Goal: Task Accomplishment & Management: Manage account settings

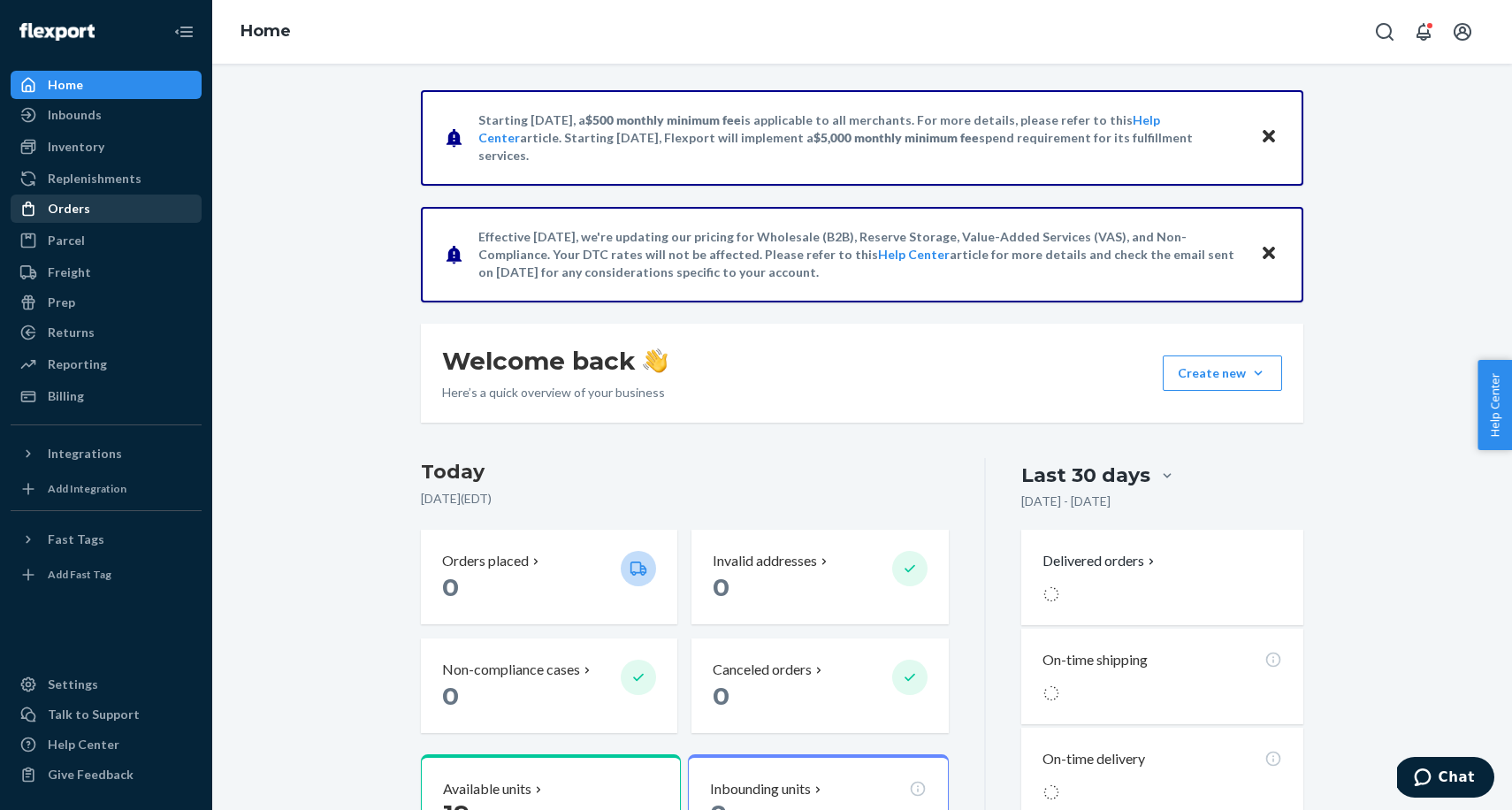
click at [94, 214] on div "Orders" at bounding box center [106, 208] width 187 height 25
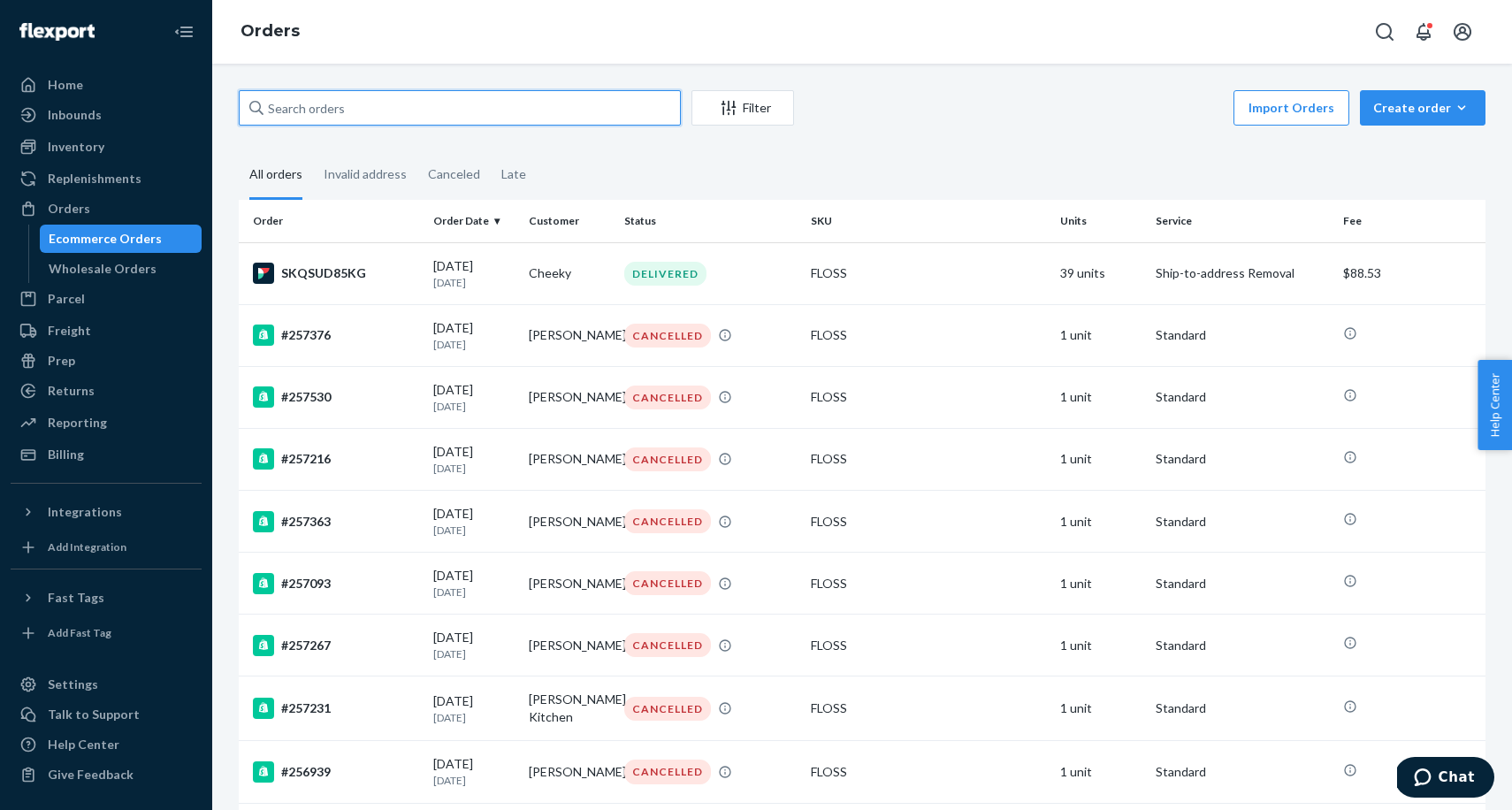
click at [358, 108] on input "text" at bounding box center [459, 107] width 442 height 36
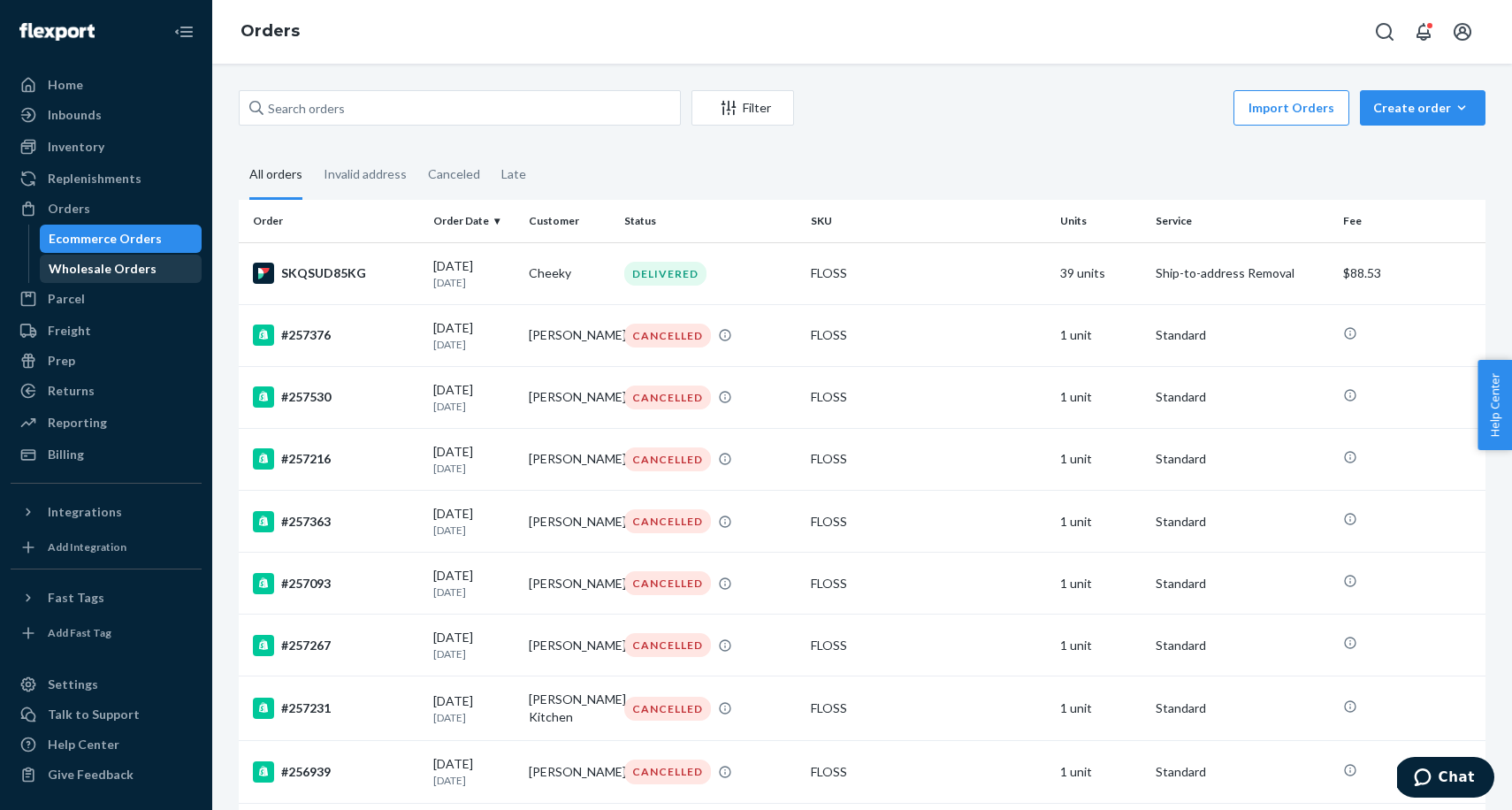
click at [113, 277] on div "Wholesale Orders" at bounding box center [120, 268] width 159 height 25
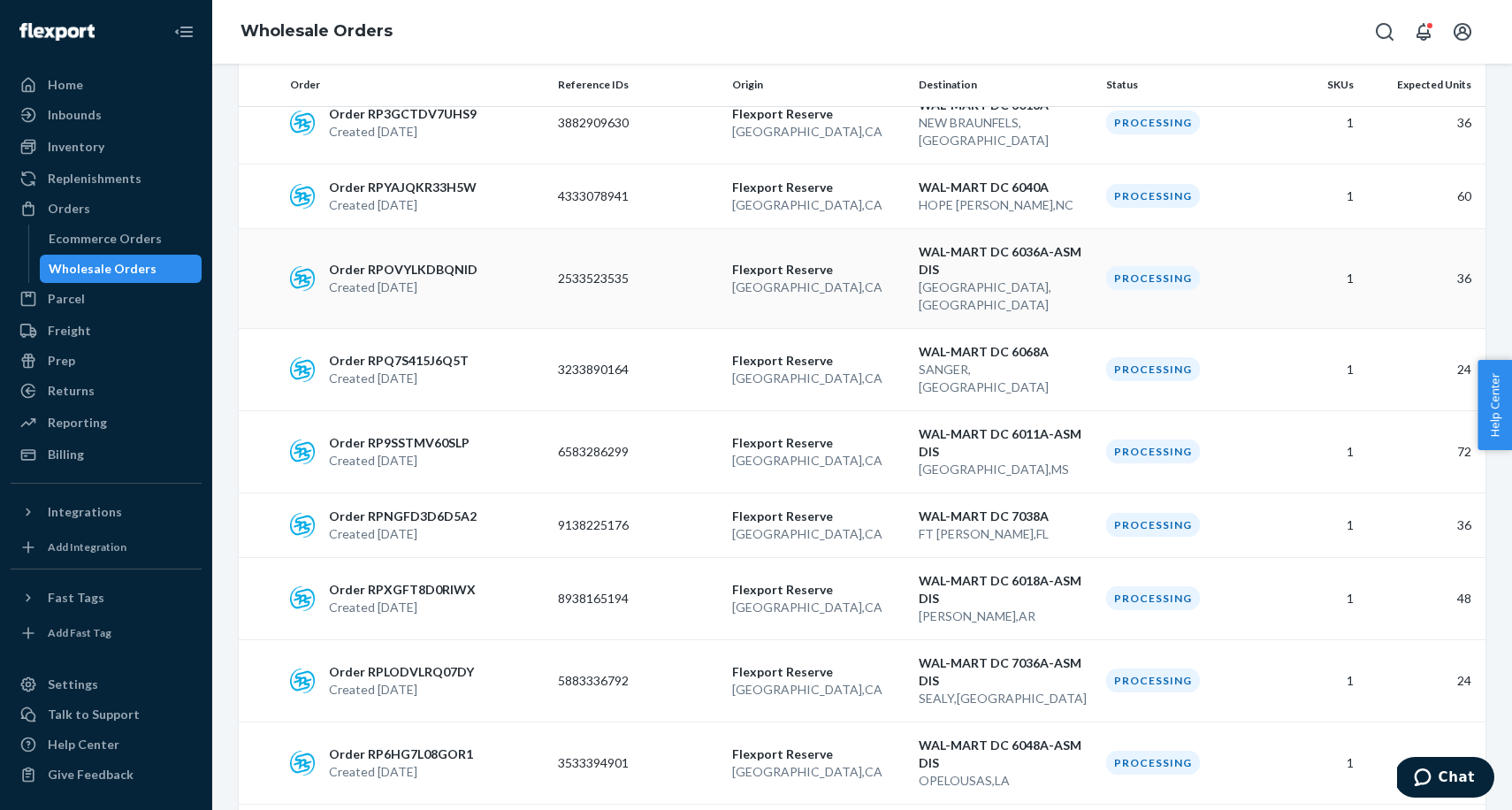
scroll to position [597, 0]
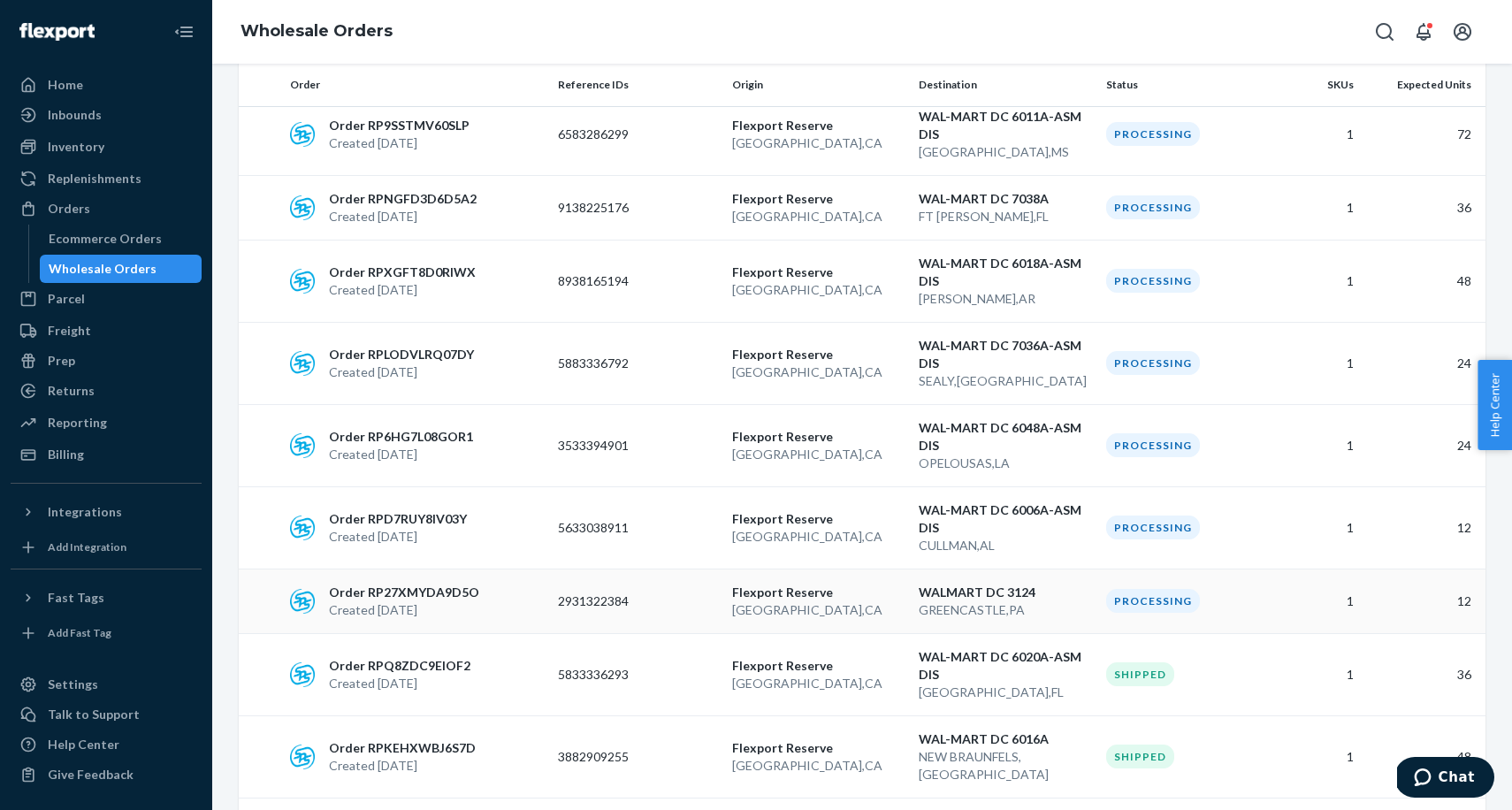
click at [534, 583] on div "Order RP27XMYDA9D5O Created [DATE]" at bounding box center [417, 601] width 268 height 36
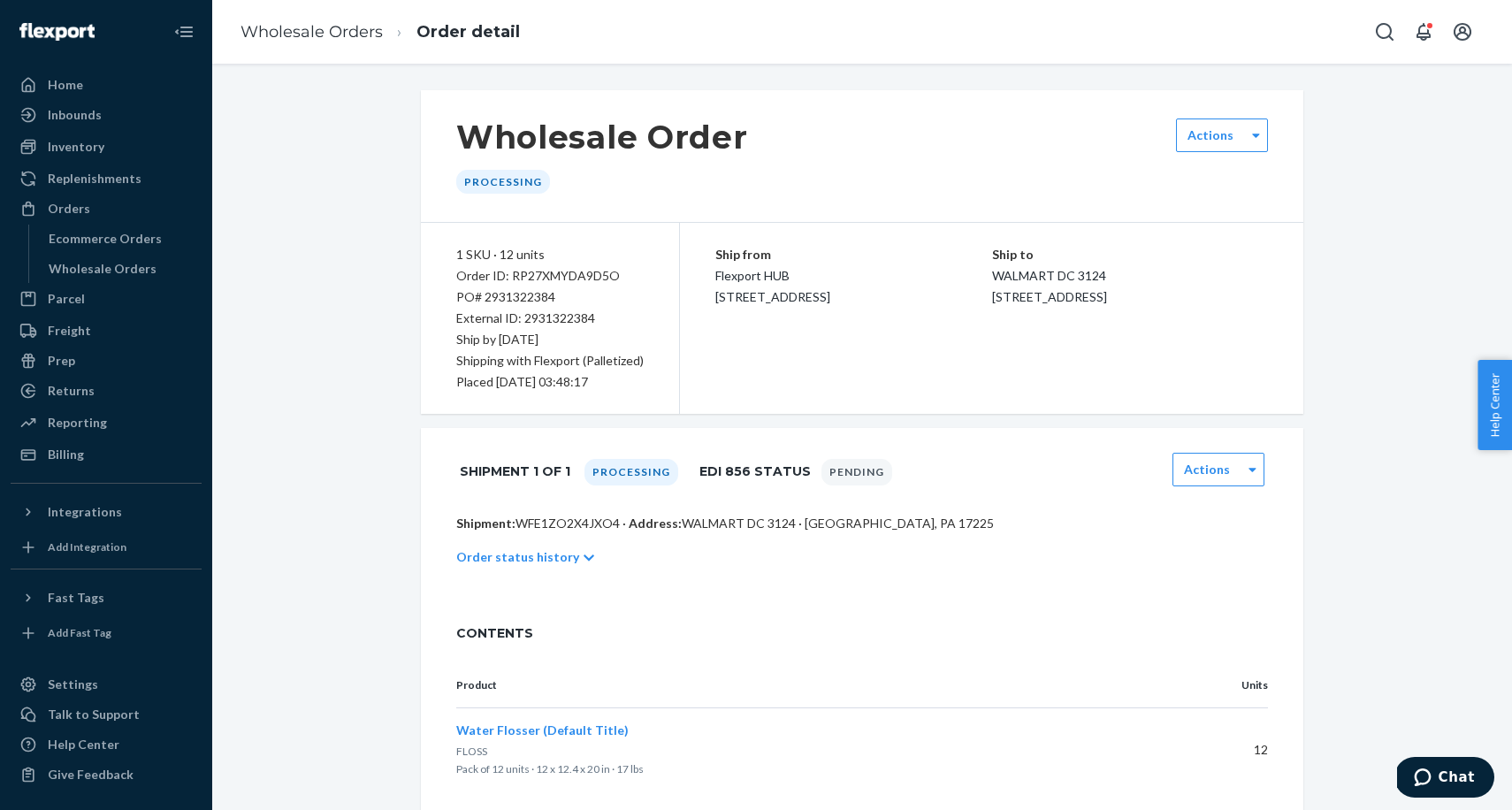
scroll to position [45, 0]
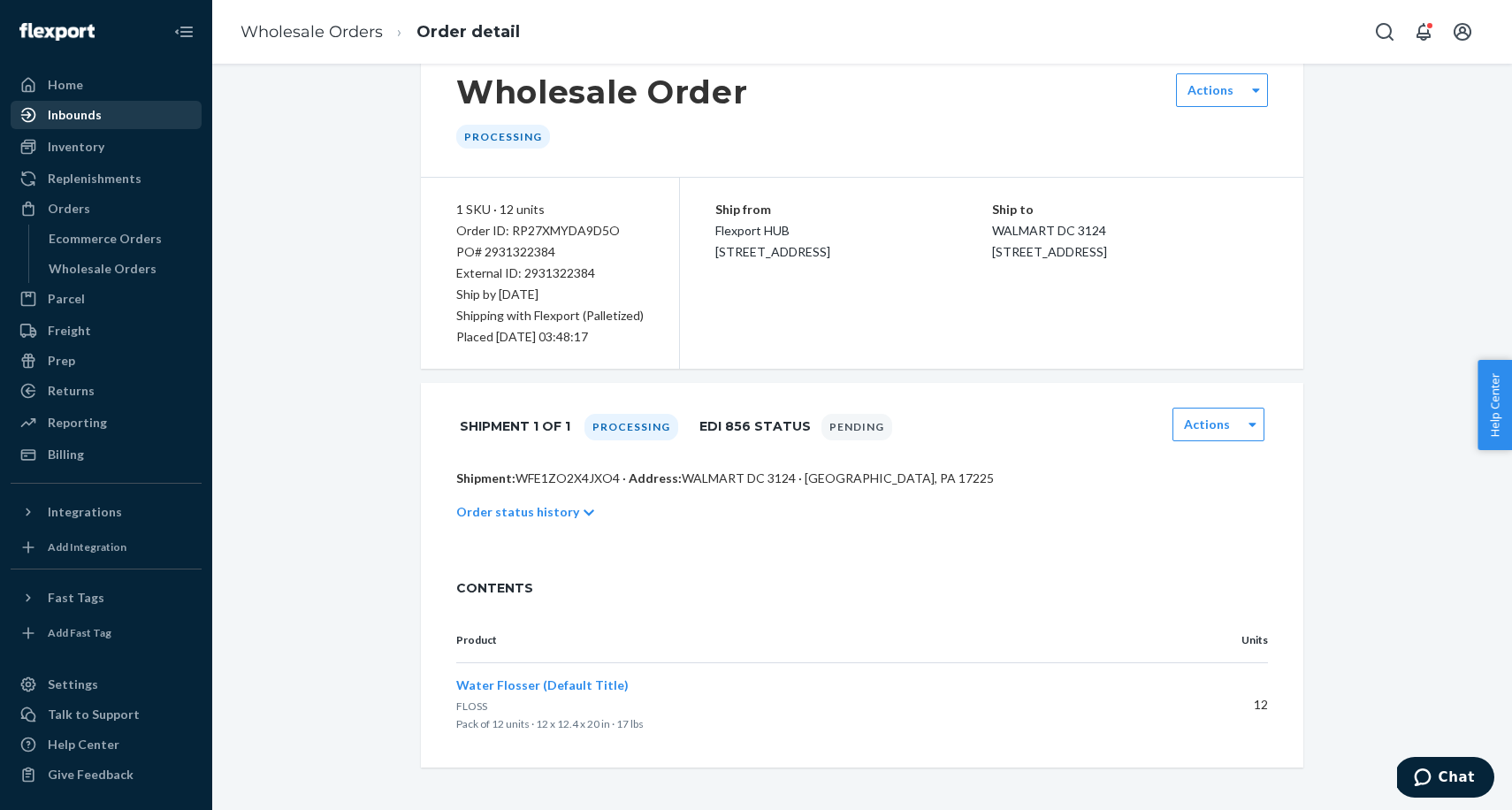
click at [86, 119] on div "Inbounds" at bounding box center [74, 115] width 54 height 17
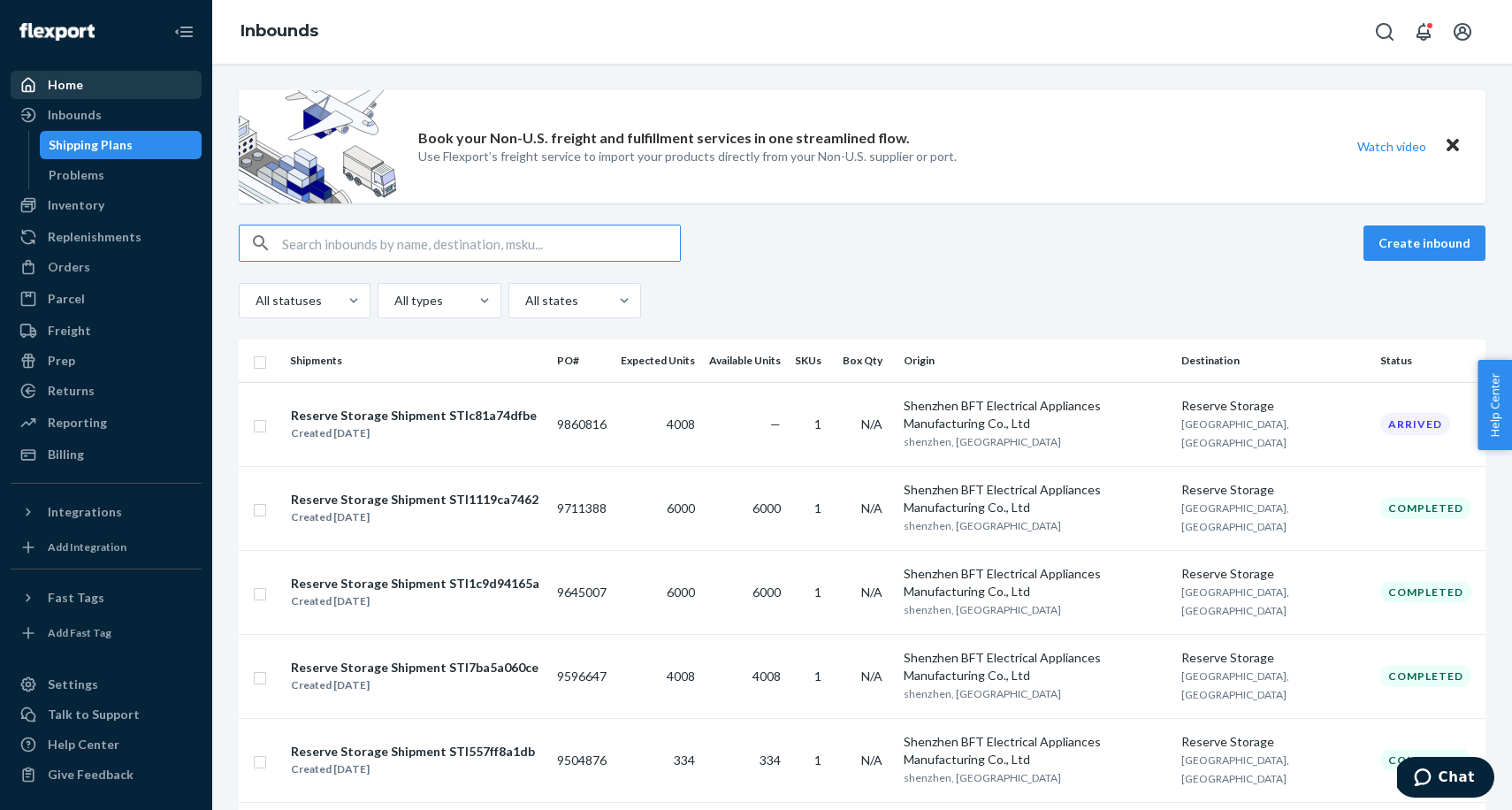
click at [83, 88] on div "Home" at bounding box center [106, 84] width 187 height 25
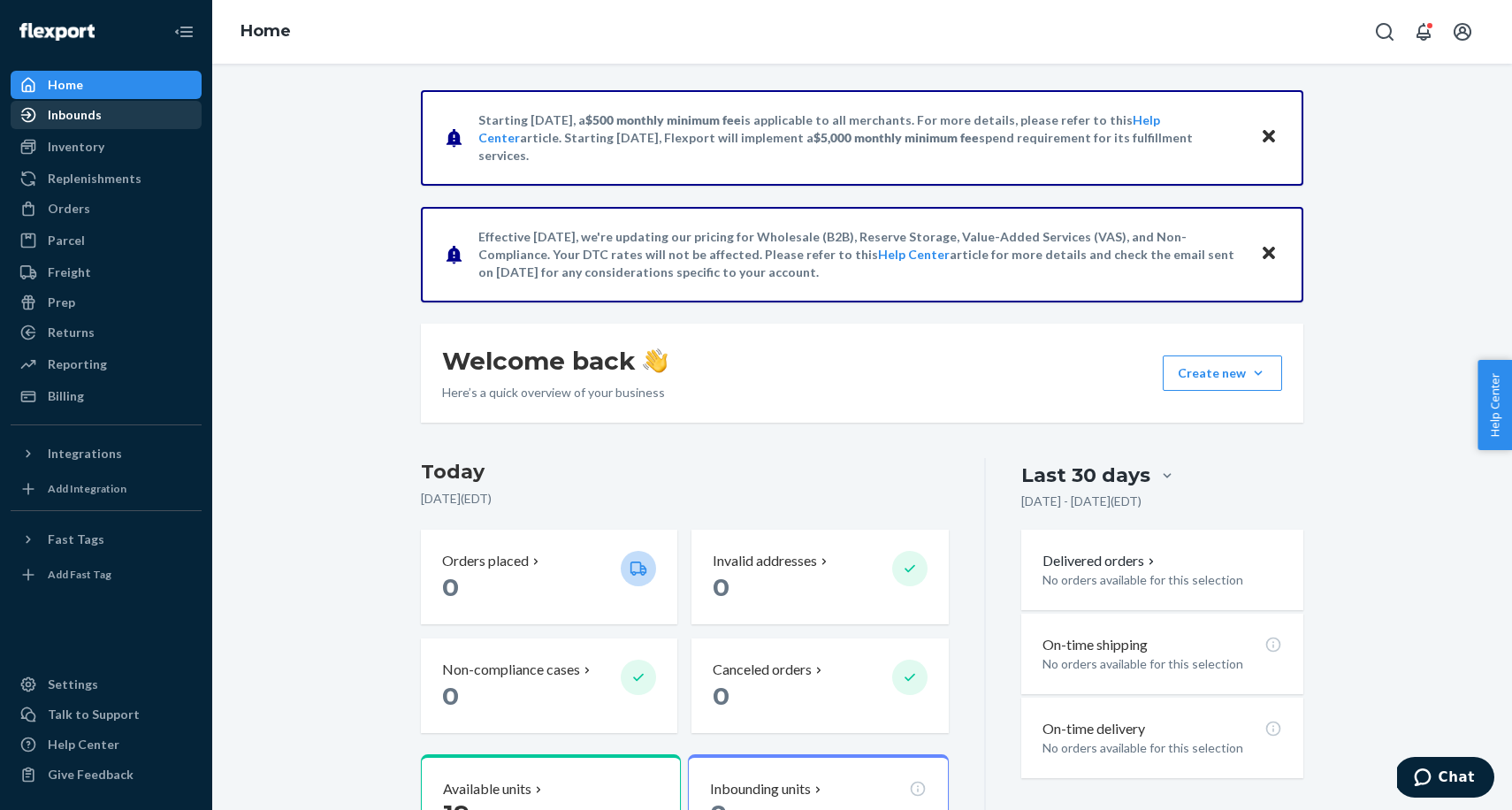
click at [82, 113] on div "Inbounds" at bounding box center [74, 115] width 54 height 17
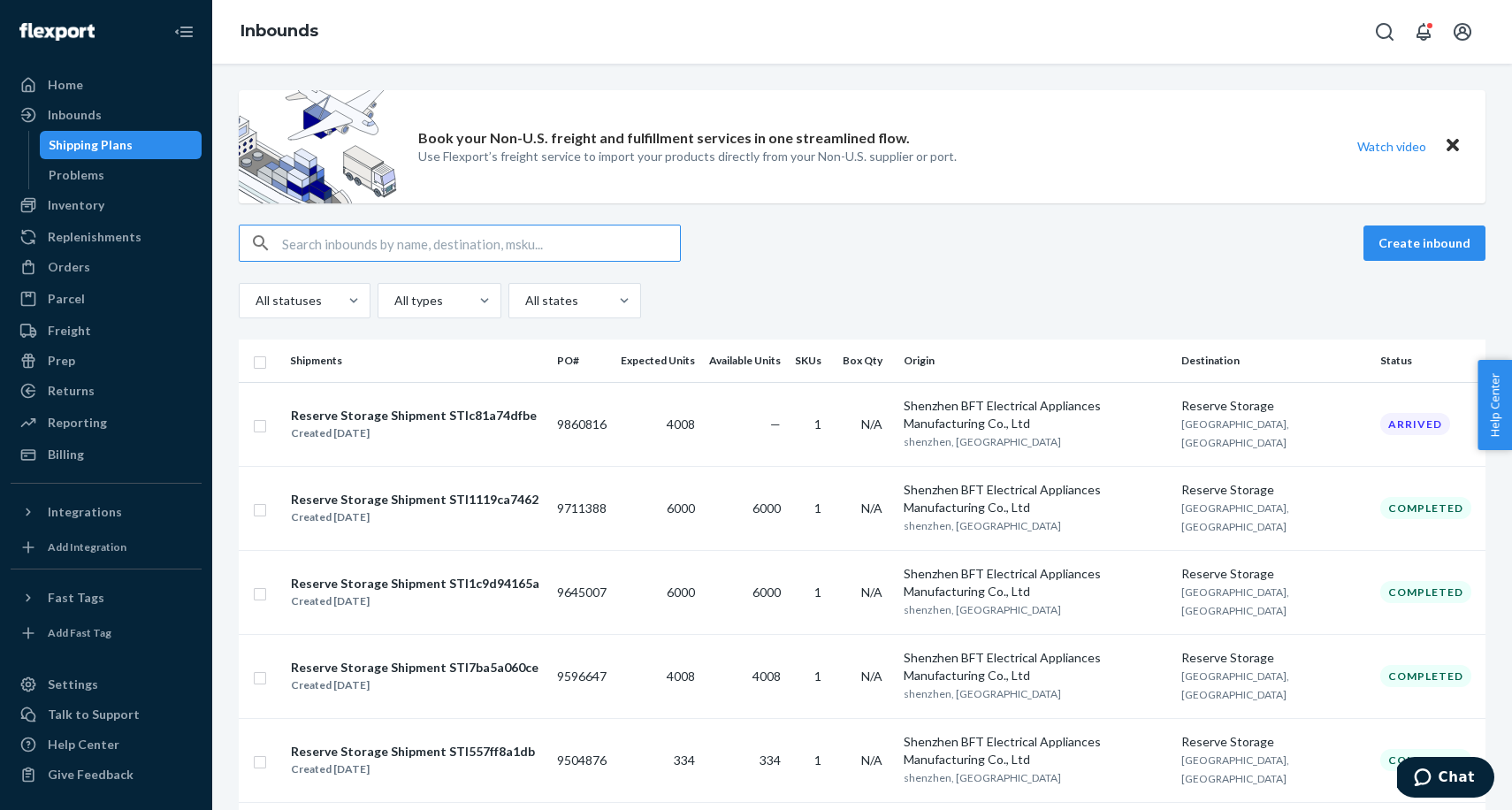
click at [335, 253] on input "text" at bounding box center [480, 242] width 398 height 36
click at [148, 201] on div "Inventory" at bounding box center [106, 205] width 187 height 25
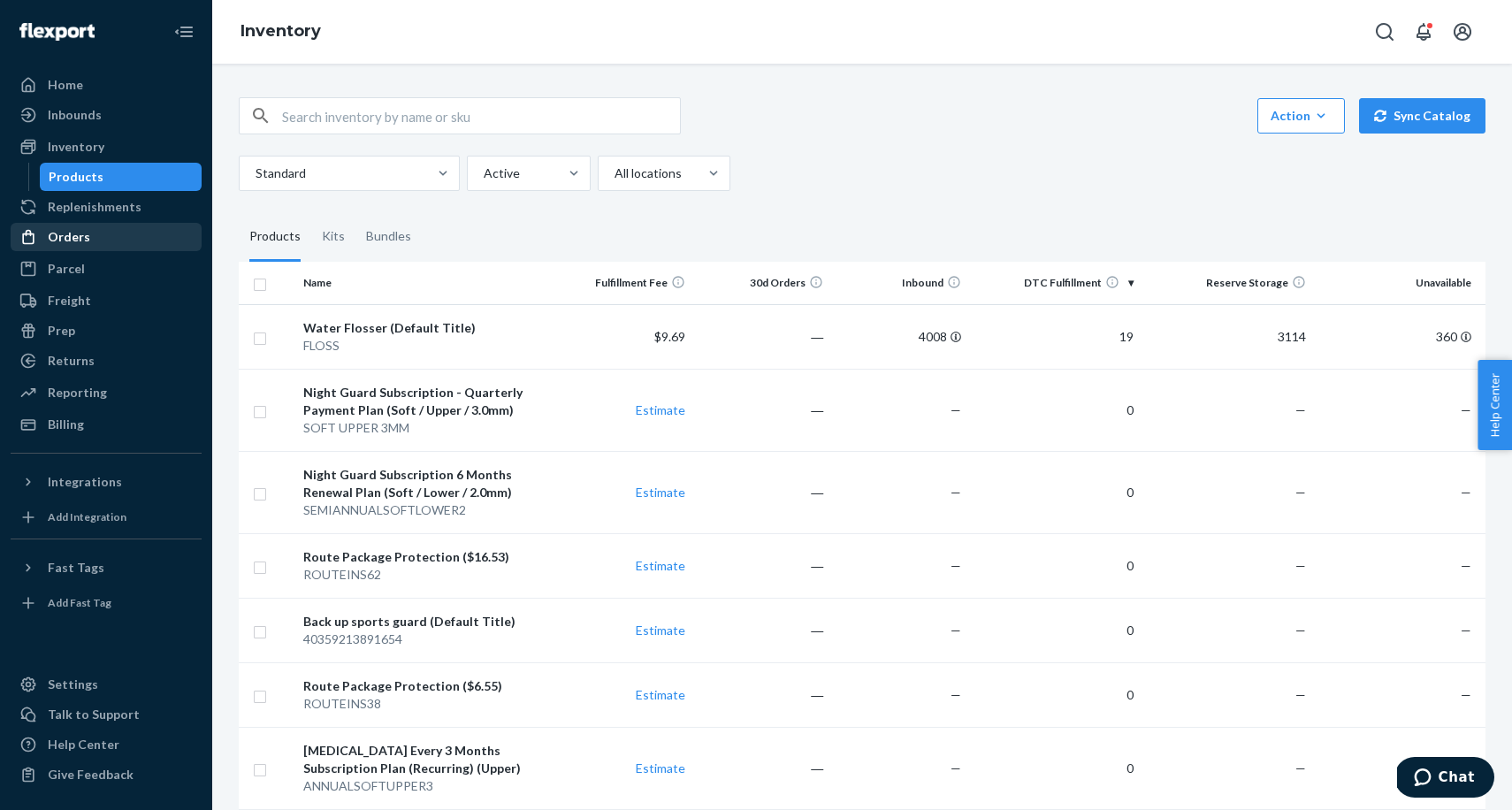
click at [118, 247] on div "Orders" at bounding box center [106, 236] width 187 height 25
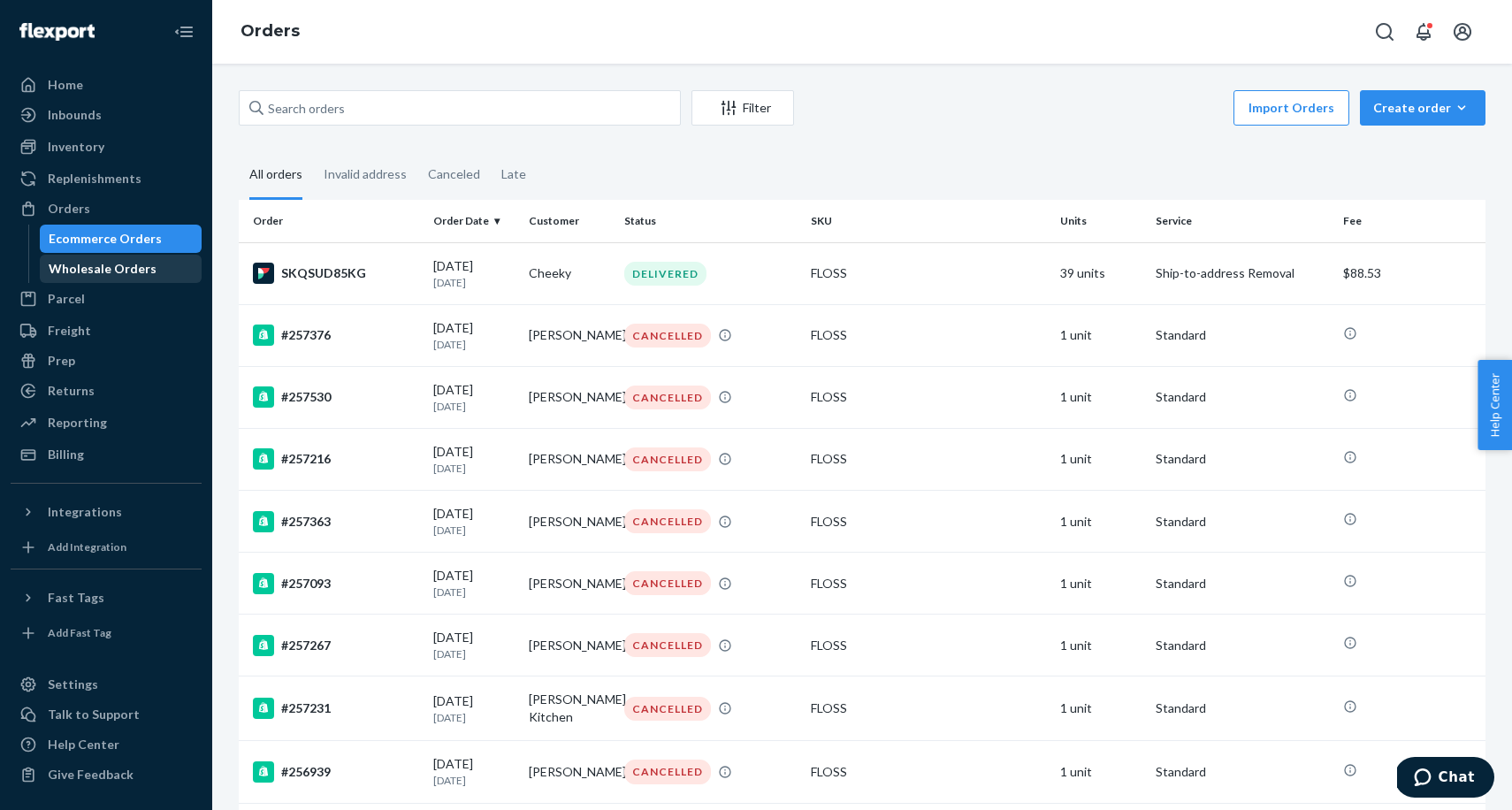
click at [107, 271] on div "Wholesale Orders" at bounding box center [102, 268] width 107 height 17
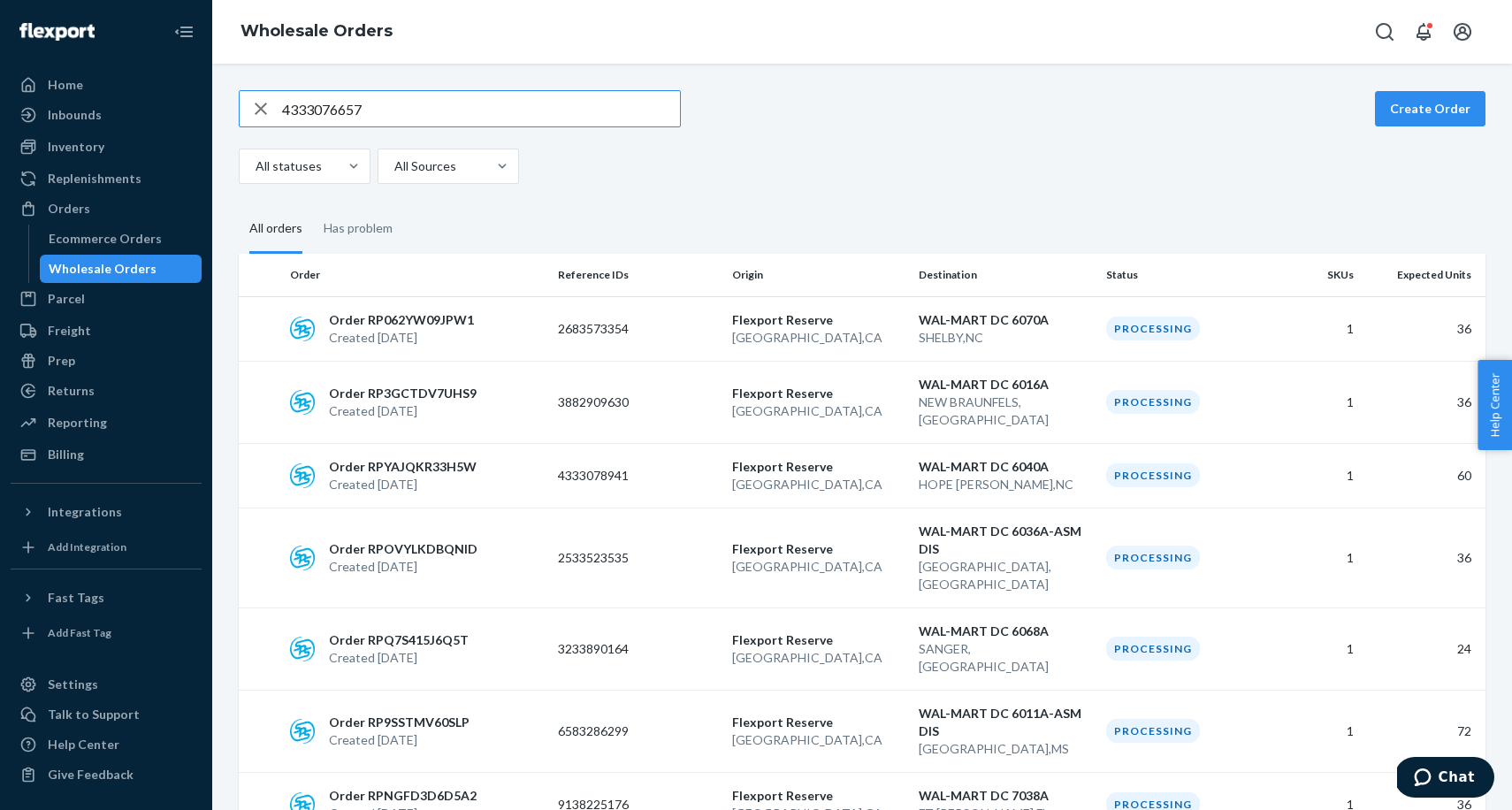
type input "4333076657"
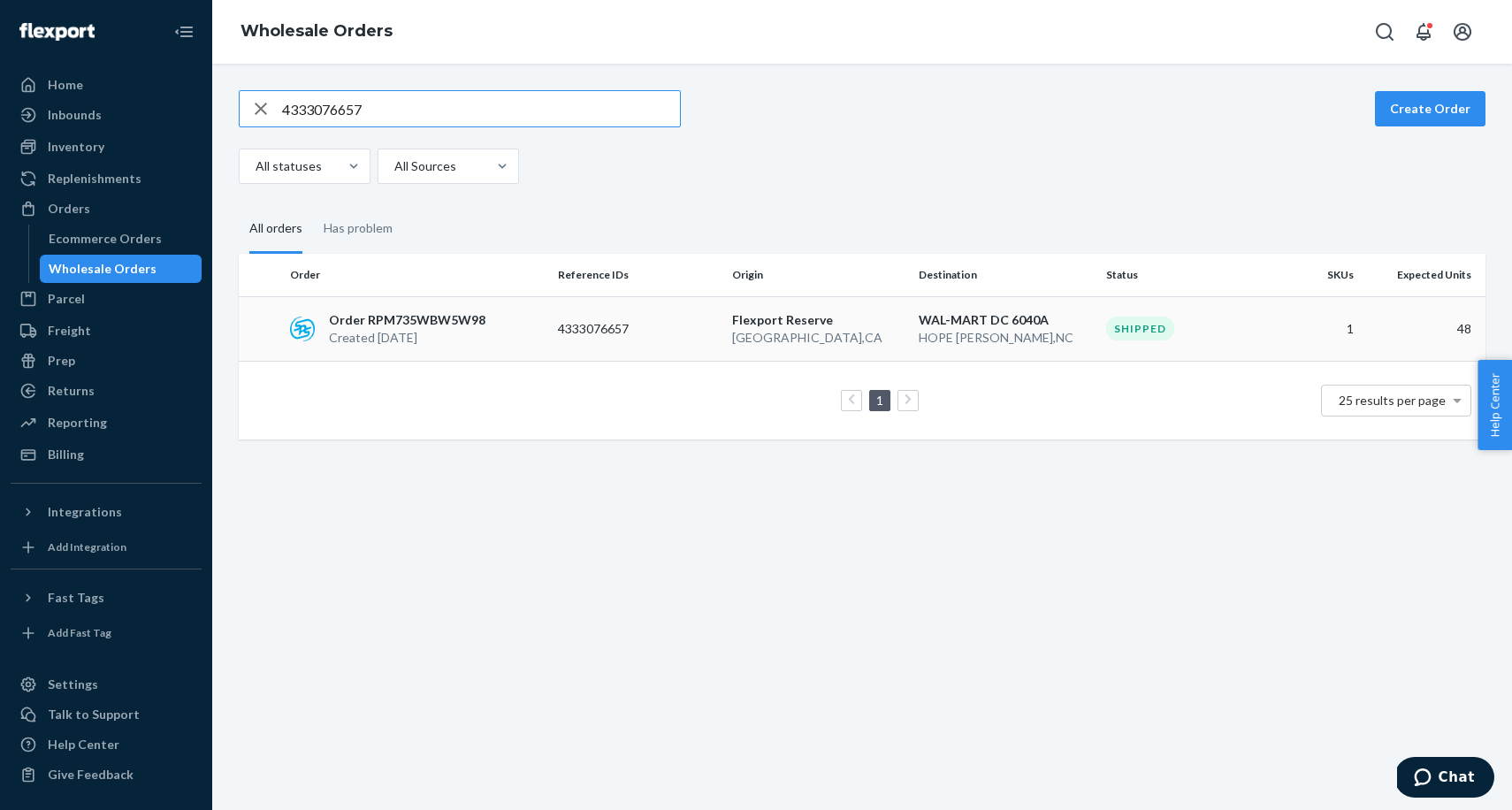
click at [450, 331] on p "Created [DATE]" at bounding box center [407, 337] width 156 height 17
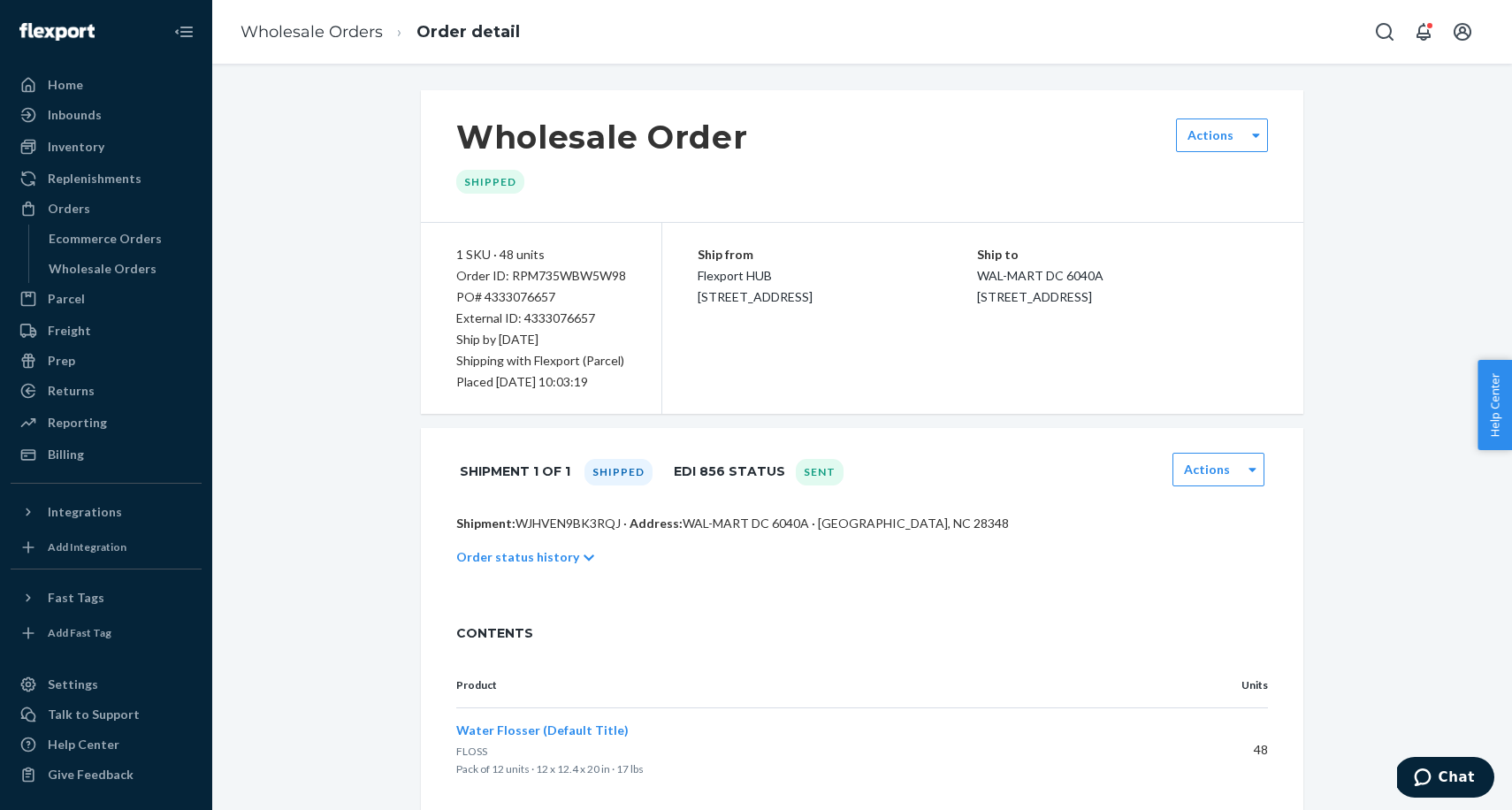
scroll to position [363, 0]
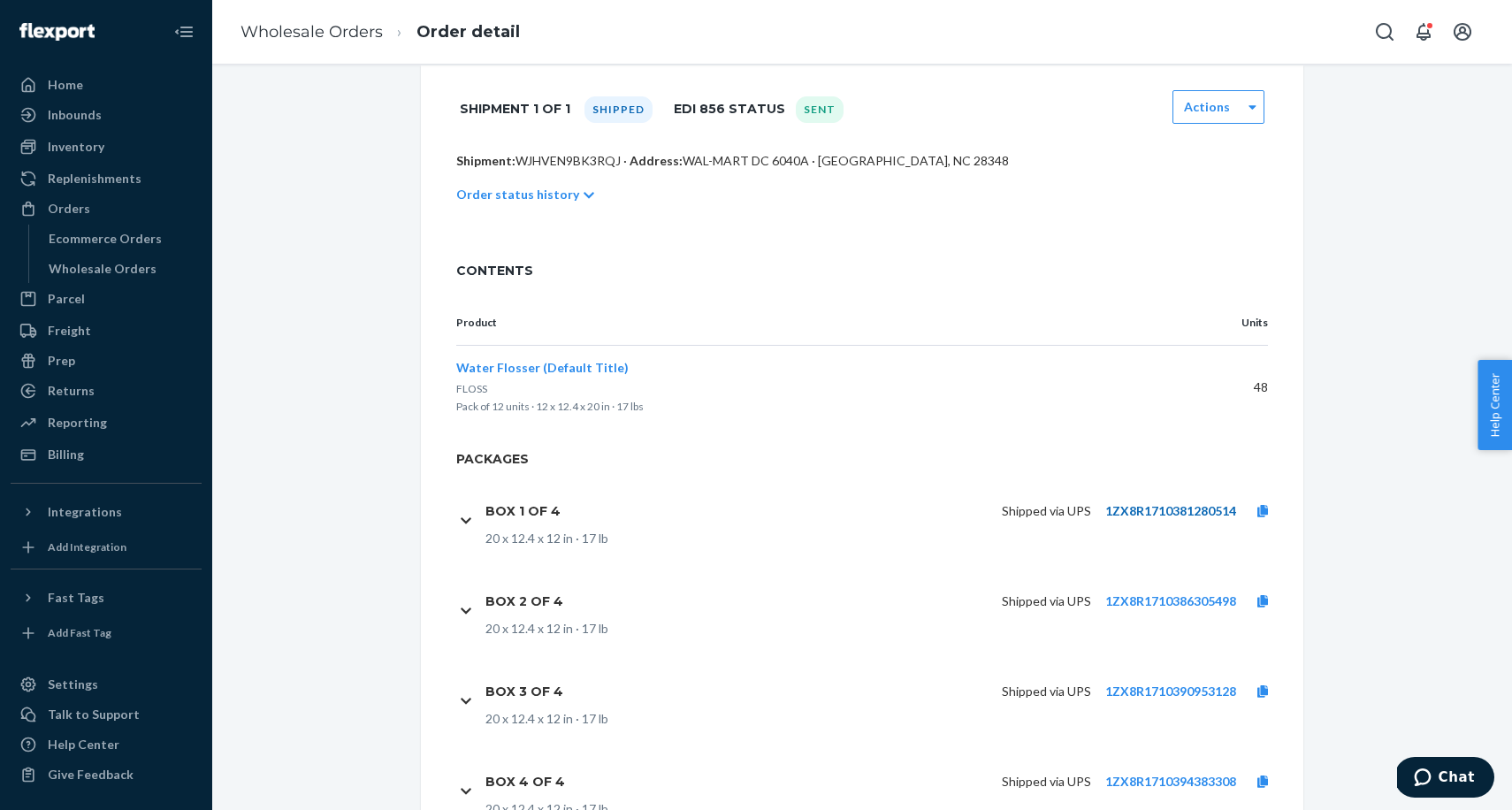
click at [1147, 510] on link "1ZX8R1710381280514" at bounding box center [1170, 511] width 130 height 15
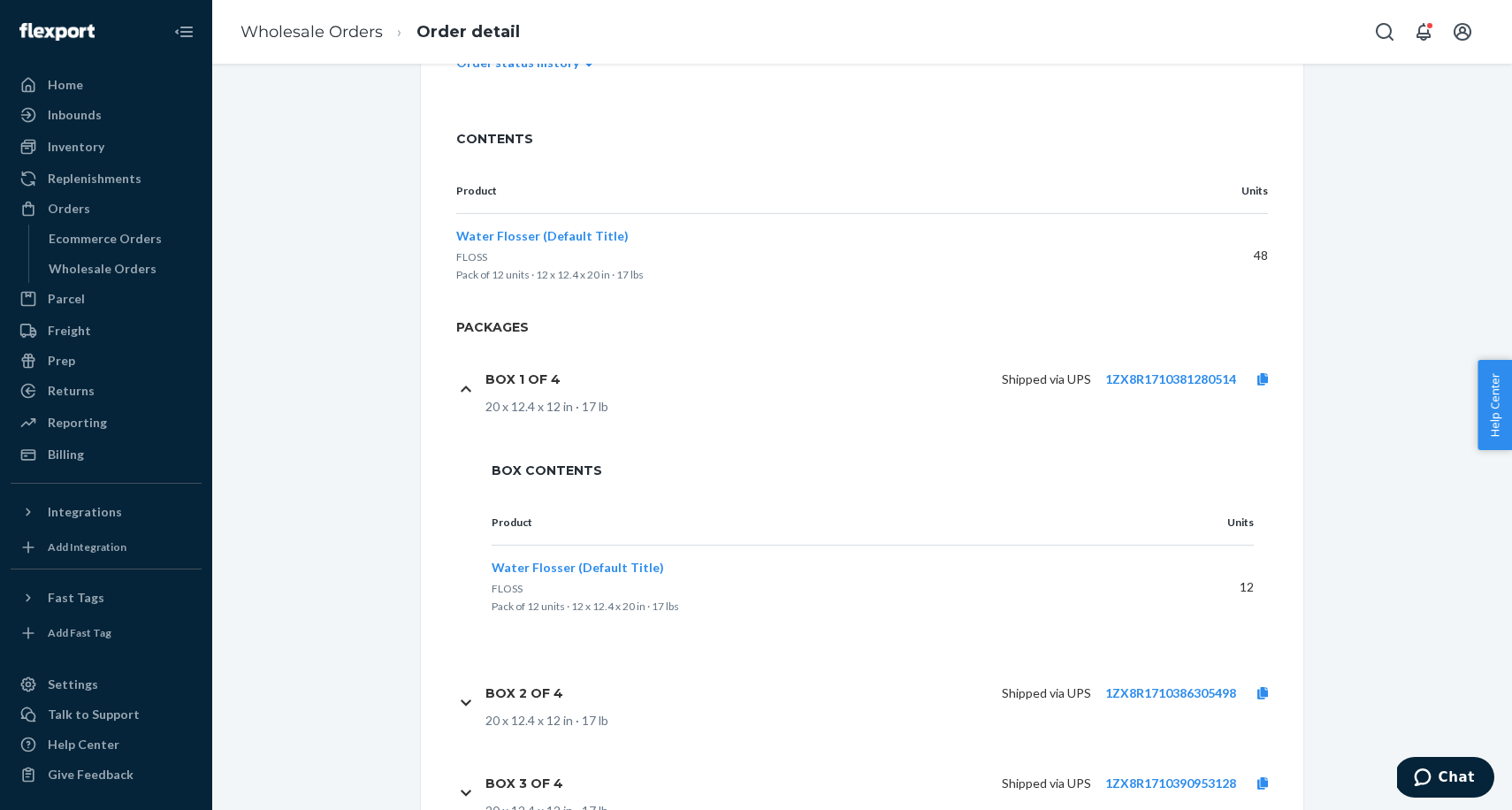
scroll to position [669, 0]
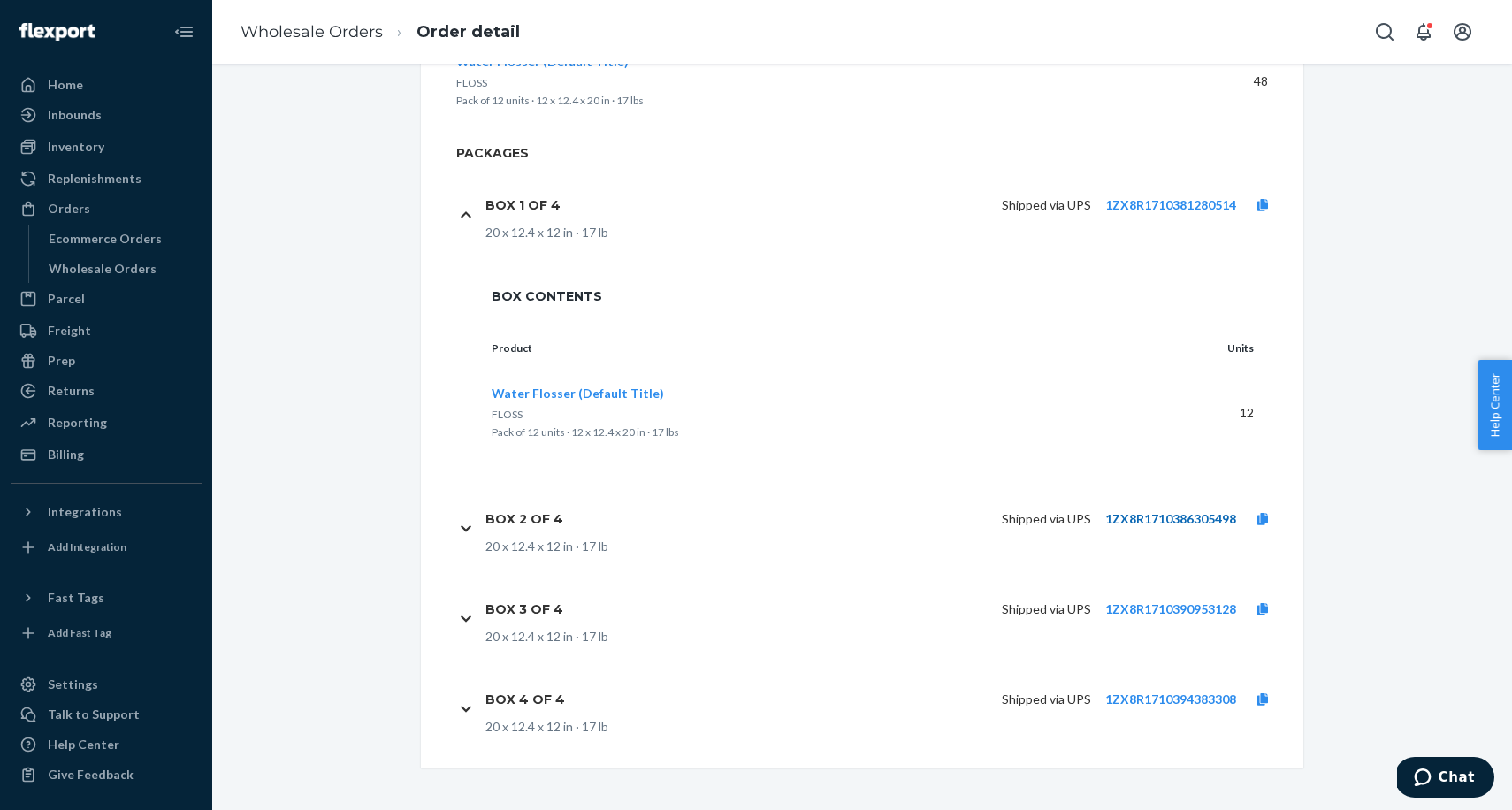
click at [1112, 516] on link "1ZX8R1710386305498" at bounding box center [1170, 518] width 130 height 15
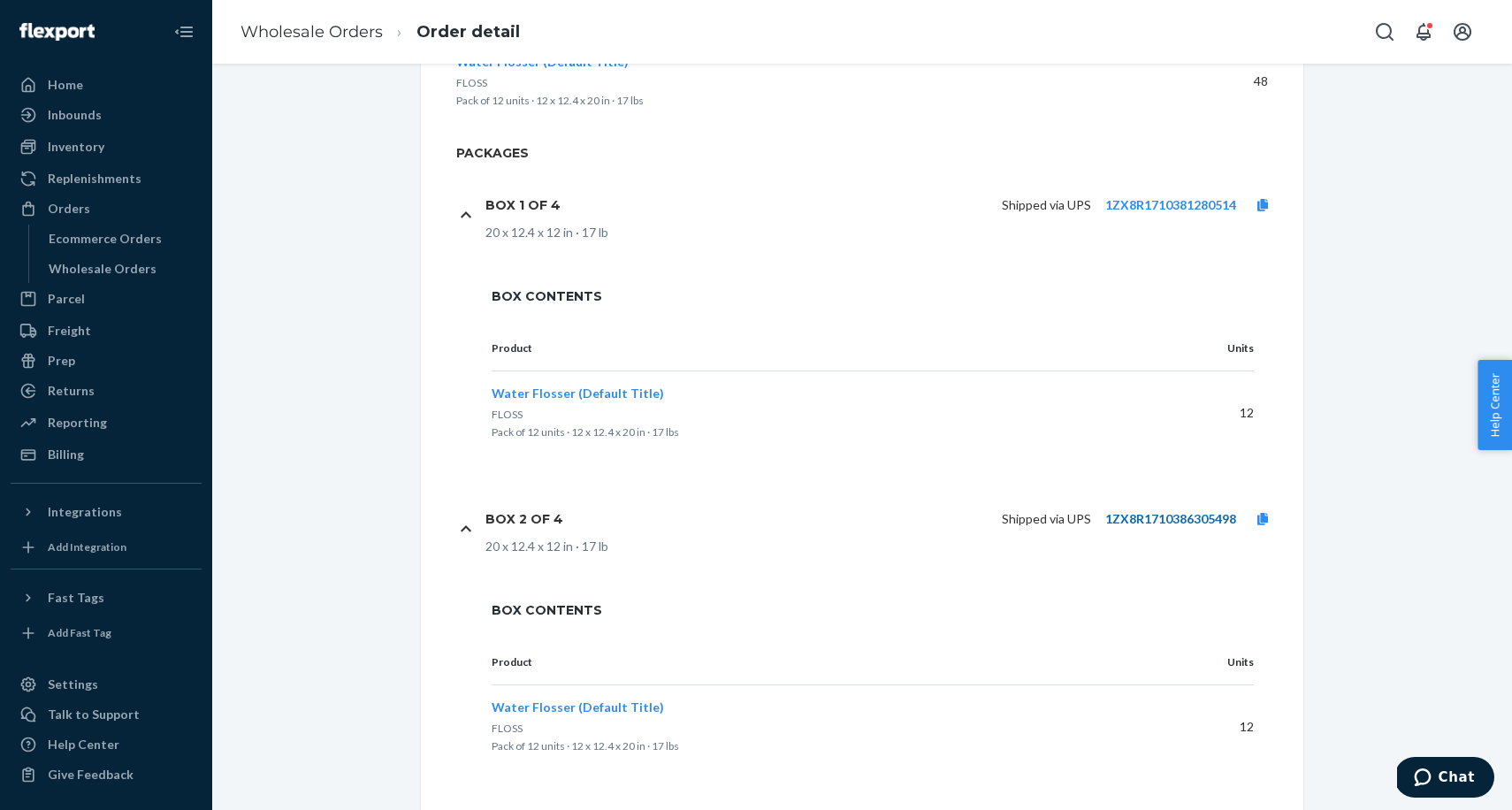
scroll to position [692, 0]
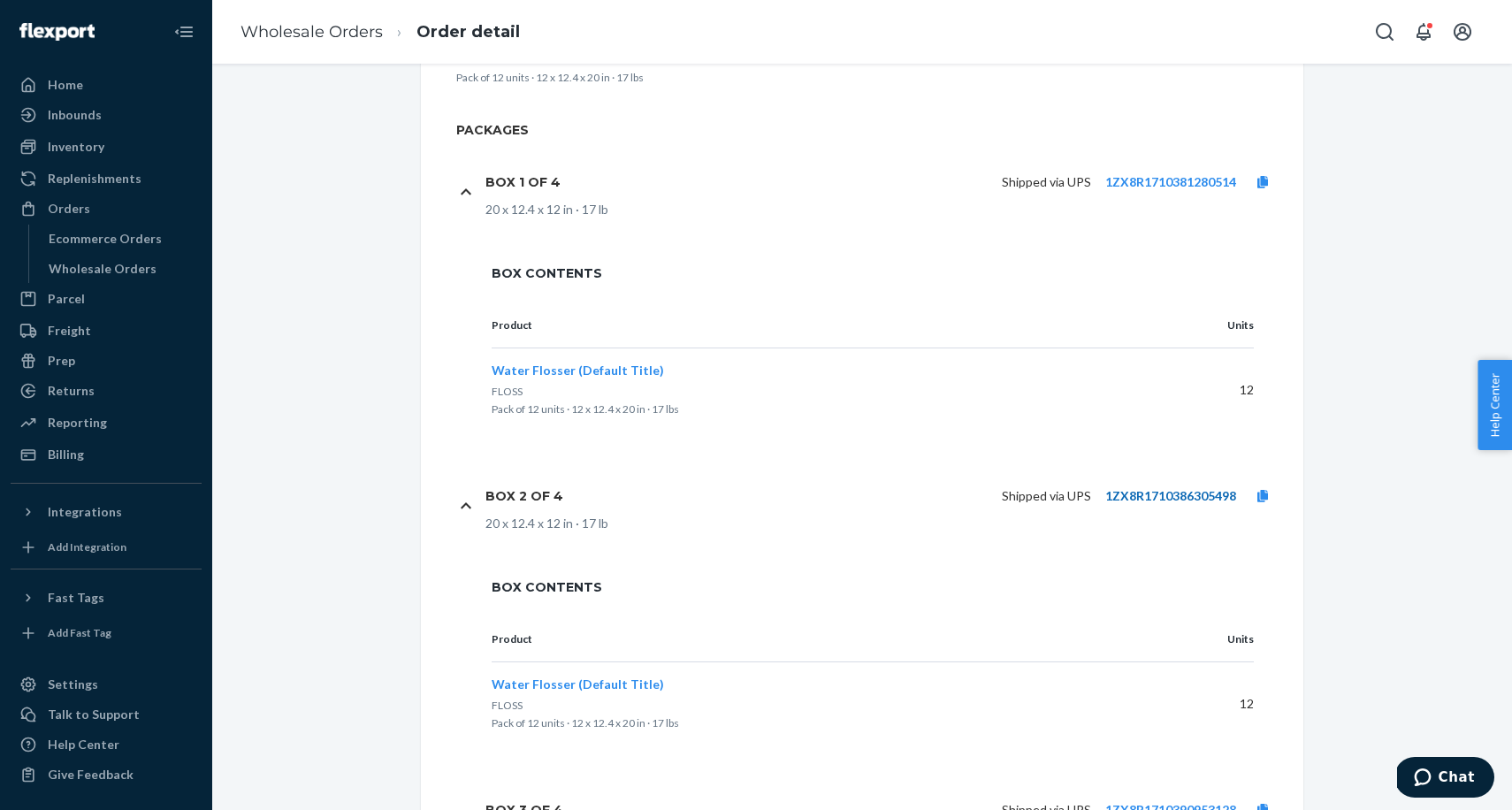
click at [1116, 498] on link "1ZX8R1710386305498" at bounding box center [1170, 495] width 130 height 15
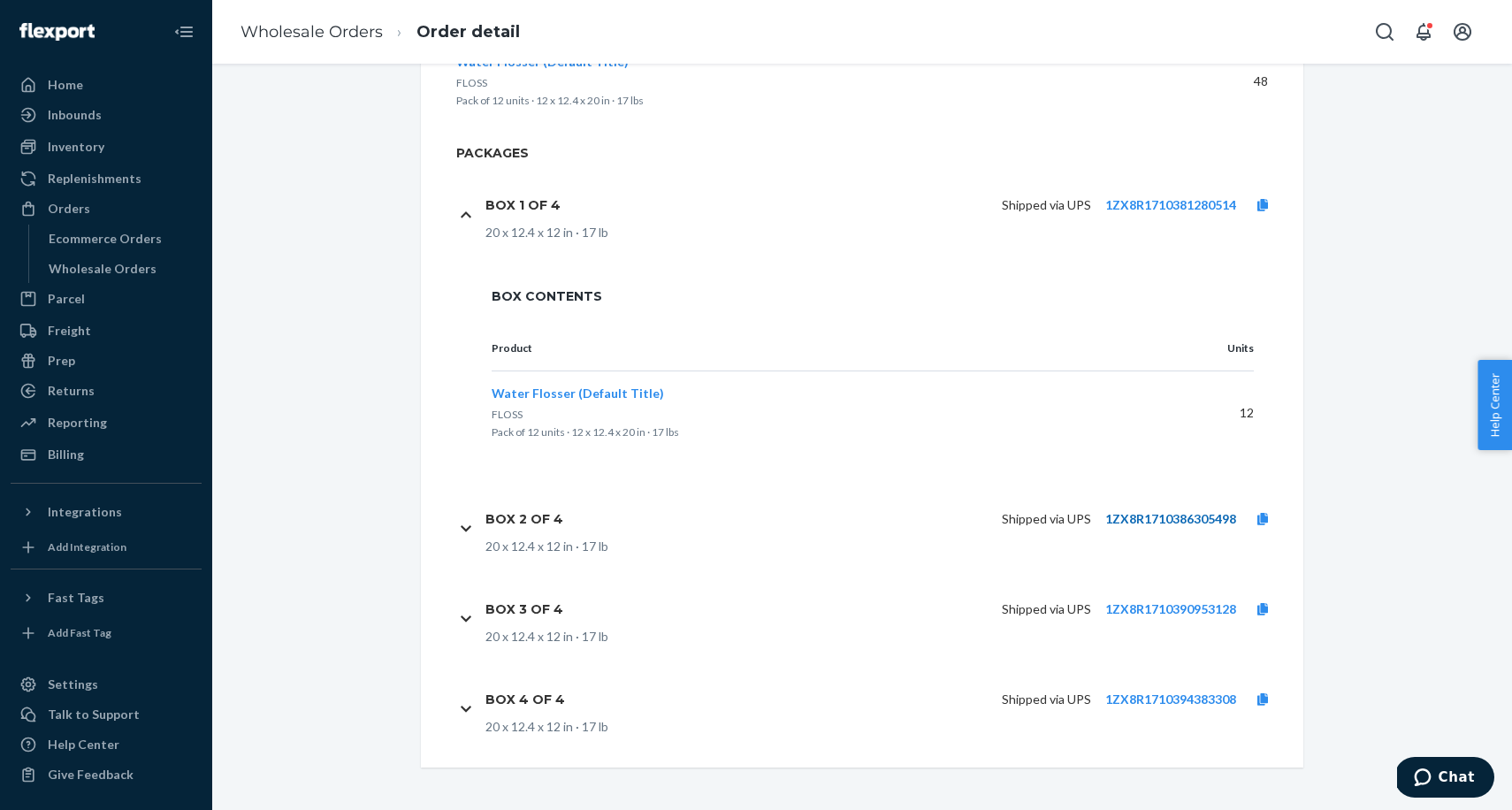
scroll to position [669, 0]
click at [1128, 521] on link "1ZX8R1710386305498" at bounding box center [1170, 518] width 130 height 15
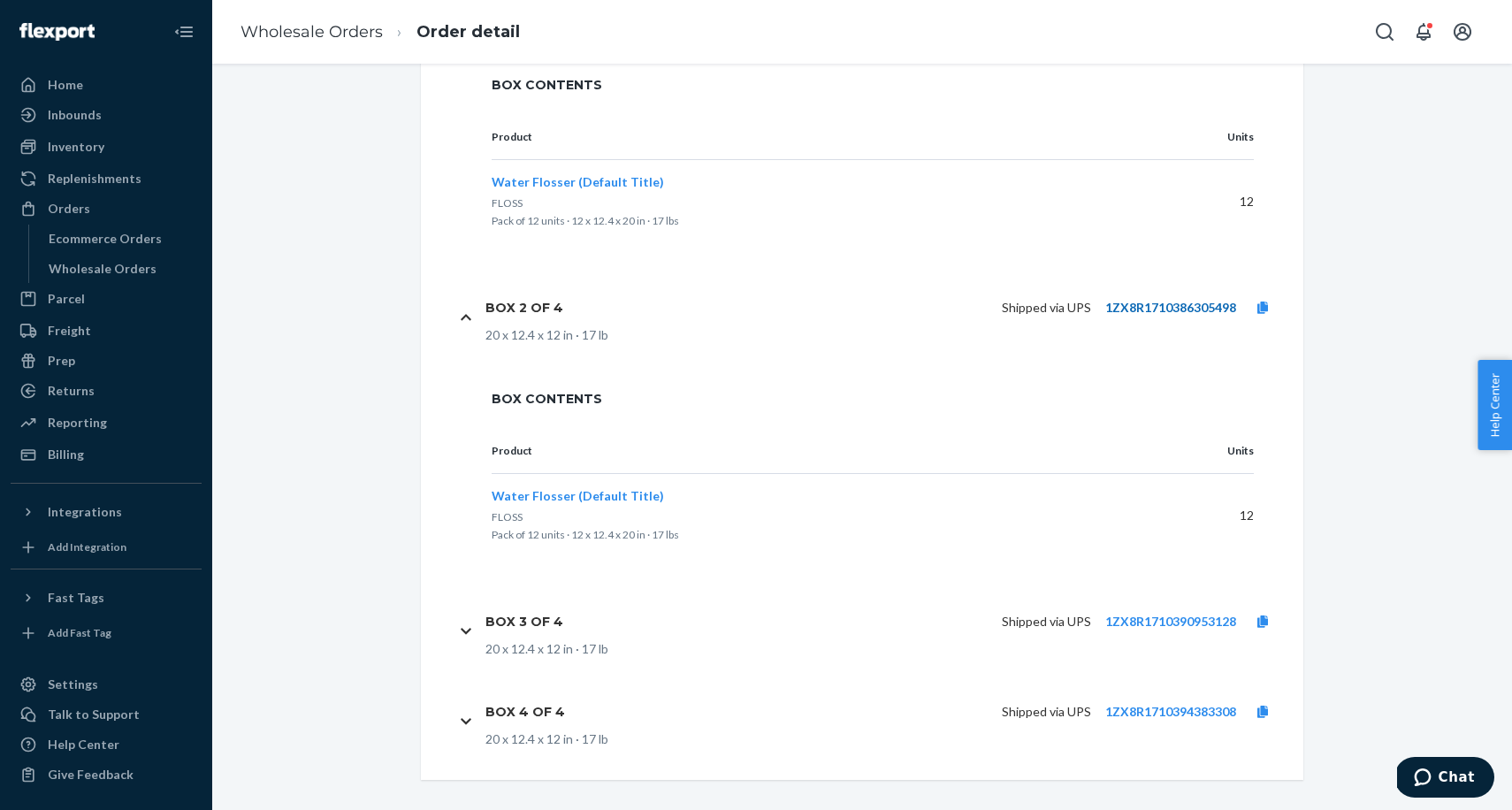
scroll to position [892, 0]
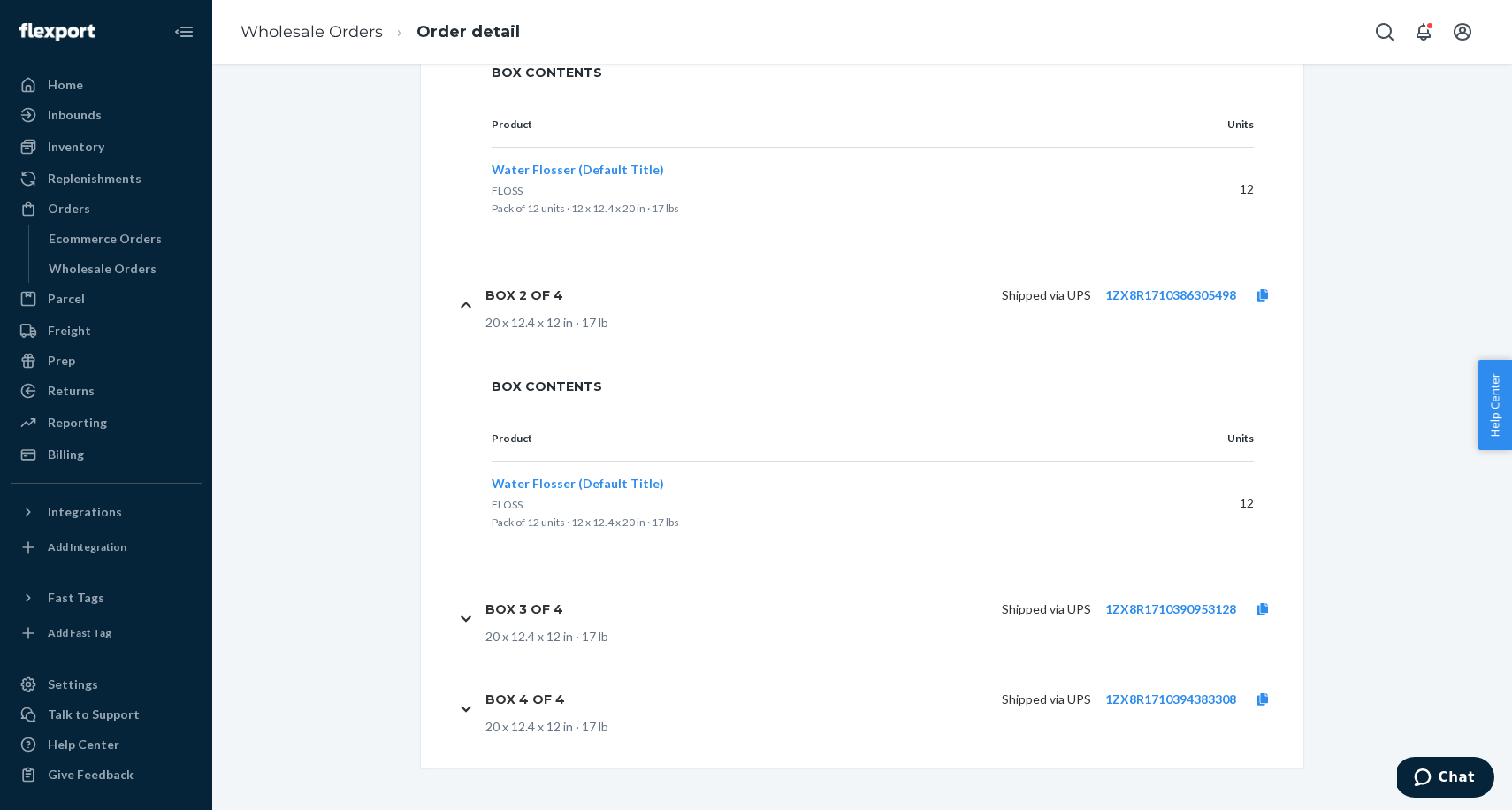
click at [477, 297] on div "Box 2 of 4 Shipped via UPS 1ZX8R1710386305498 20 x 12.4 x 12 in · 17 lb" at bounding box center [873, 304] width 833 height 90
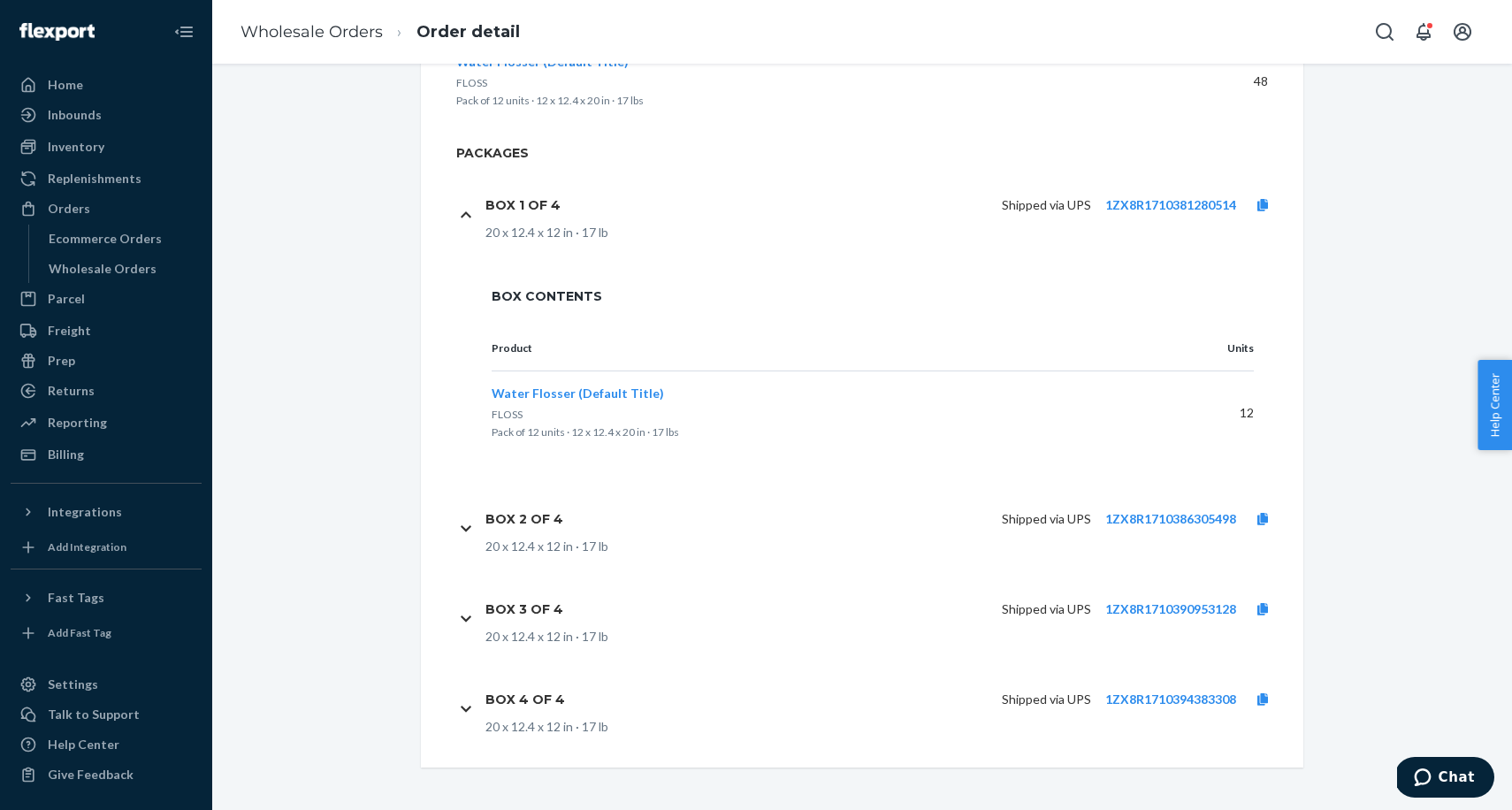
click at [474, 223] on div "Box 1 of 4 Shipped via UPS 1ZX8R1710381280514 20 x 12.4 x 12 in · 17 lb" at bounding box center [873, 214] width 833 height 90
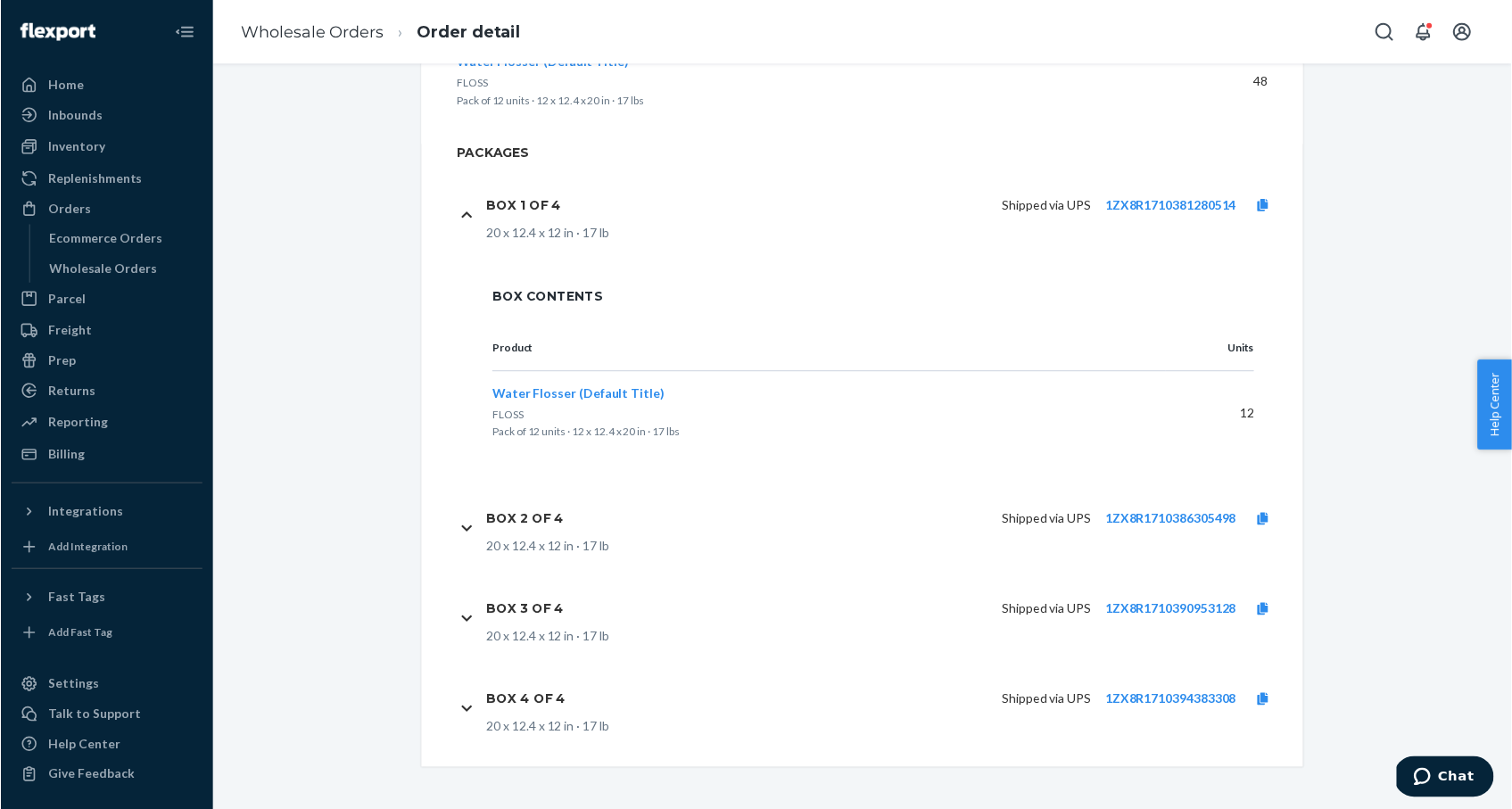
scroll to position [449, 0]
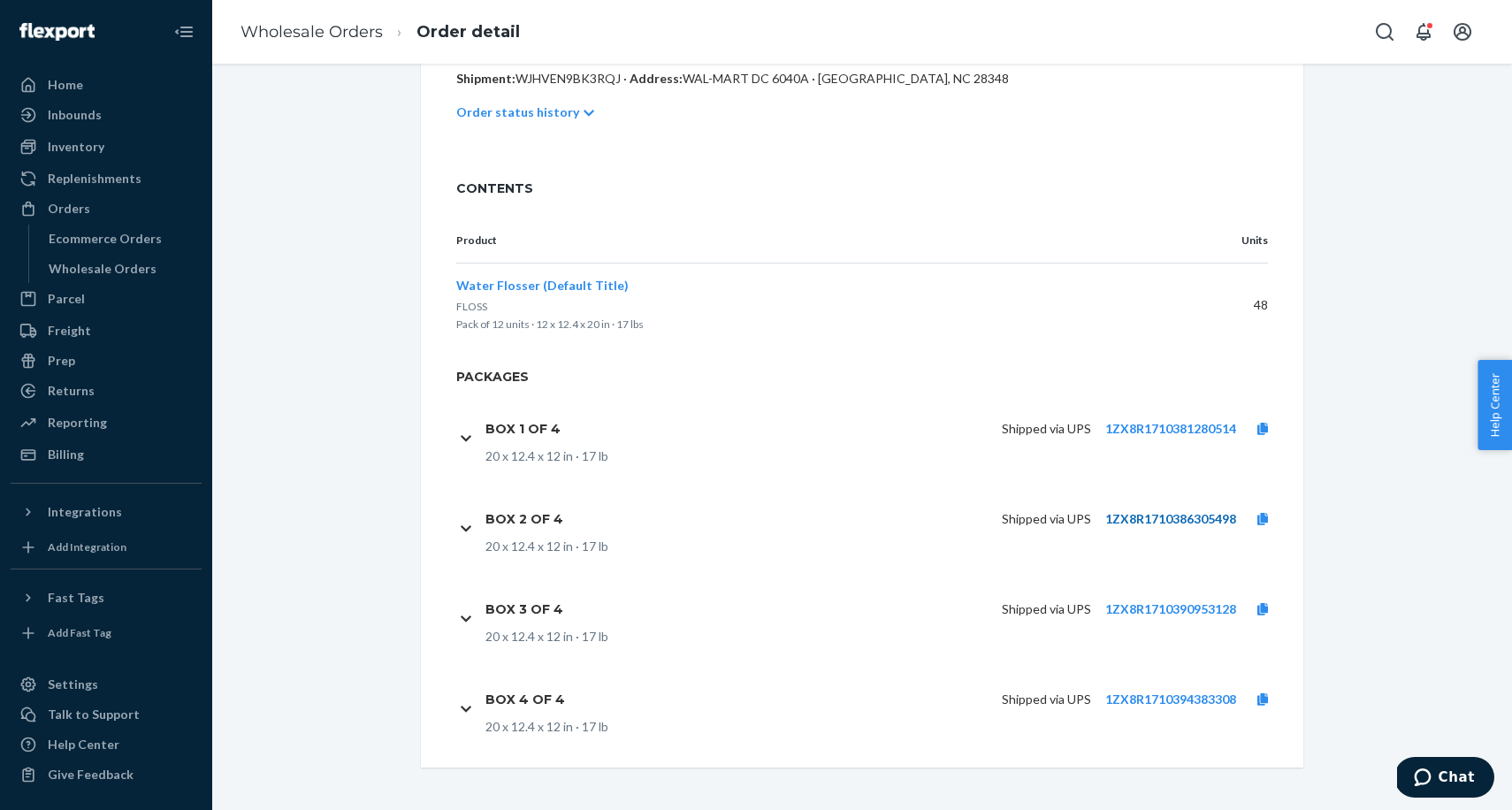
click at [1145, 520] on link "1ZX8R1710386305498" at bounding box center [1170, 518] width 130 height 15
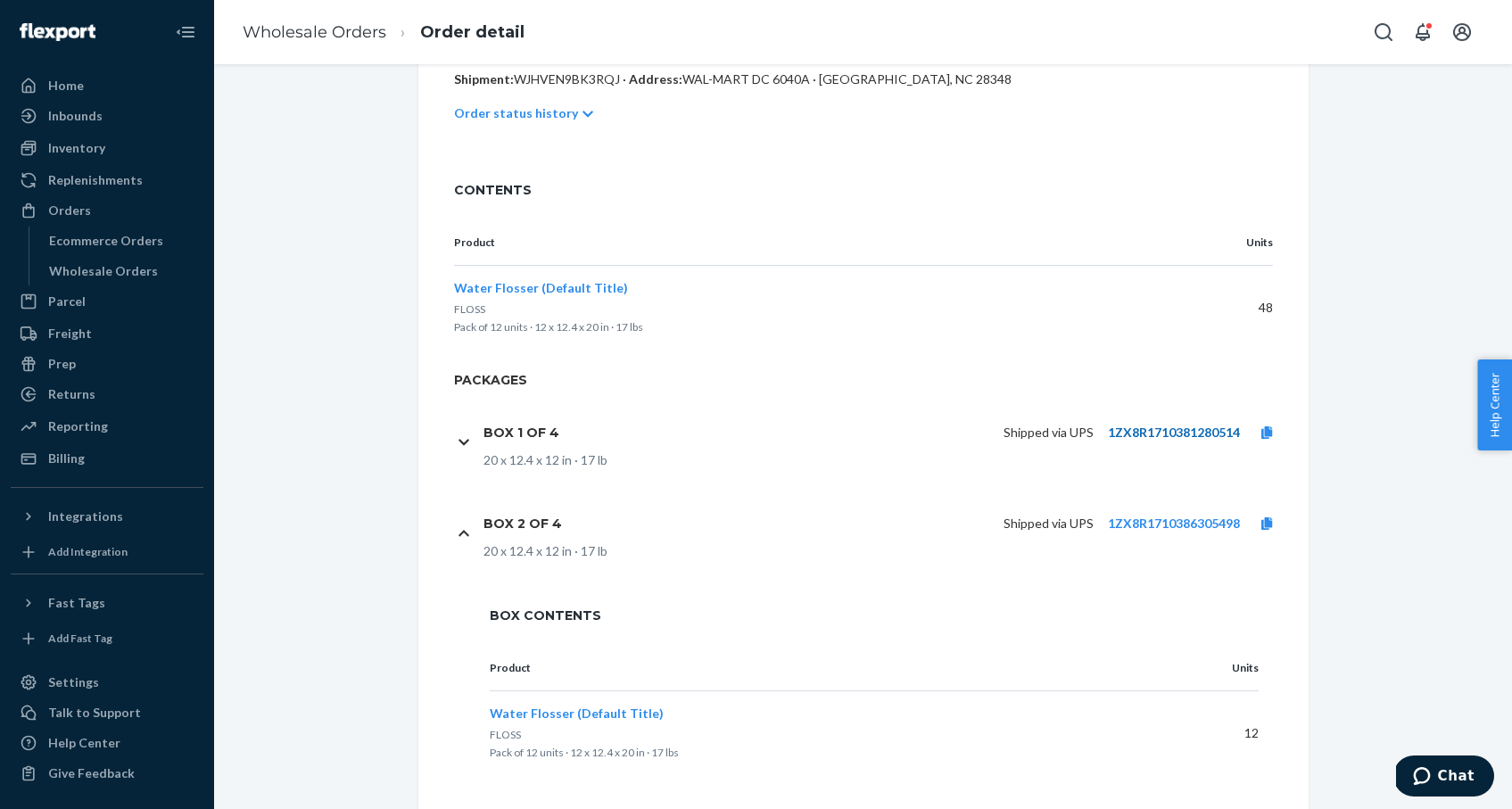
click at [1150, 436] on link "1ZX8R1710381280514" at bounding box center [1174, 432] width 132 height 15
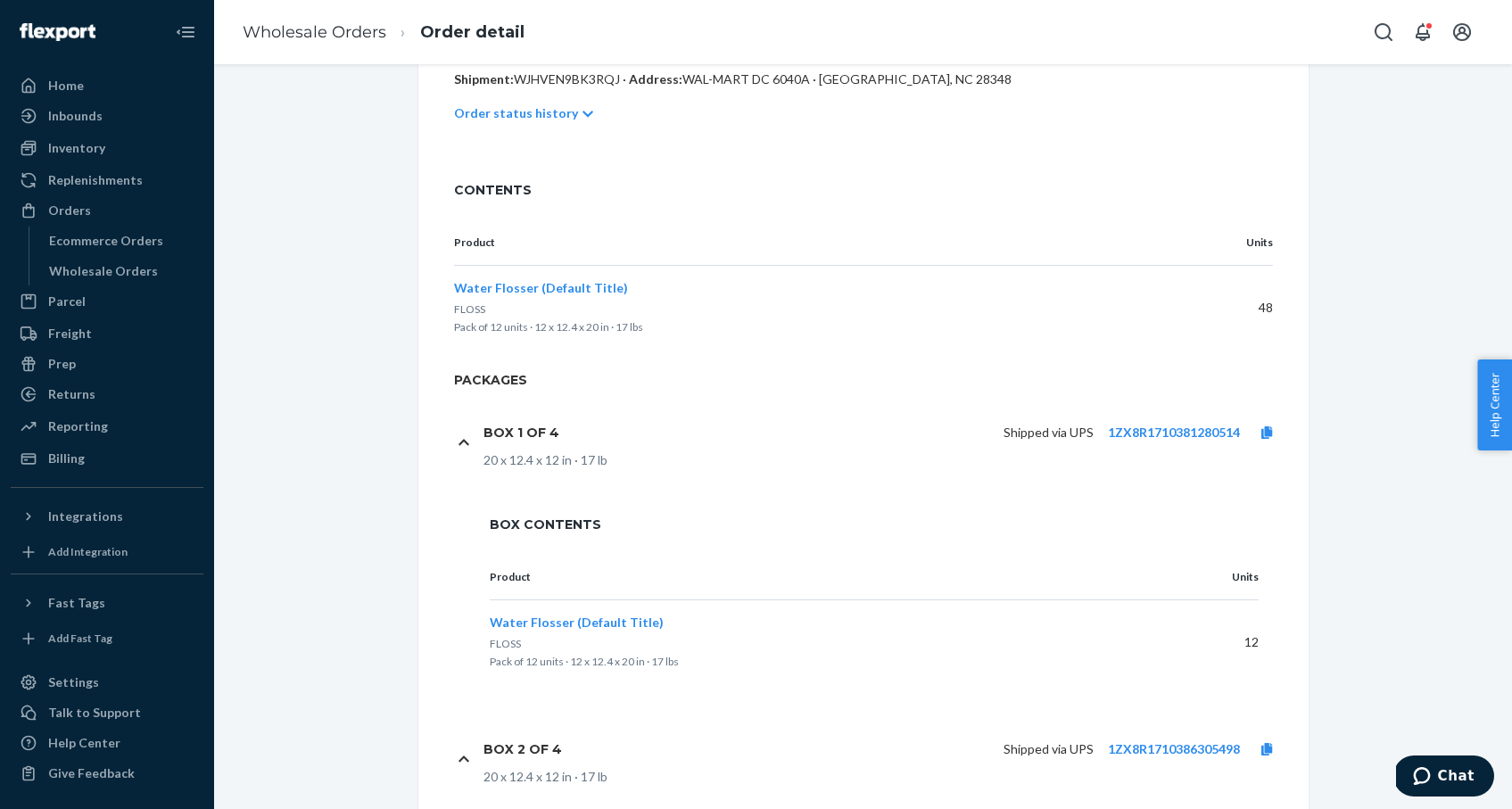
click at [464, 436] on icon at bounding box center [464, 442] width 11 height 12
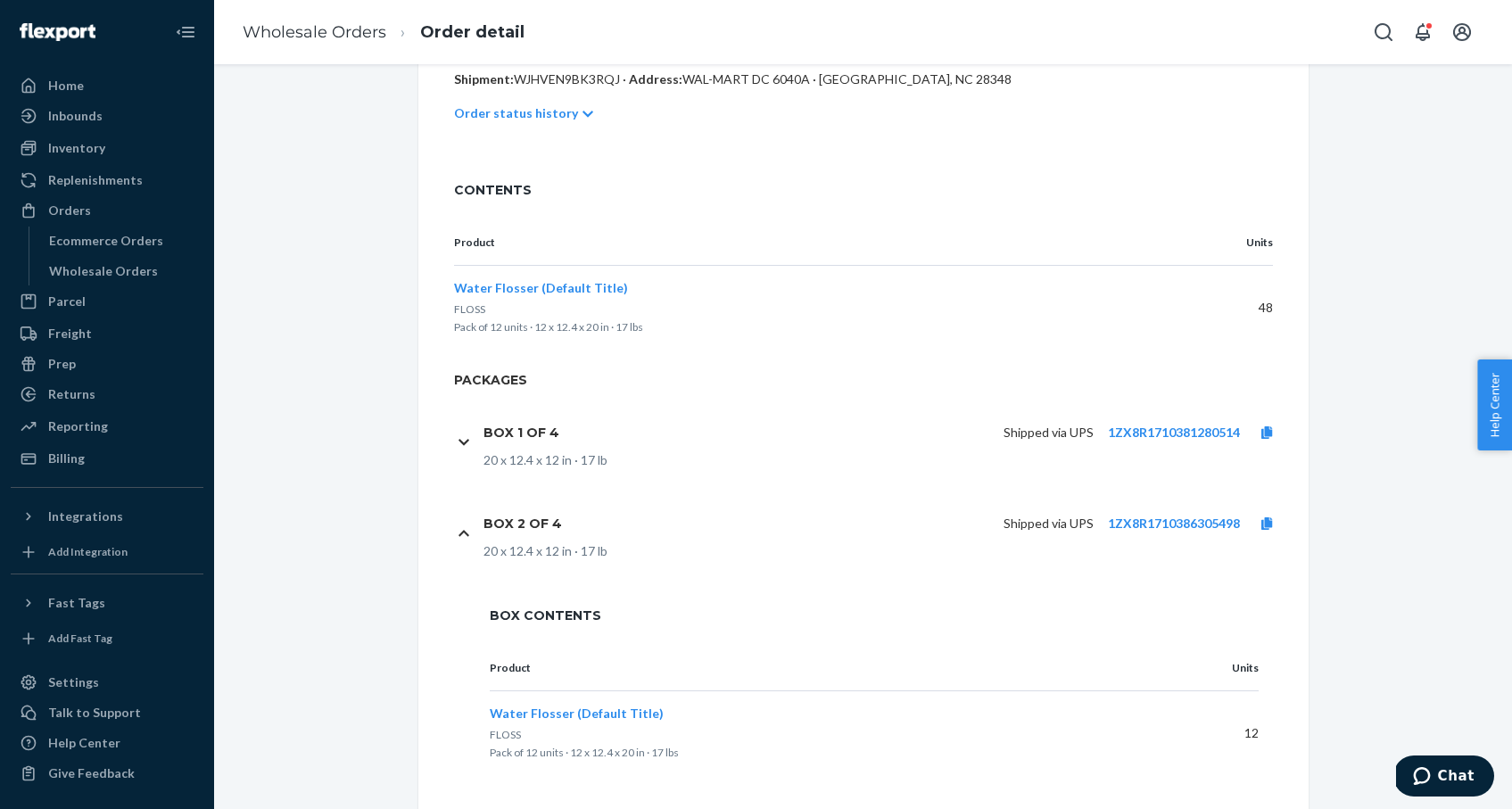
click at [461, 537] on icon at bounding box center [464, 533] width 11 height 12
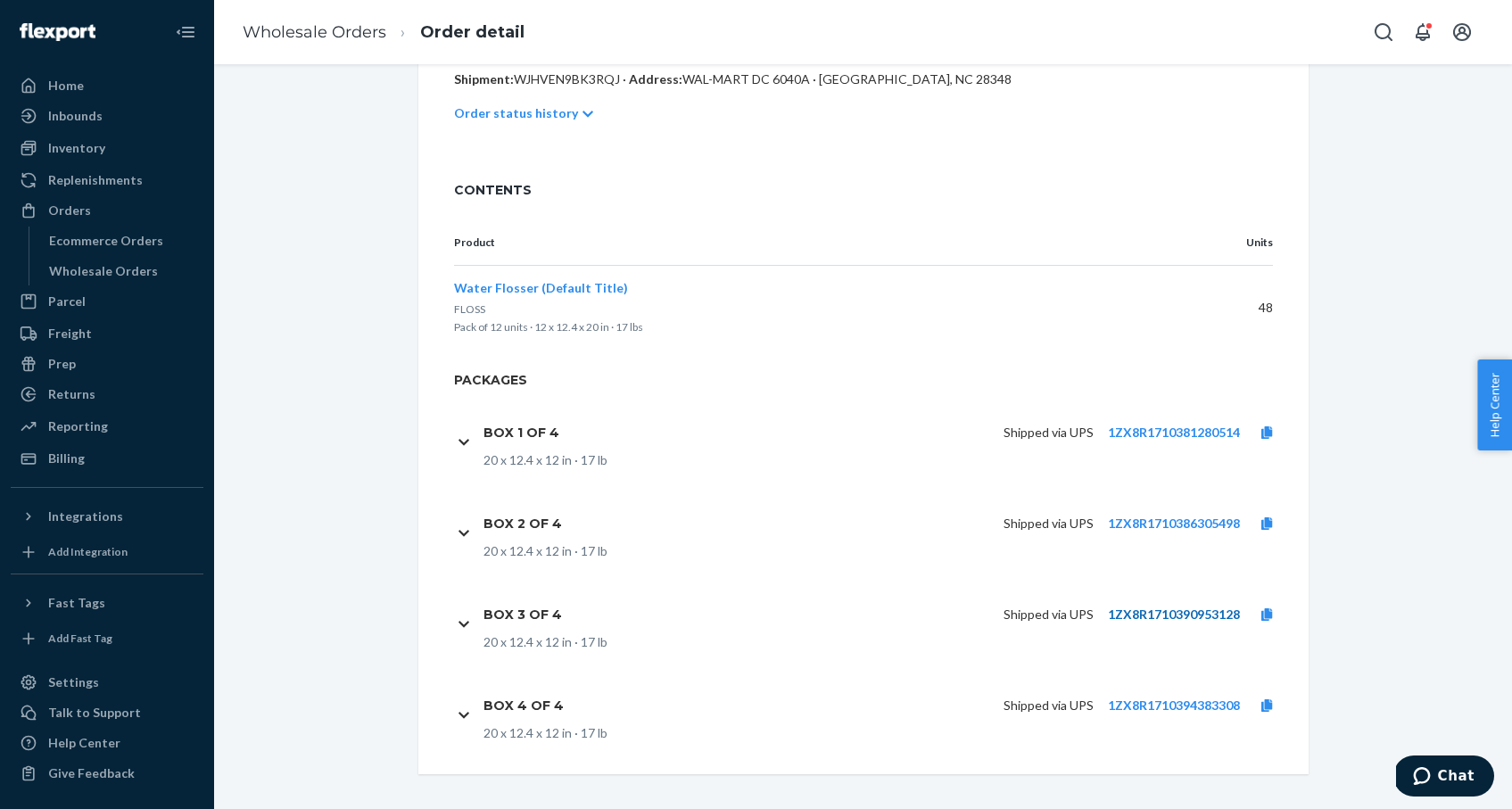
click at [1201, 618] on link "1ZX8R1710390953128" at bounding box center [1174, 614] width 132 height 15
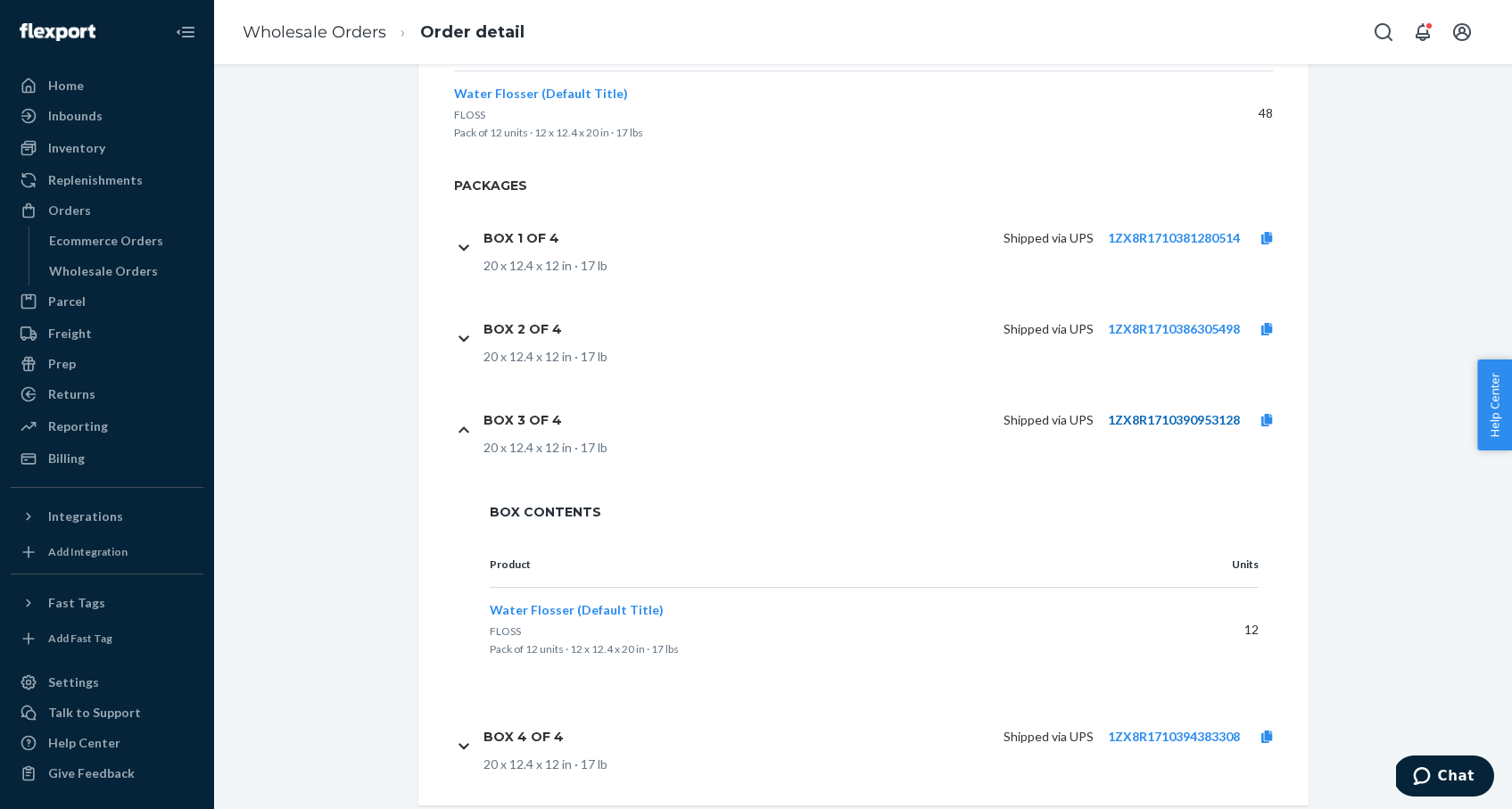
scroll to position [682, 0]
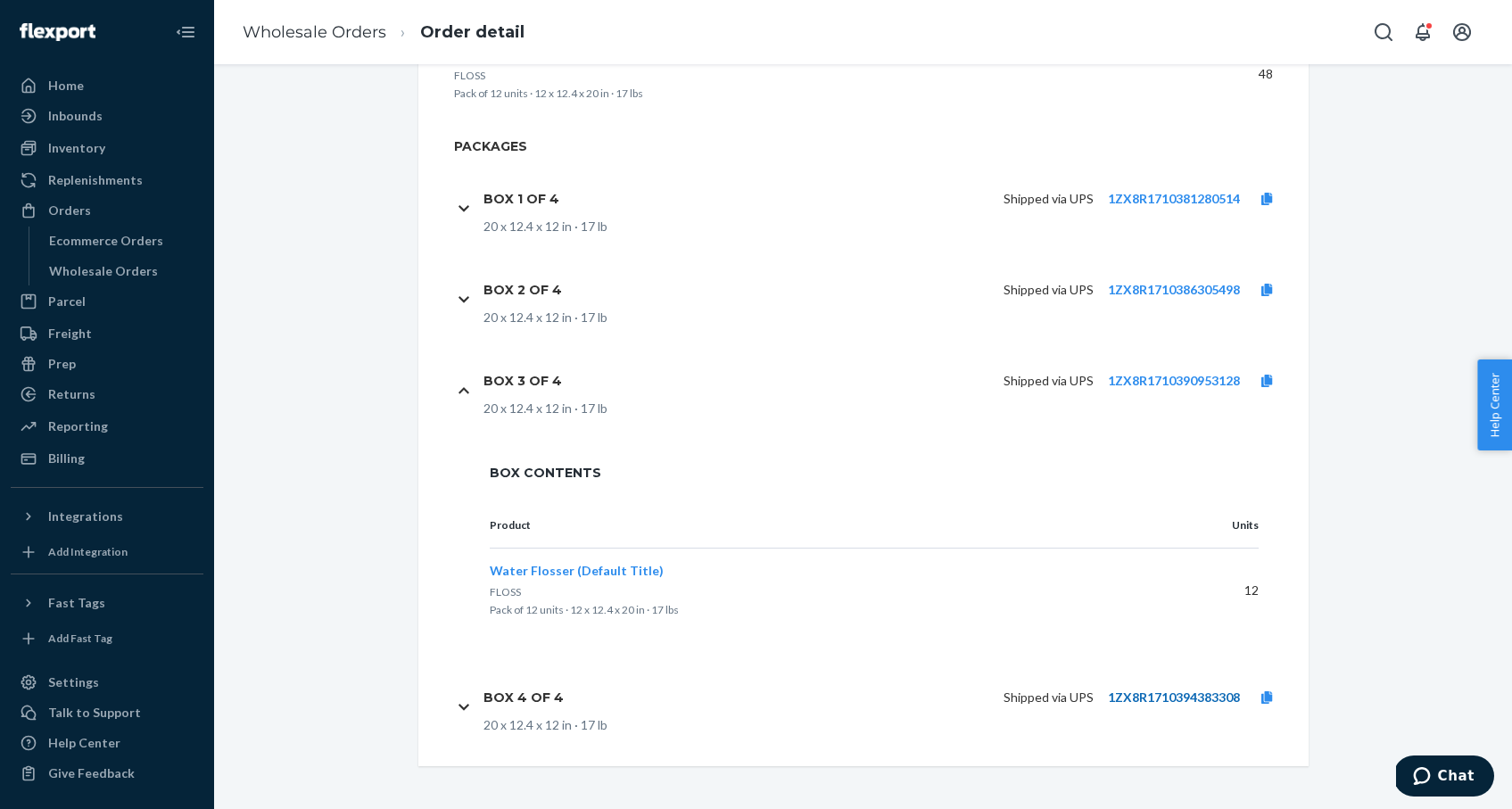
click at [1134, 693] on link "1ZX8R1710394383308" at bounding box center [1174, 697] width 132 height 15
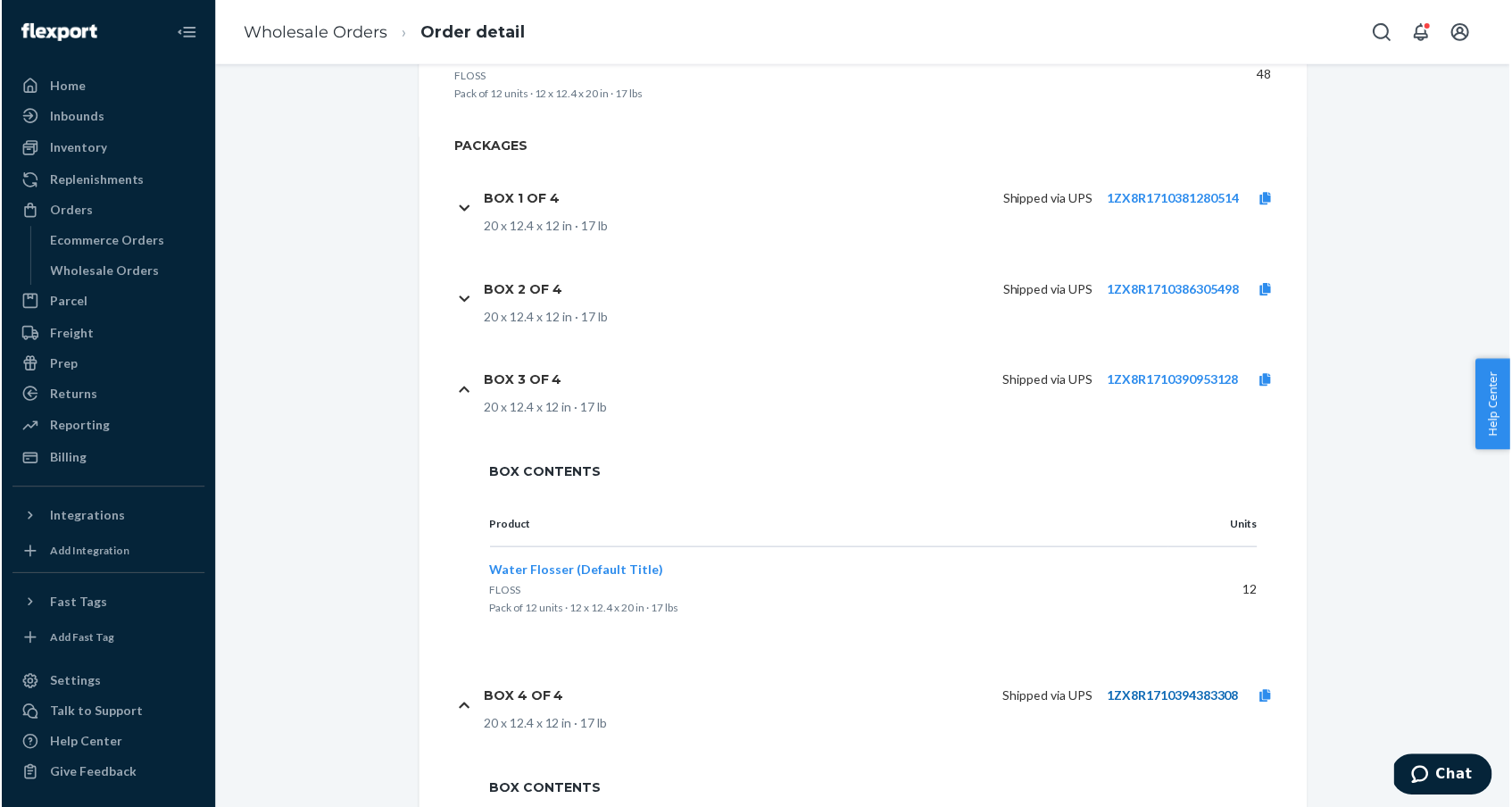
scroll to position [0, 0]
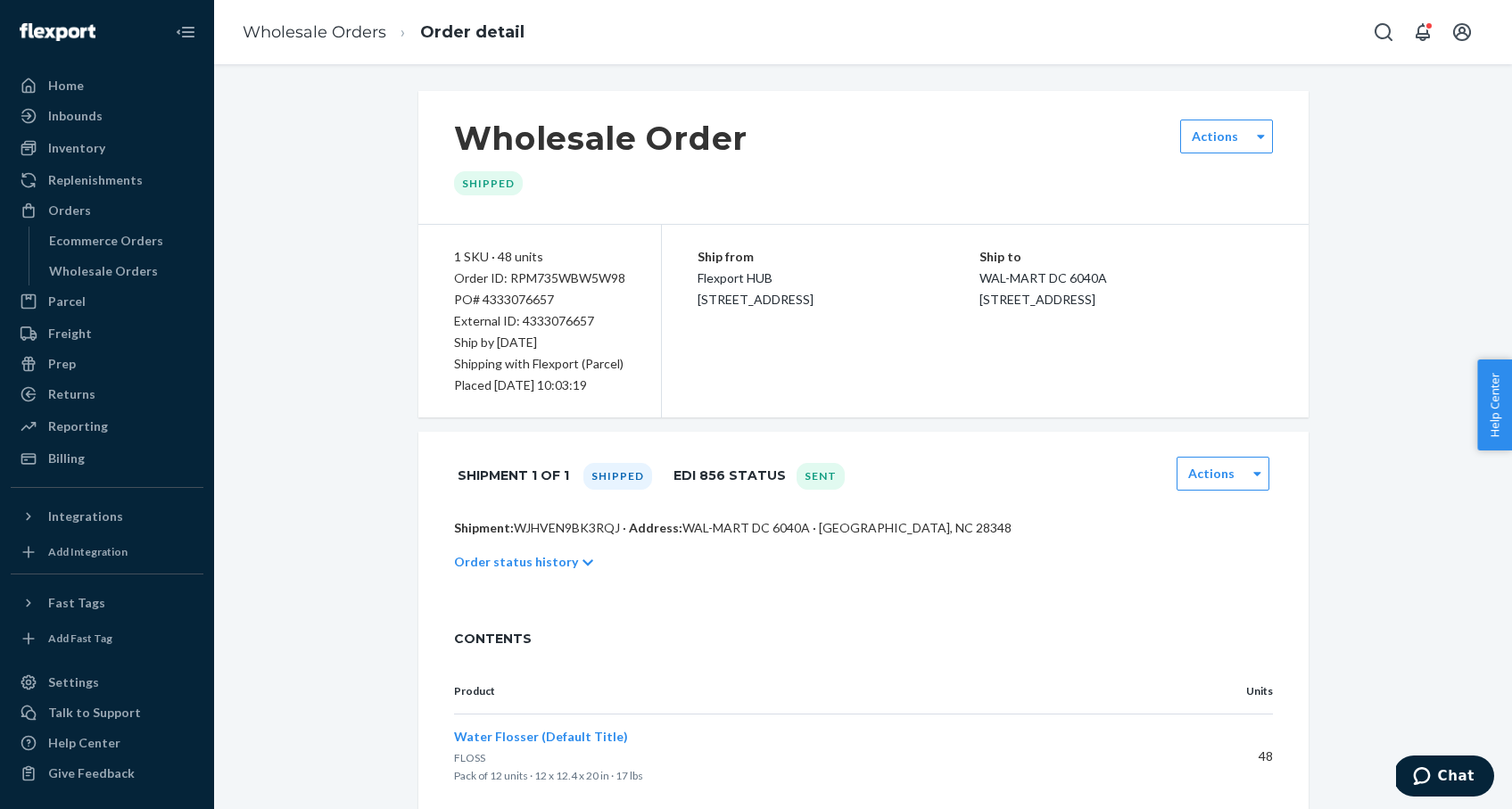
click at [557, 318] on div "External ID: 4333076657" at bounding box center [540, 321] width 172 height 21
copy div "4333076657"
click at [103, 214] on div "Orders" at bounding box center [107, 210] width 189 height 25
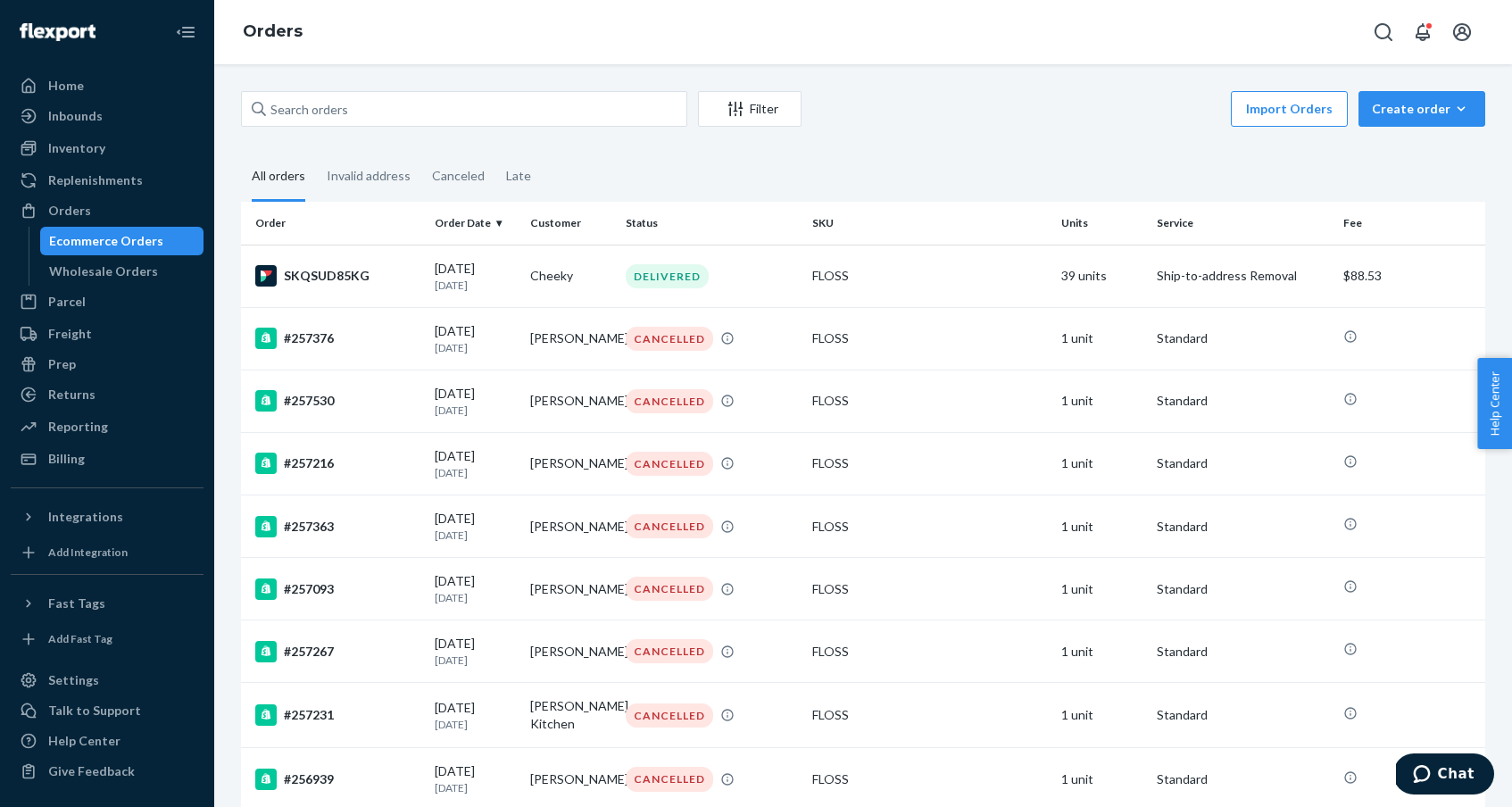
drag, startPoint x: 101, startPoint y: 269, endPoint x: 132, endPoint y: 244, distance: 39.8
click at [101, 269] on div "Wholesale Orders" at bounding box center [103, 271] width 109 height 18
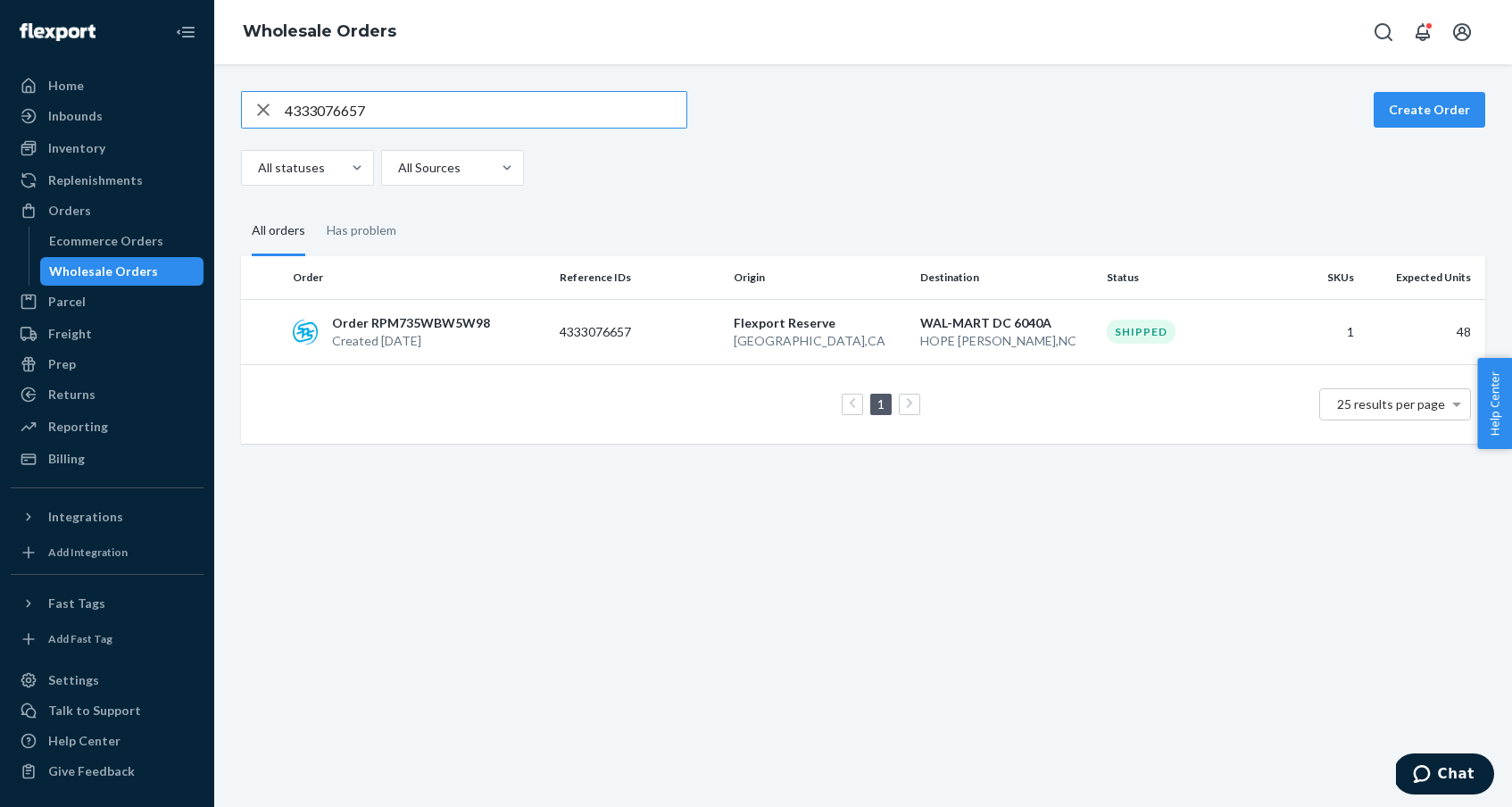
click at [362, 111] on input "4333076657" at bounding box center [485, 109] width 402 height 36
type input "3882906491"
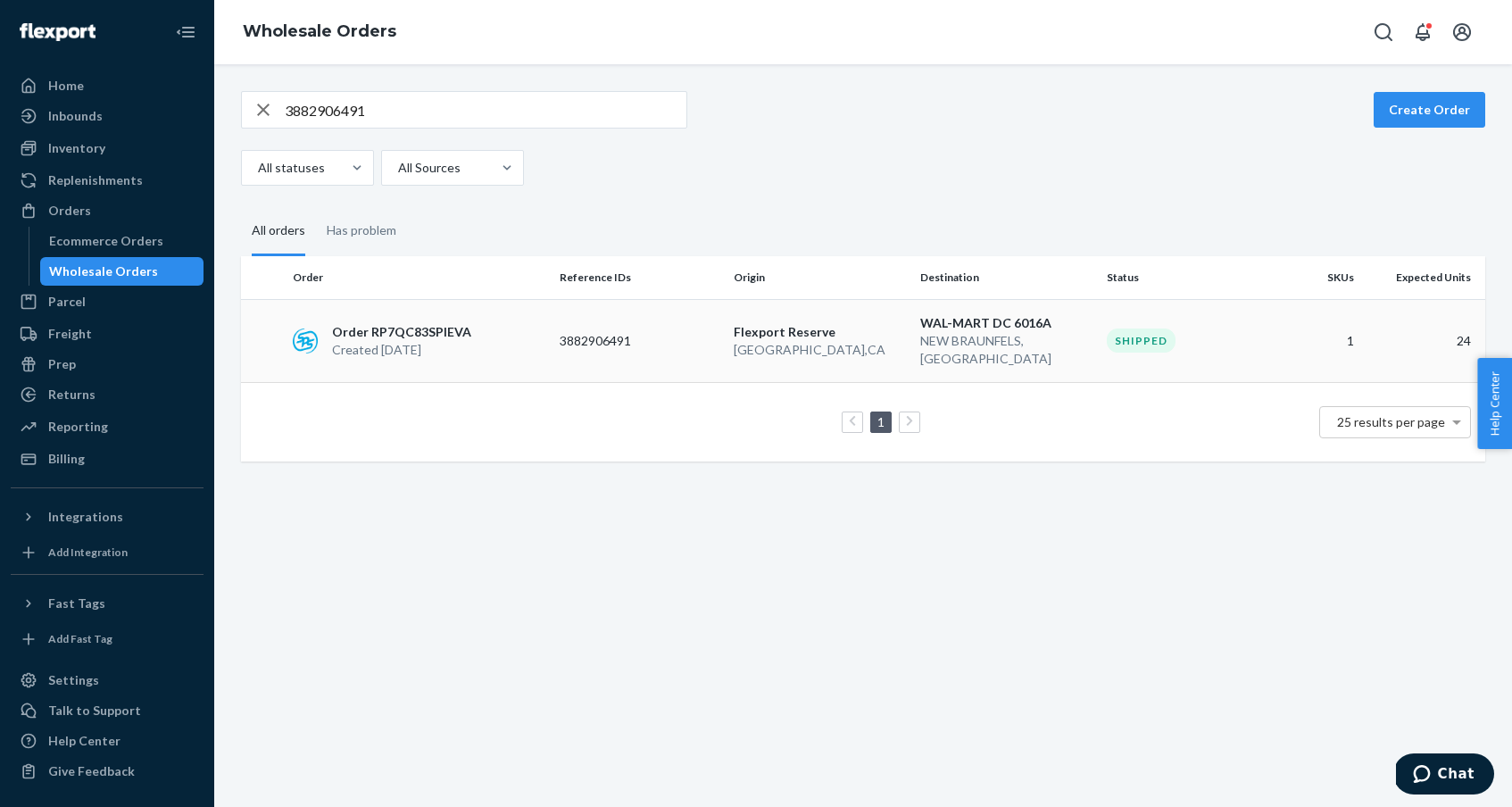
click at [374, 325] on p "Order RP7QC83SPIEVA" at bounding box center [402, 331] width 139 height 18
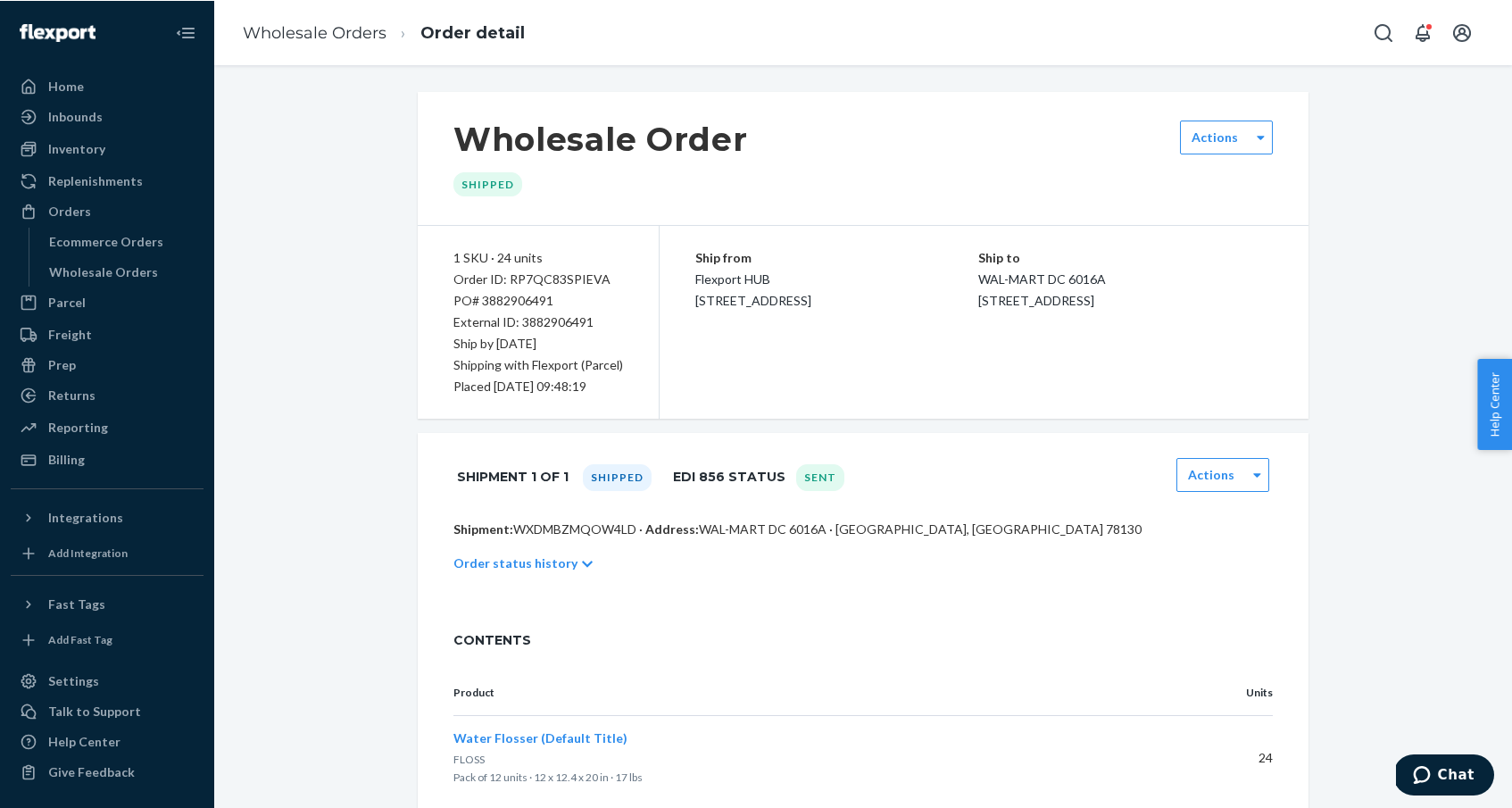
scroll to position [277, 0]
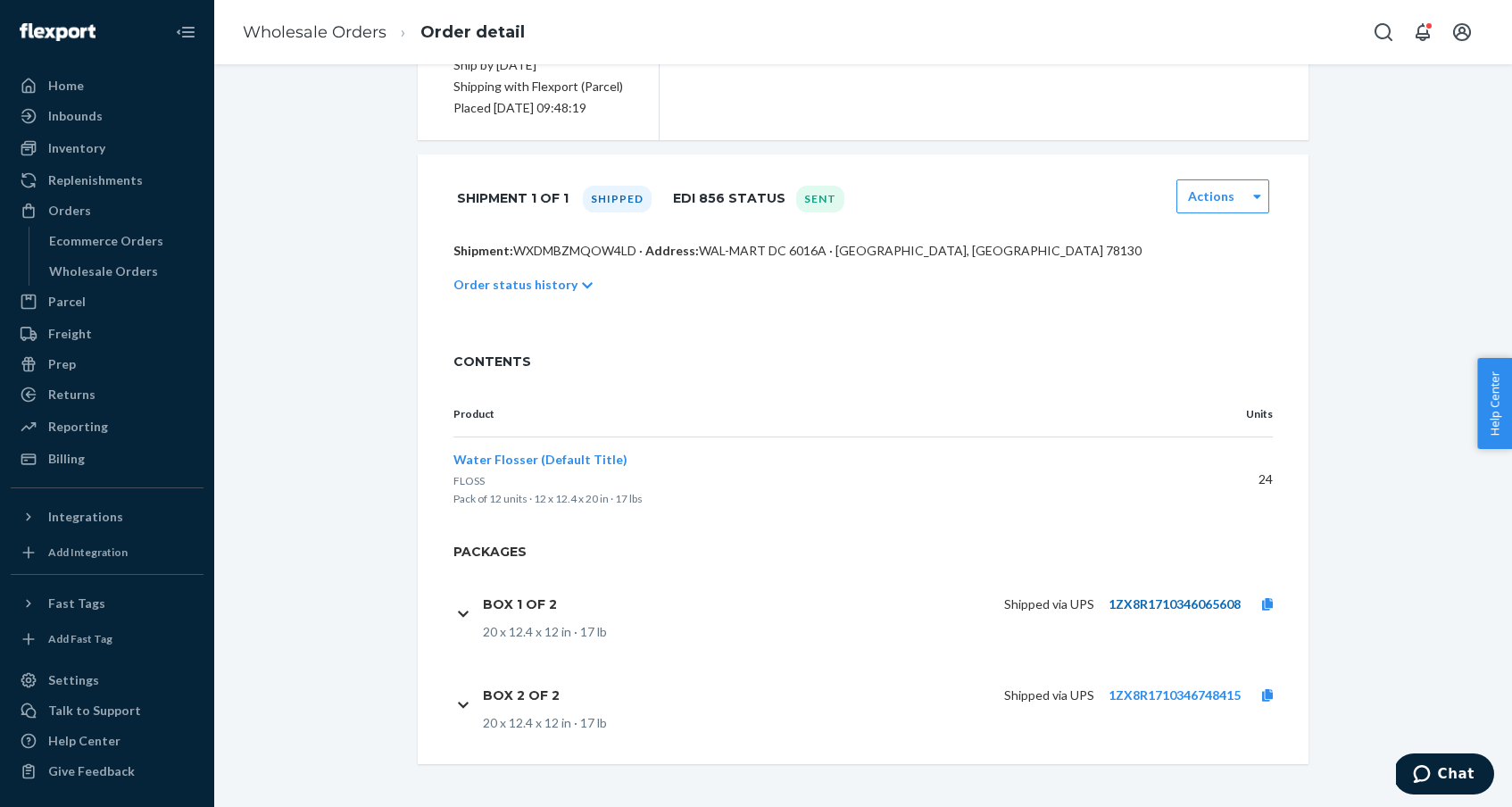
click at [1133, 602] on link "1ZX8R1710346065608" at bounding box center [1174, 604] width 132 height 15
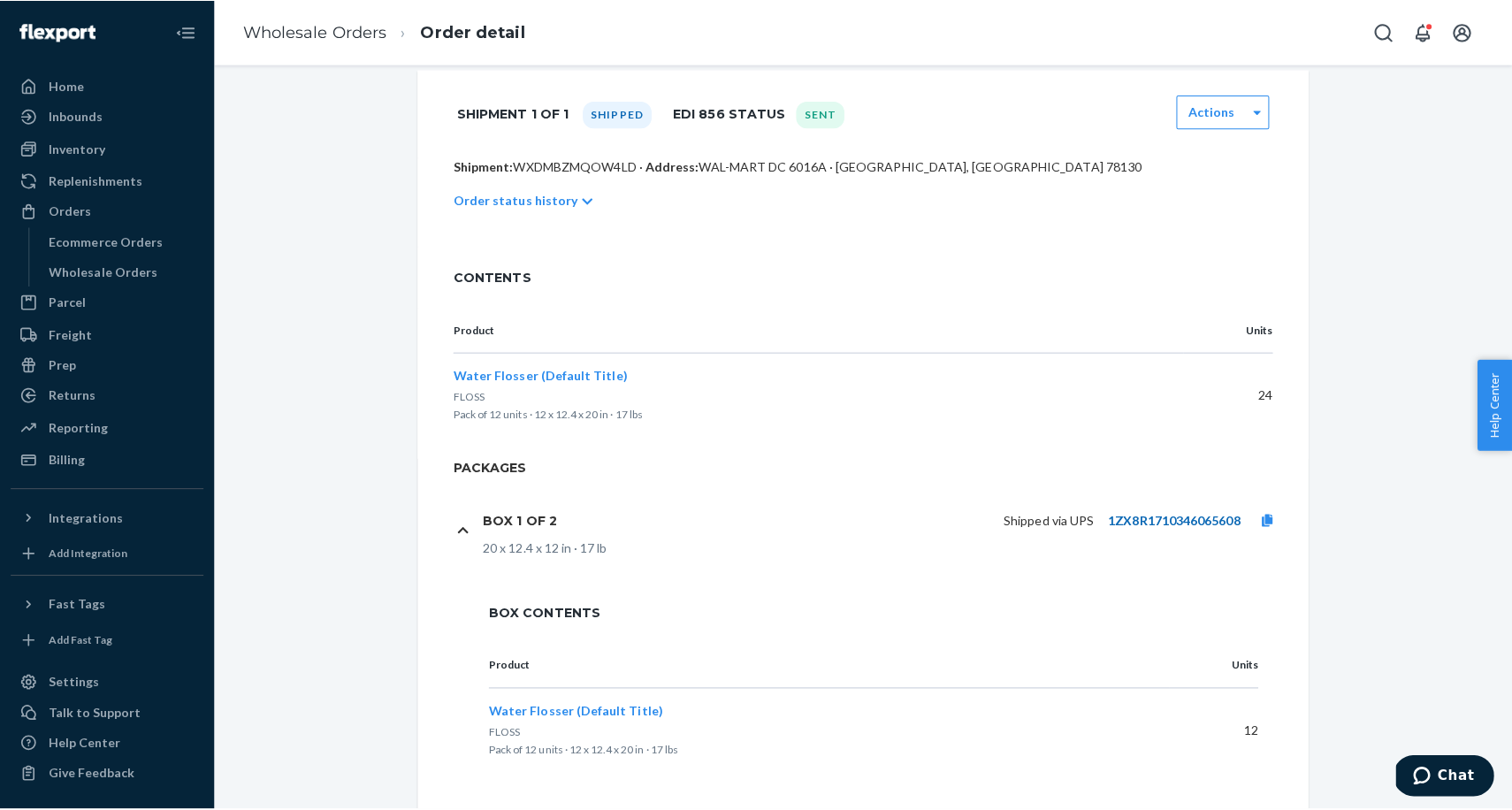
scroll to position [498, 0]
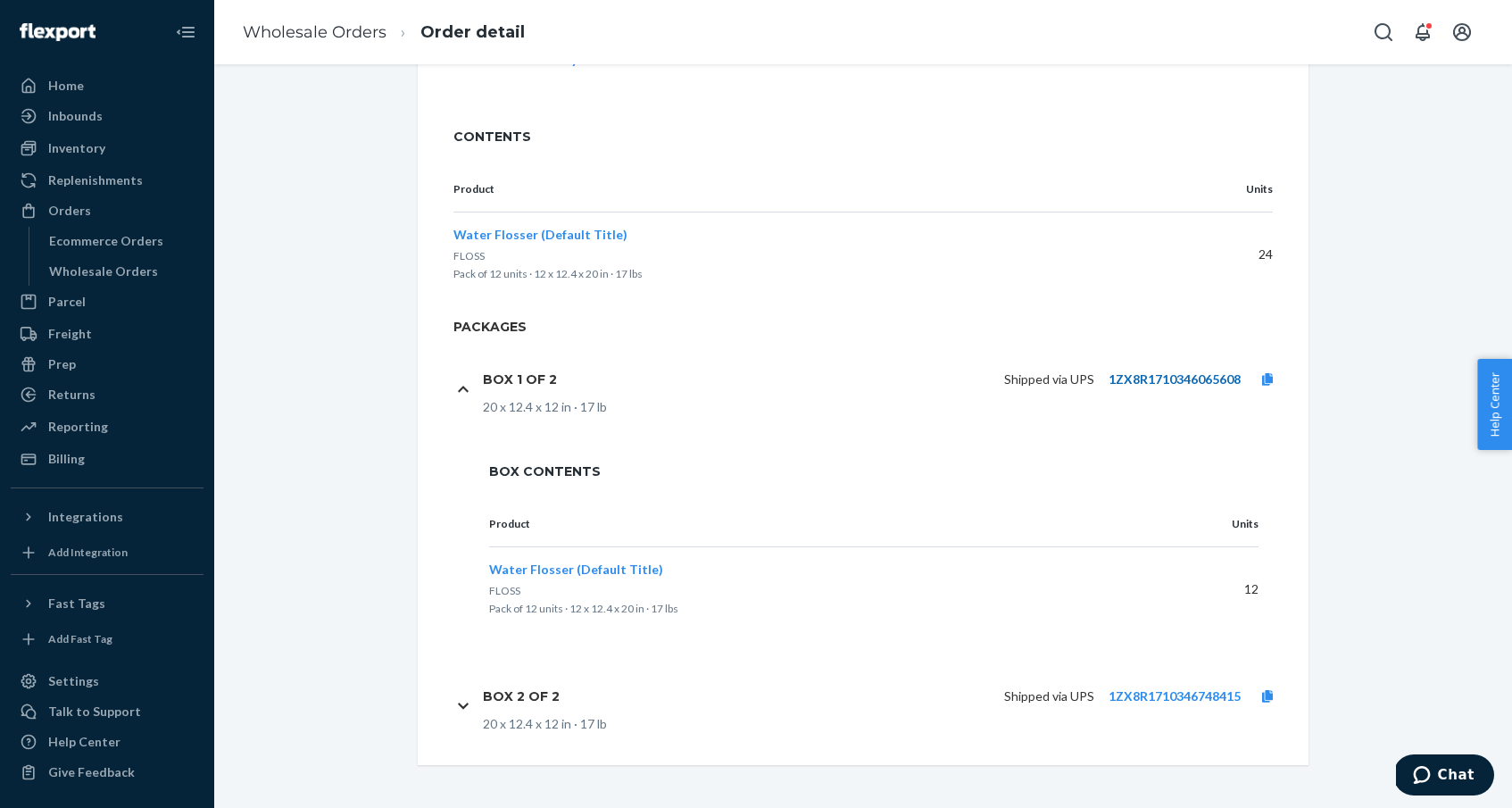
click at [1131, 379] on link "1ZX8R1710346065608" at bounding box center [1174, 378] width 132 height 15
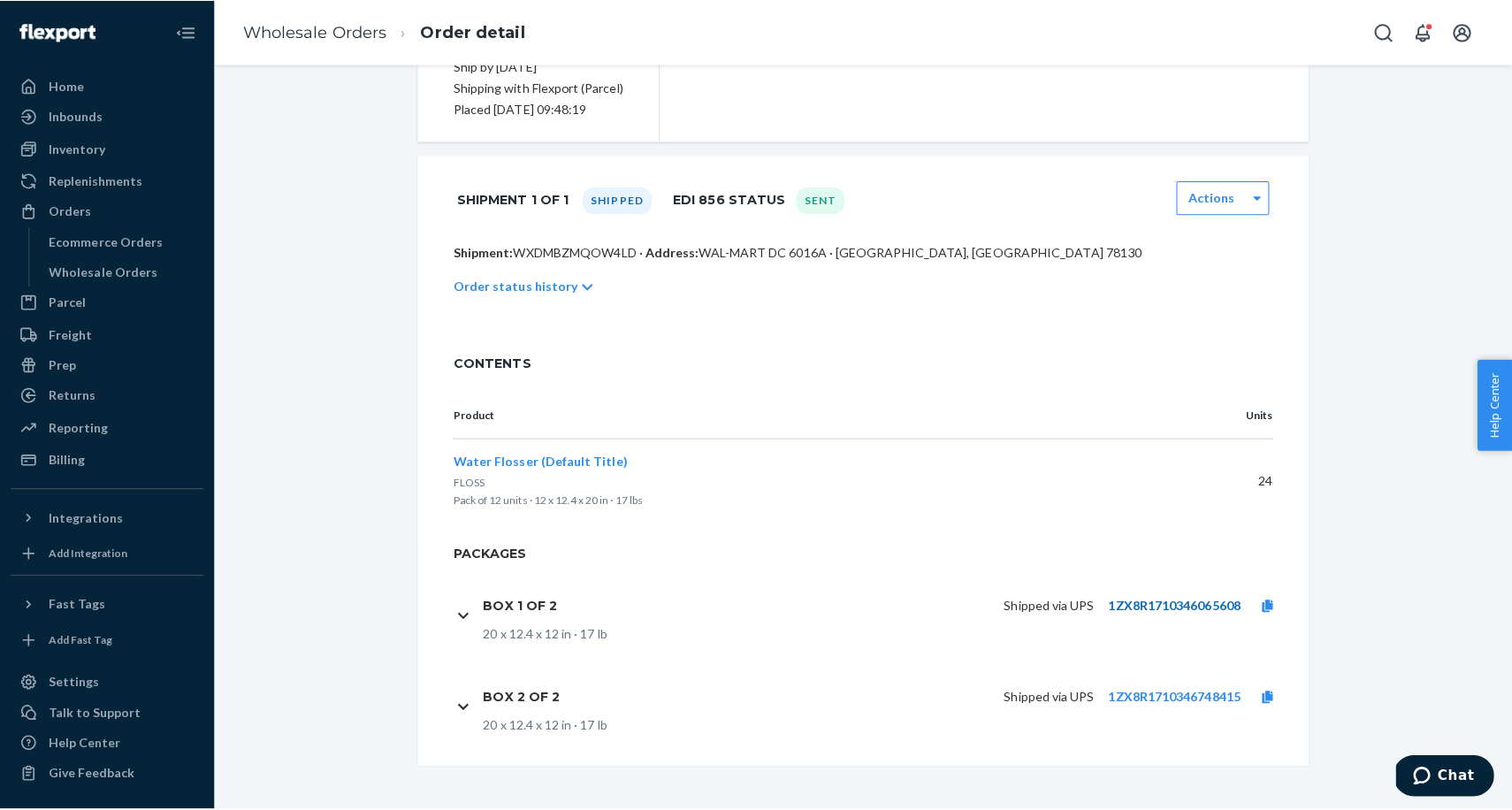
scroll to position [264, 0]
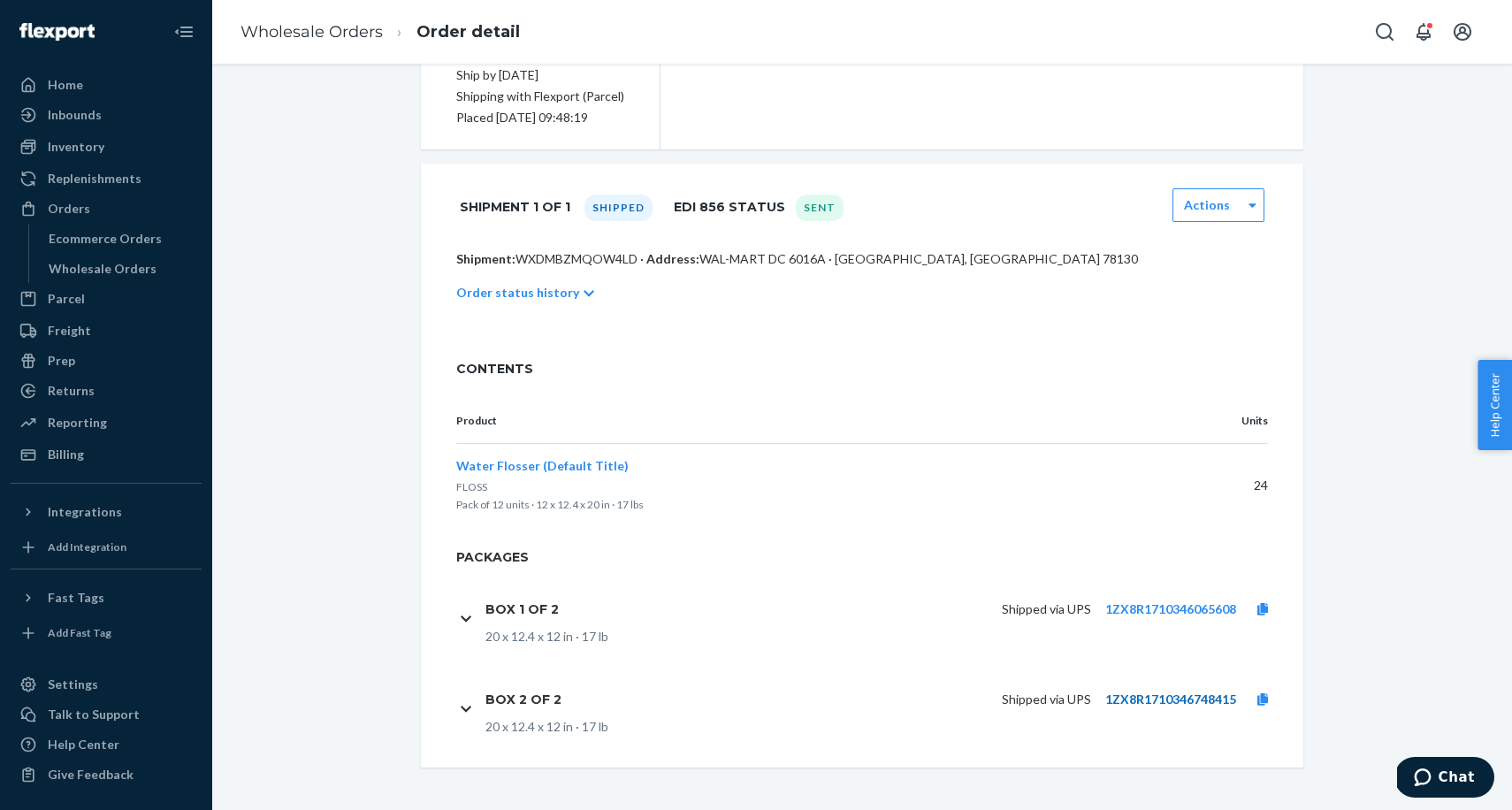
click at [1159, 698] on link "1ZX8R1710346748415" at bounding box center [1170, 699] width 130 height 15
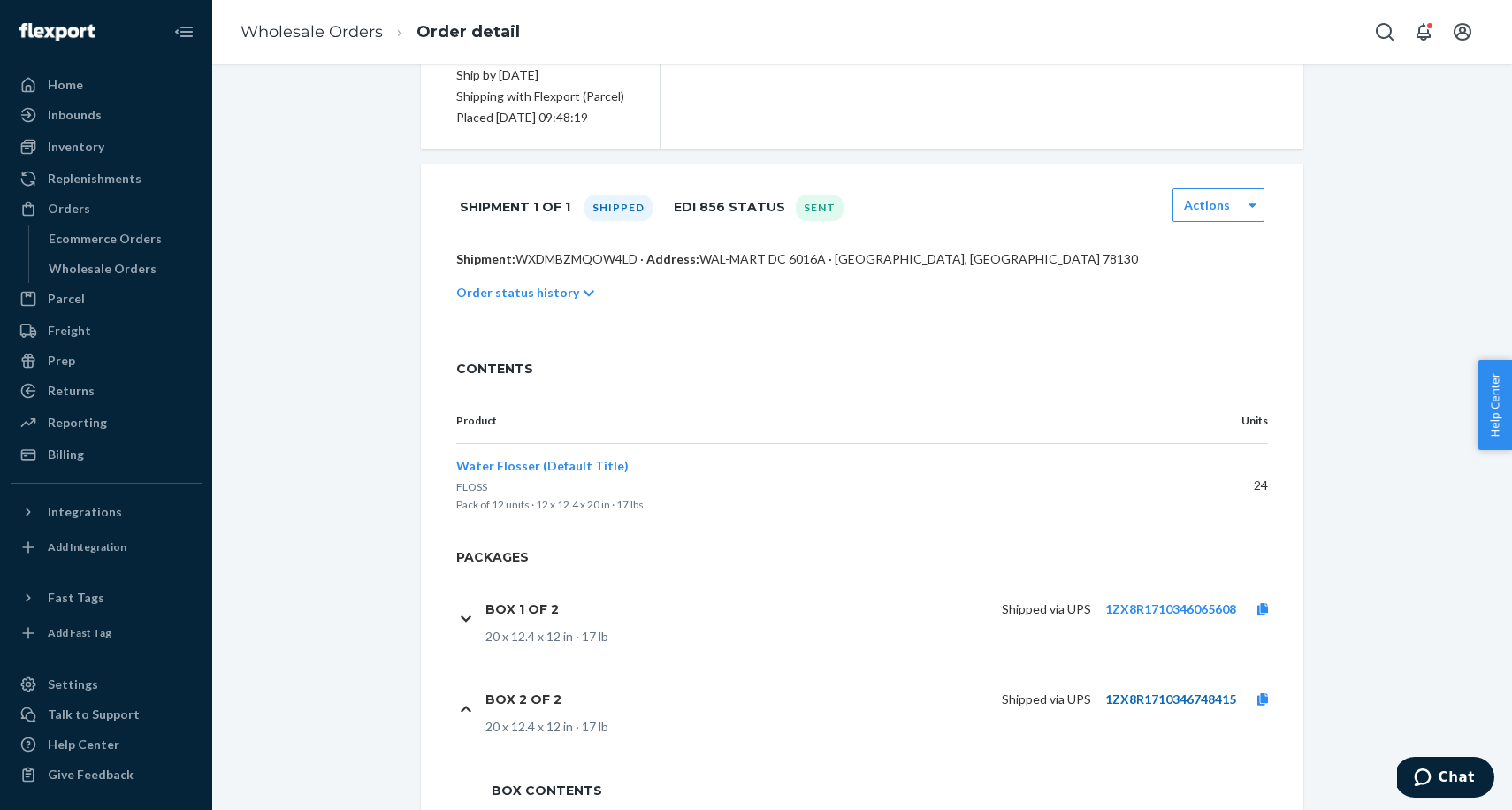
scroll to position [0, 0]
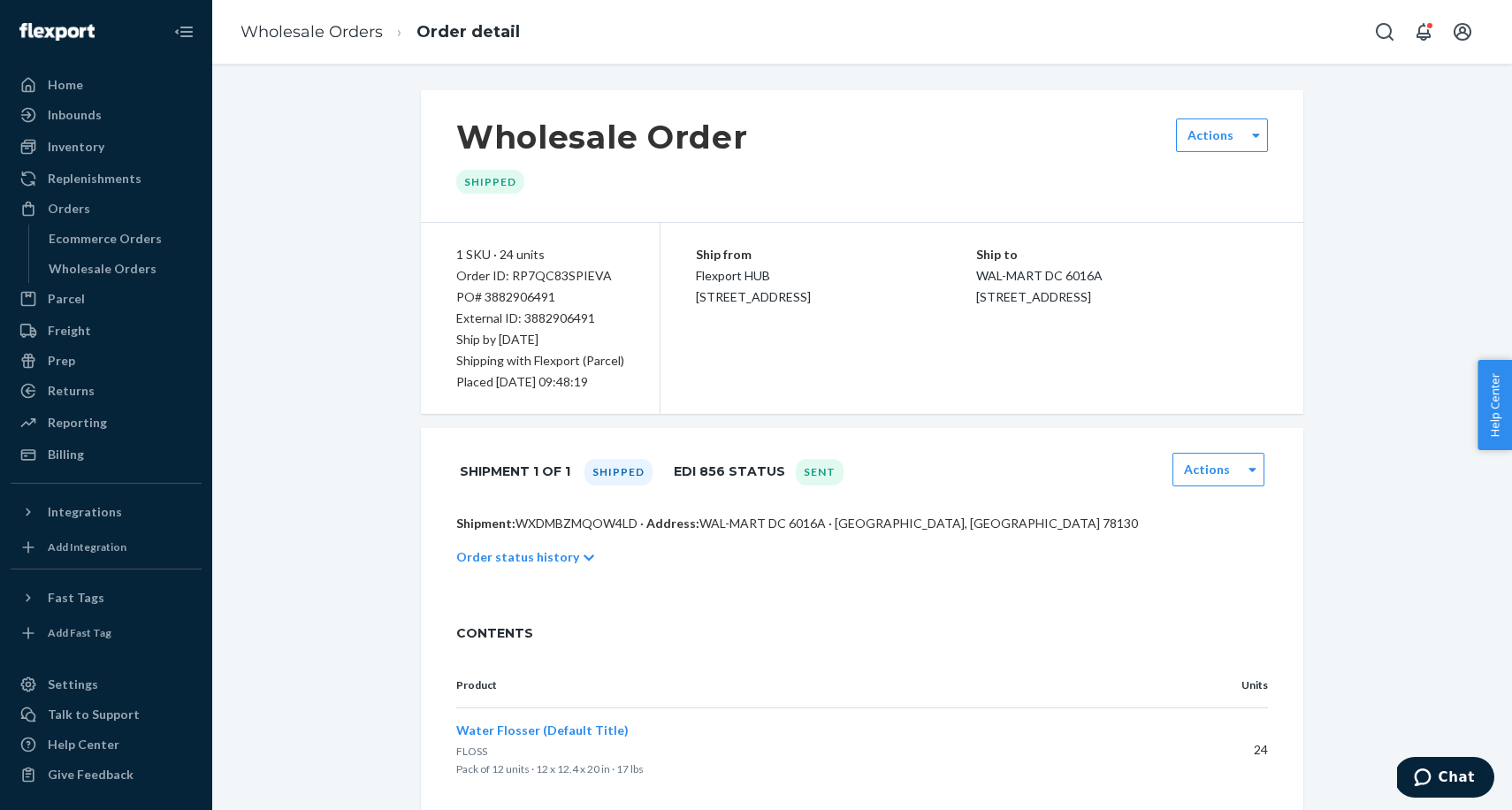
click at [546, 319] on div "External ID: 3882906491" at bounding box center [540, 318] width 168 height 21
copy div "3882906491"
click at [83, 264] on div "Wholesale Orders" at bounding box center [102, 268] width 107 height 17
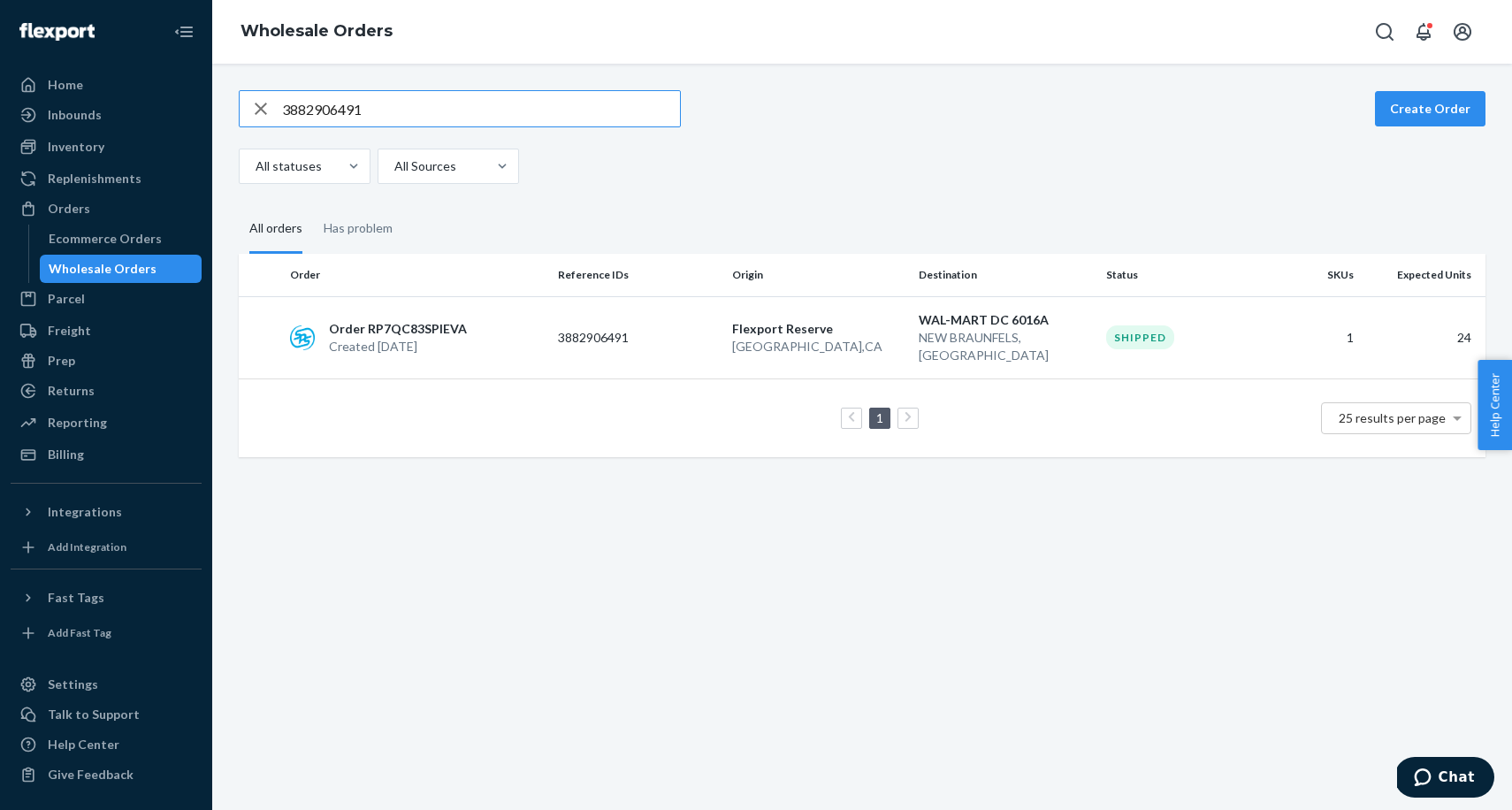
click at [399, 88] on div "3882906491 Create Order All statuses All Sources All orders Has problem Order R…" at bounding box center [862, 436] width 1300 height 746
click at [389, 108] on input "3882906491" at bounding box center [480, 108] width 398 height 36
paste input "2533521082"
type input "2533521082"
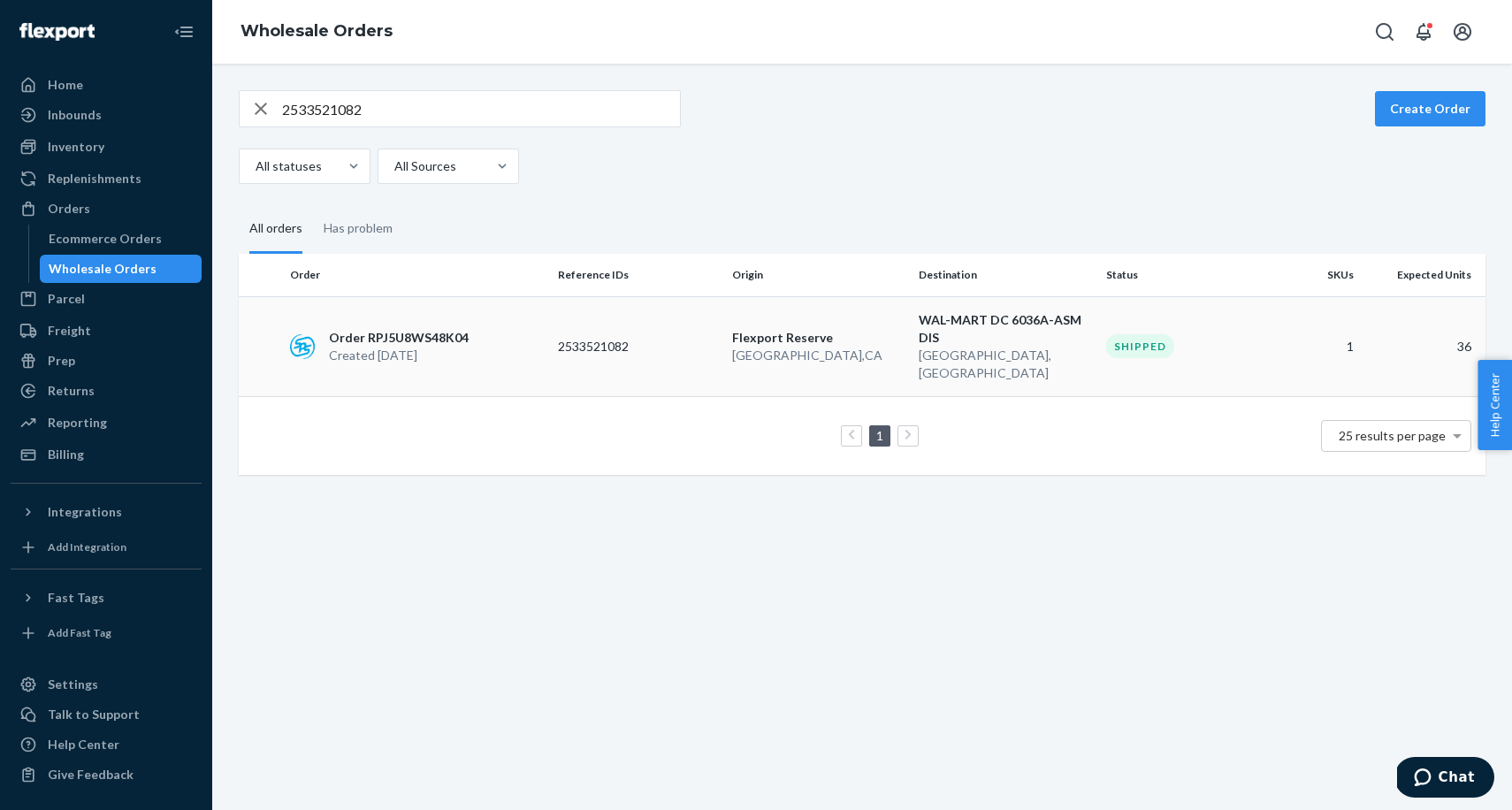
click at [366, 329] on p "Order RPJ5U8WS48K04" at bounding box center [399, 337] width 140 height 17
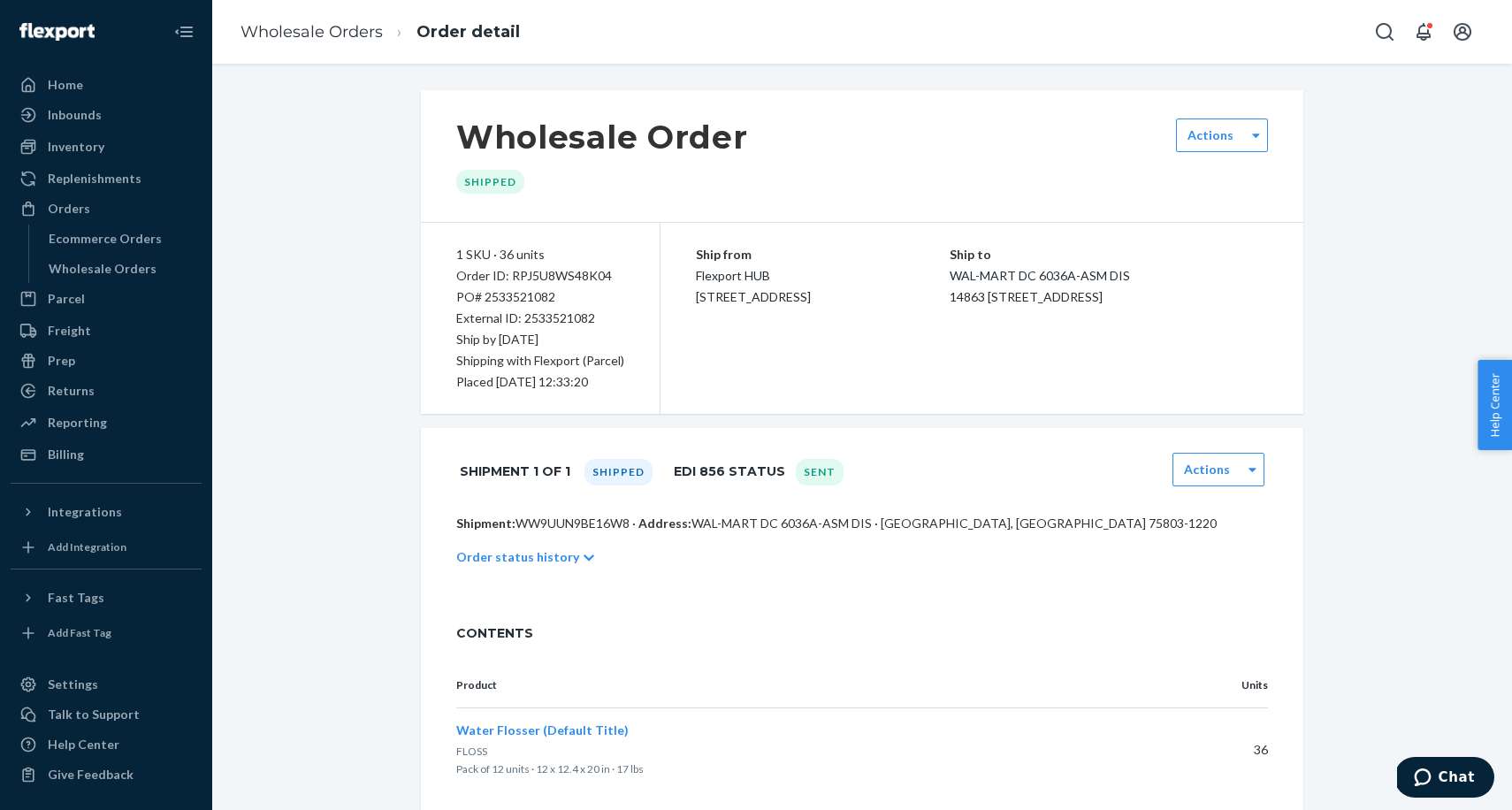
scroll to position [354, 0]
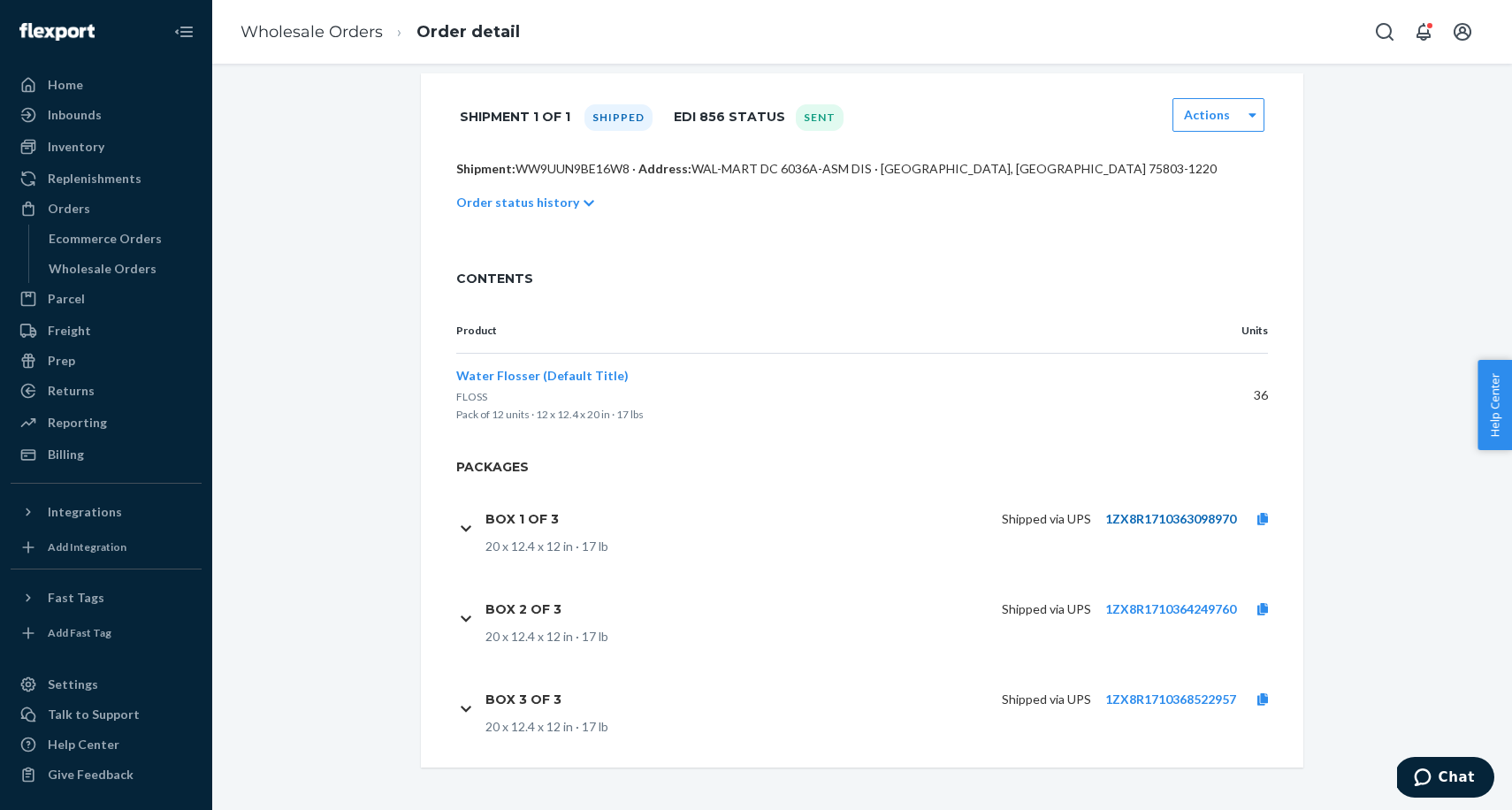
click at [1195, 520] on link "1ZX8R1710363098970" at bounding box center [1170, 518] width 130 height 15
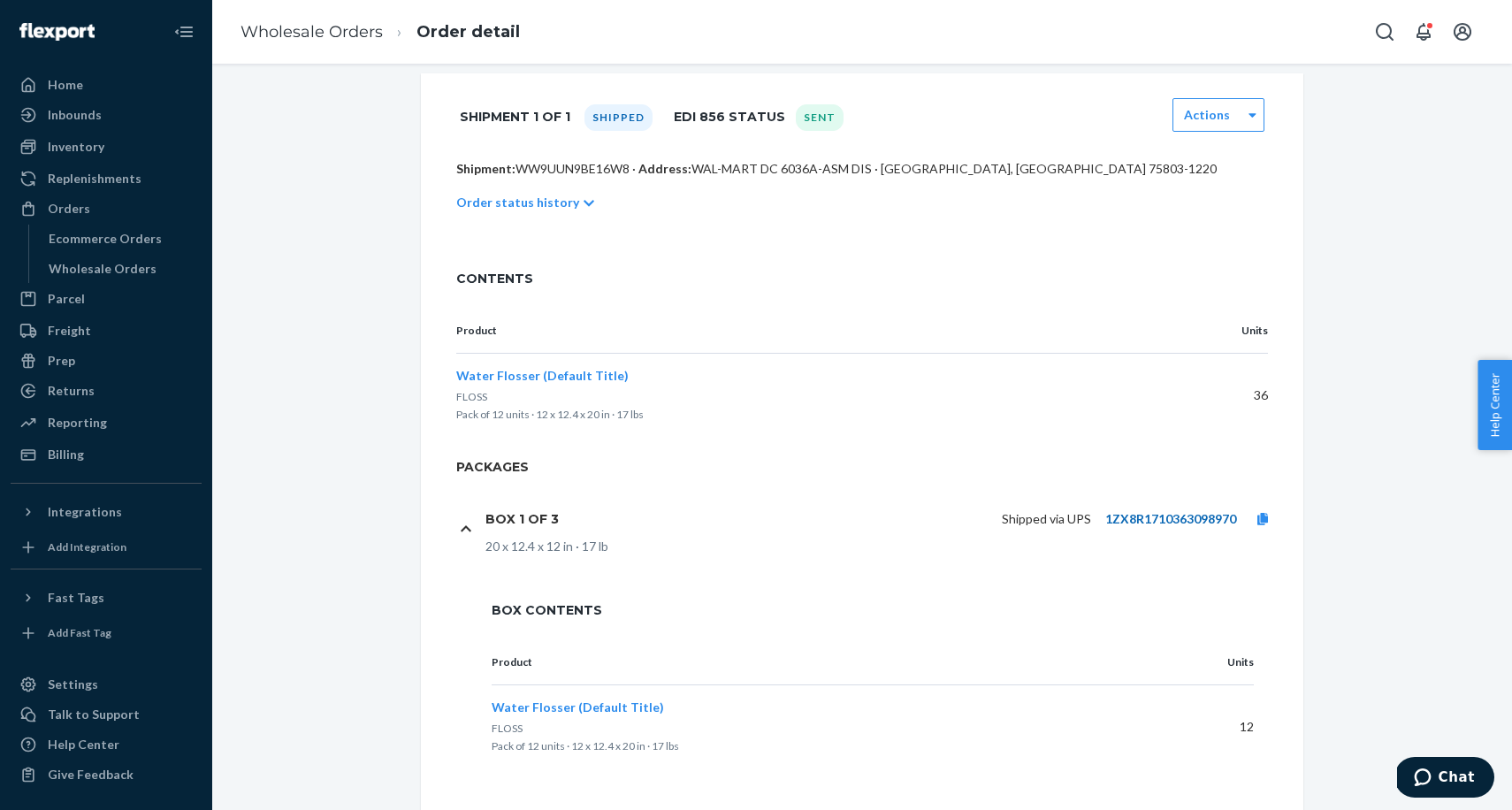
scroll to position [578, 0]
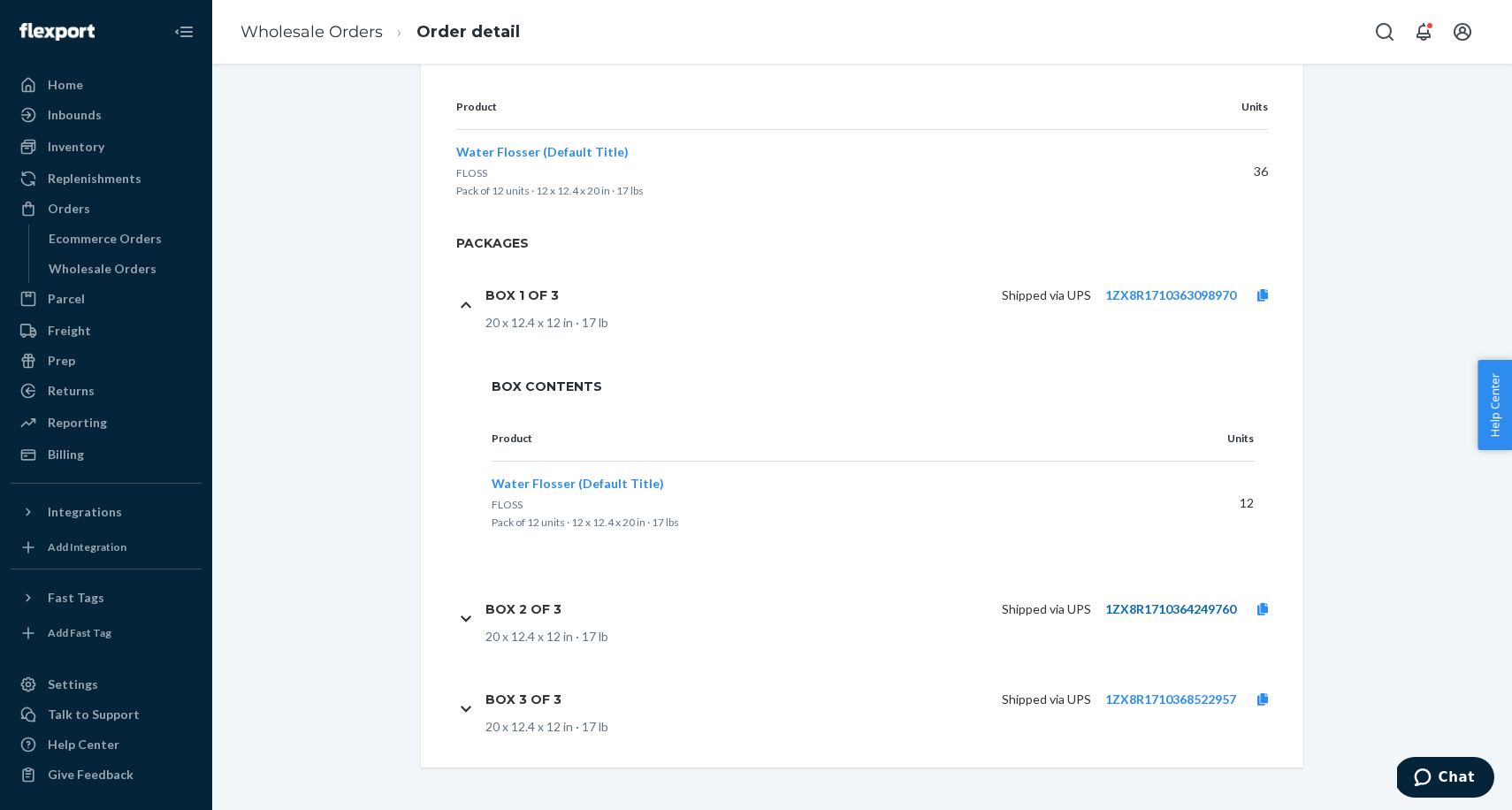
click at [1128, 605] on link "1ZX8R1710364249760" at bounding box center [1170, 609] width 130 height 15
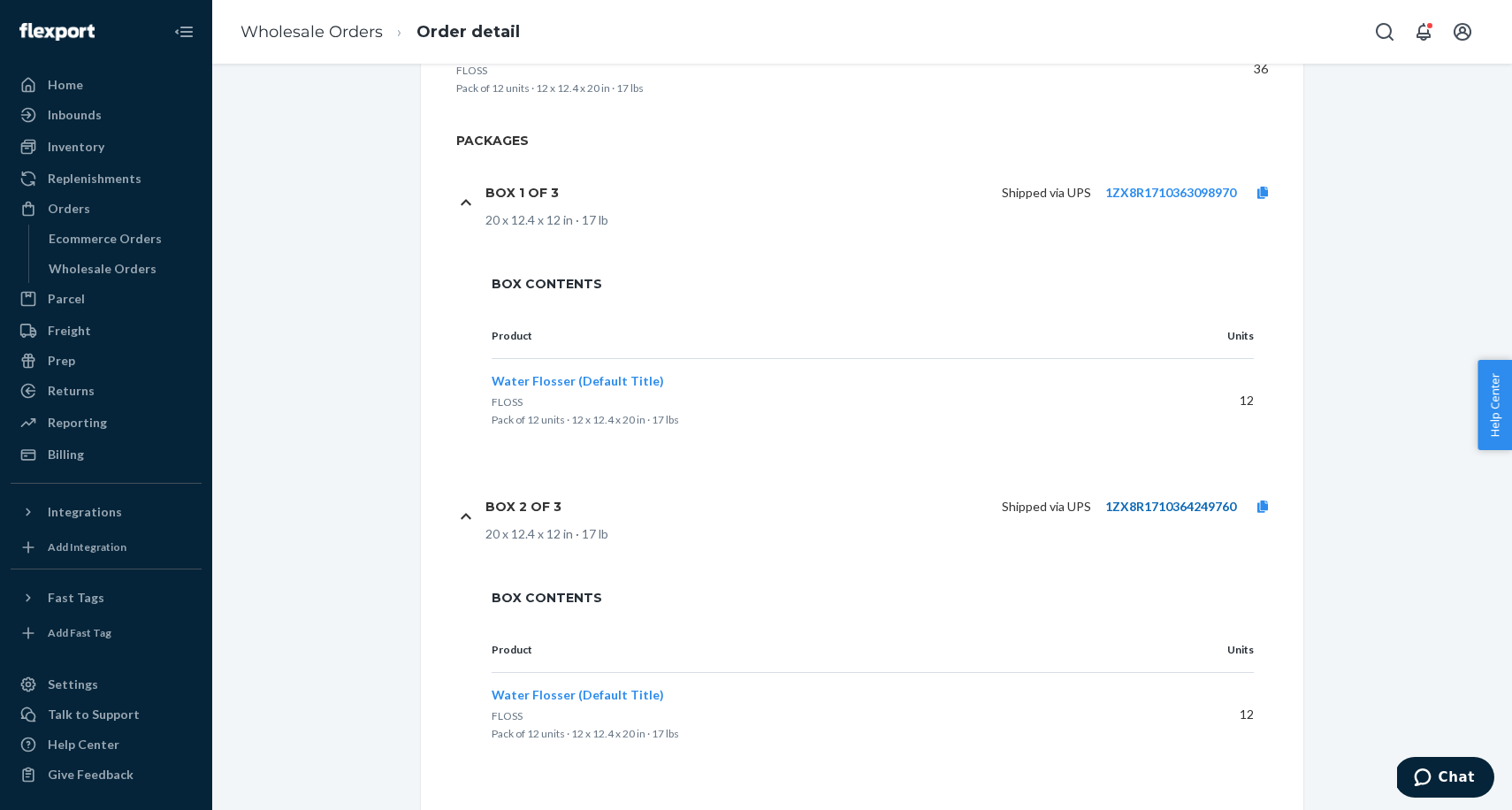
scroll to position [802, 0]
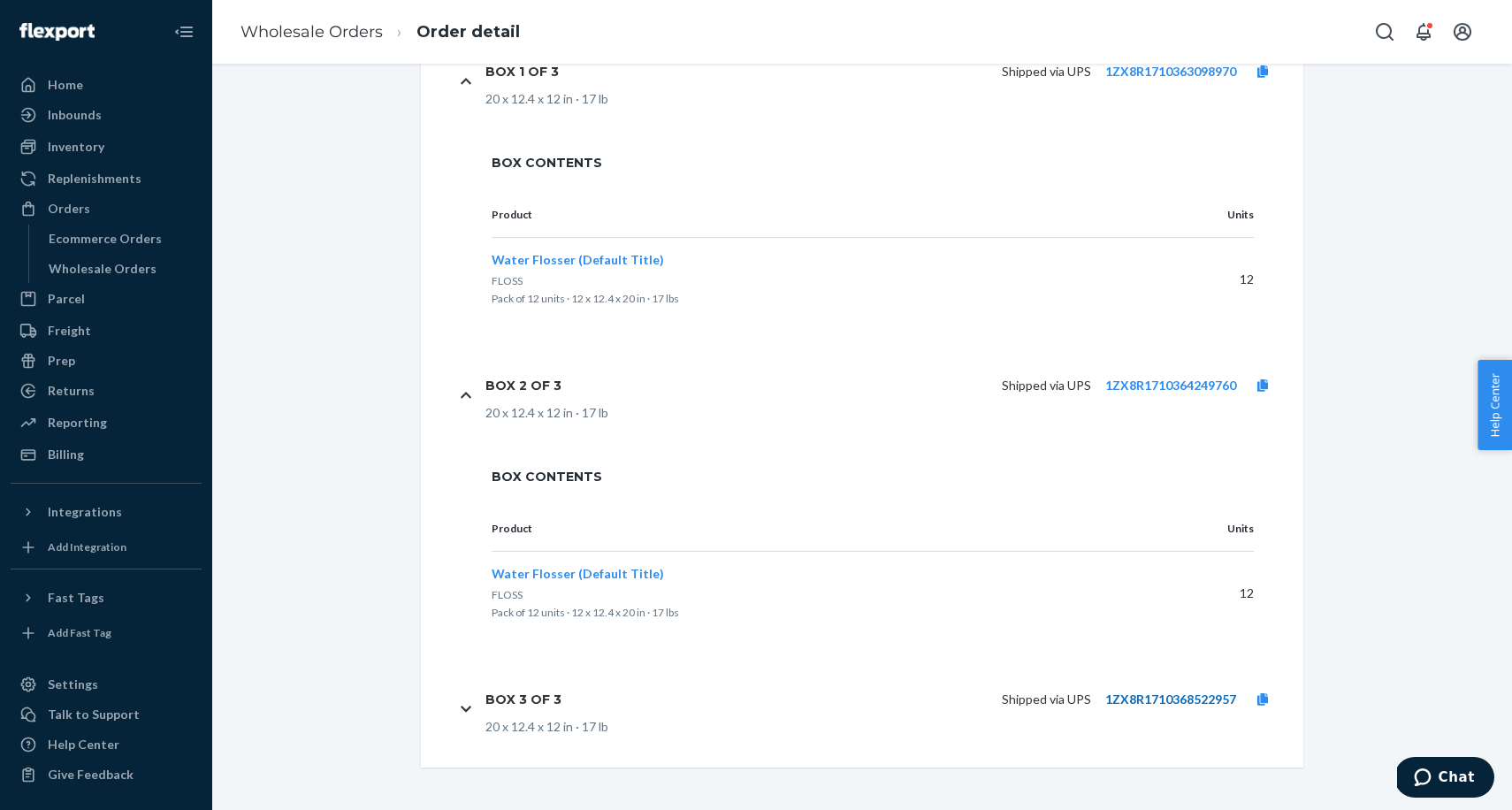
click at [1127, 701] on link "1ZX8R1710368522957" at bounding box center [1170, 699] width 130 height 15
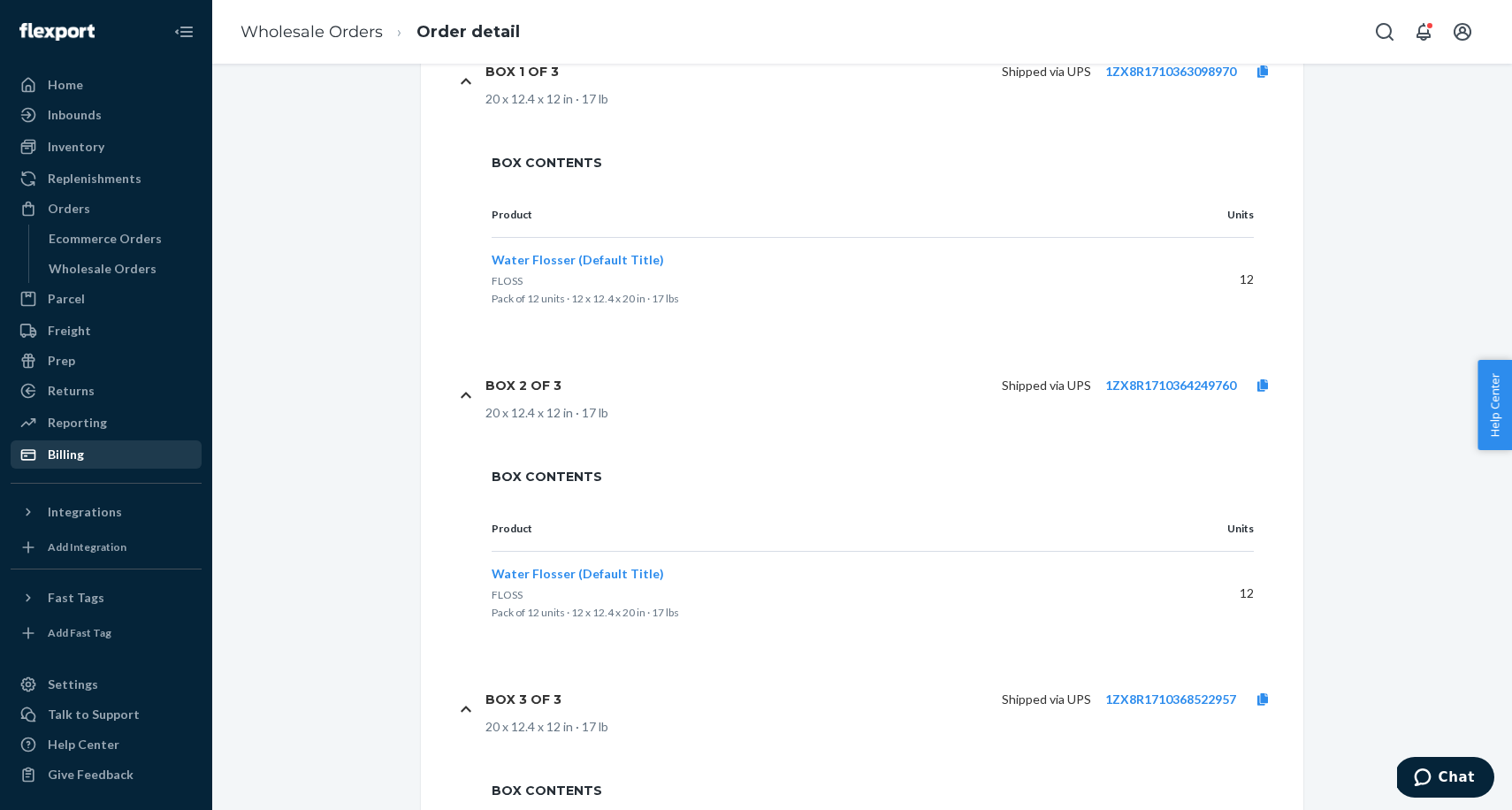
click at [90, 466] on div "Billing" at bounding box center [106, 454] width 187 height 25
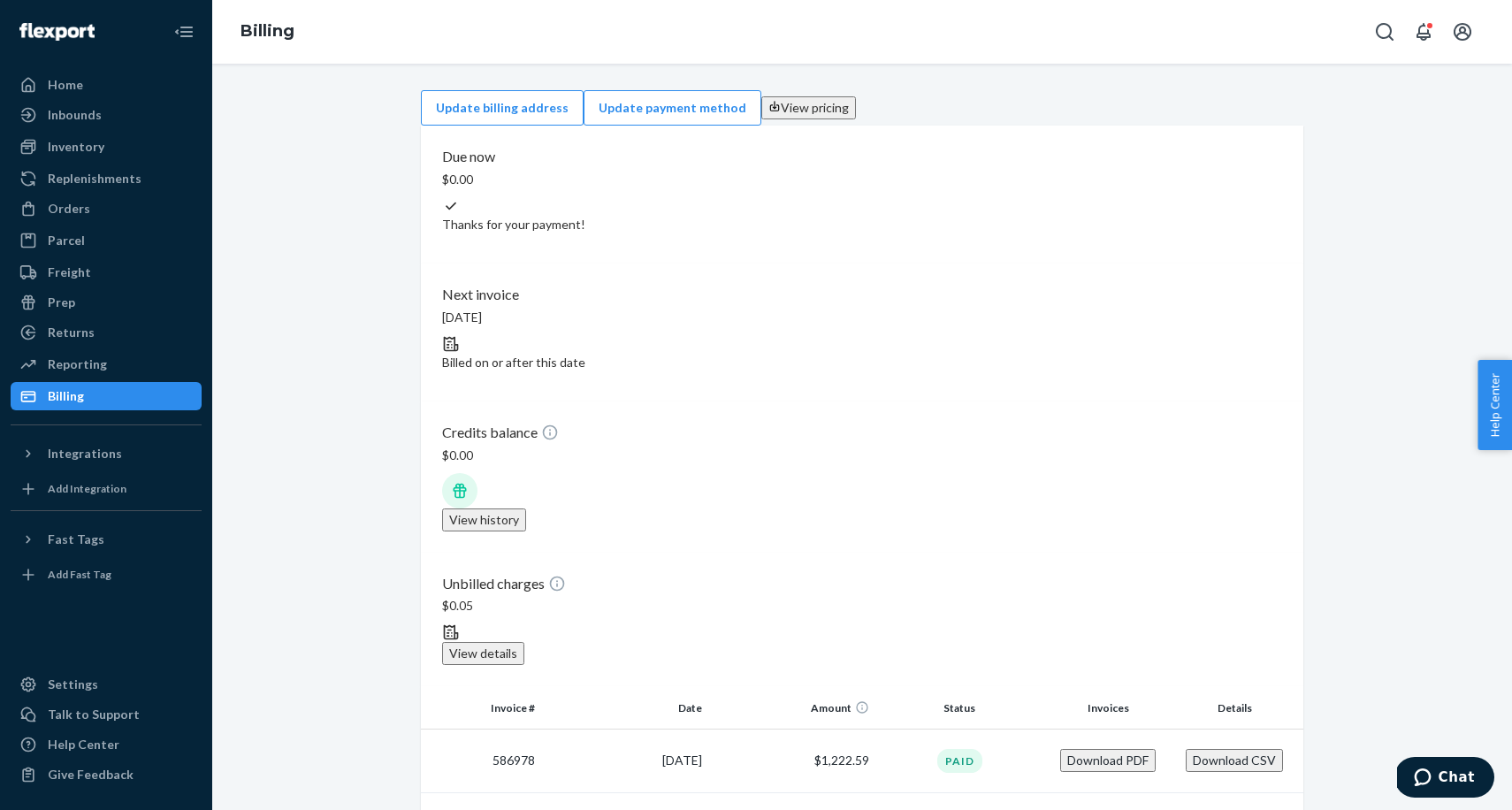
click at [1120, 748] on button "Download PDF" at bounding box center [1108, 759] width 96 height 23
click at [1210, 748] on button "Download CSV" at bounding box center [1235, 759] width 97 height 23
click at [71, 120] on div "Inbounds" at bounding box center [74, 115] width 54 height 17
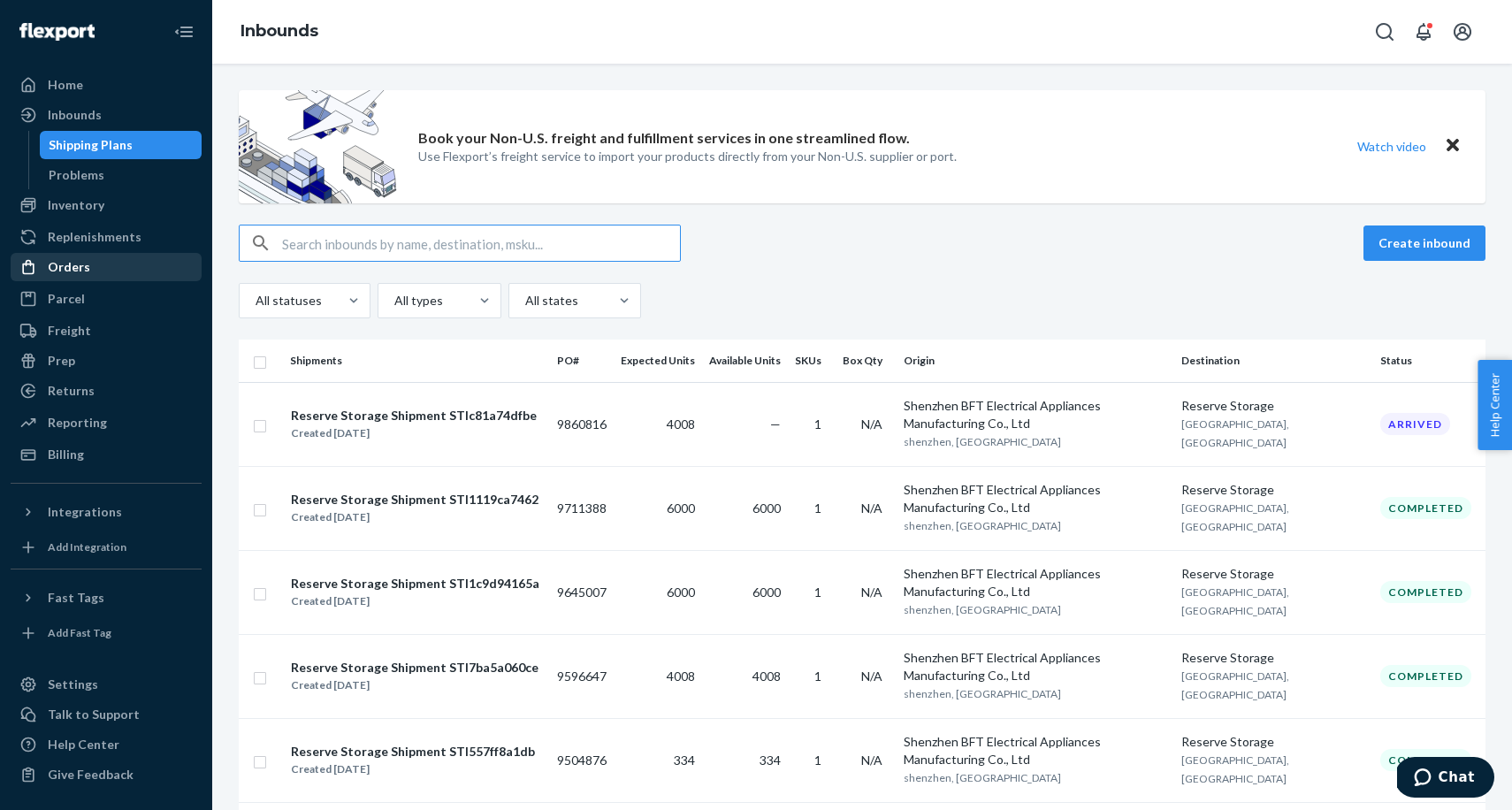
click at [85, 269] on div "Orders" at bounding box center [69, 266] width 42 height 17
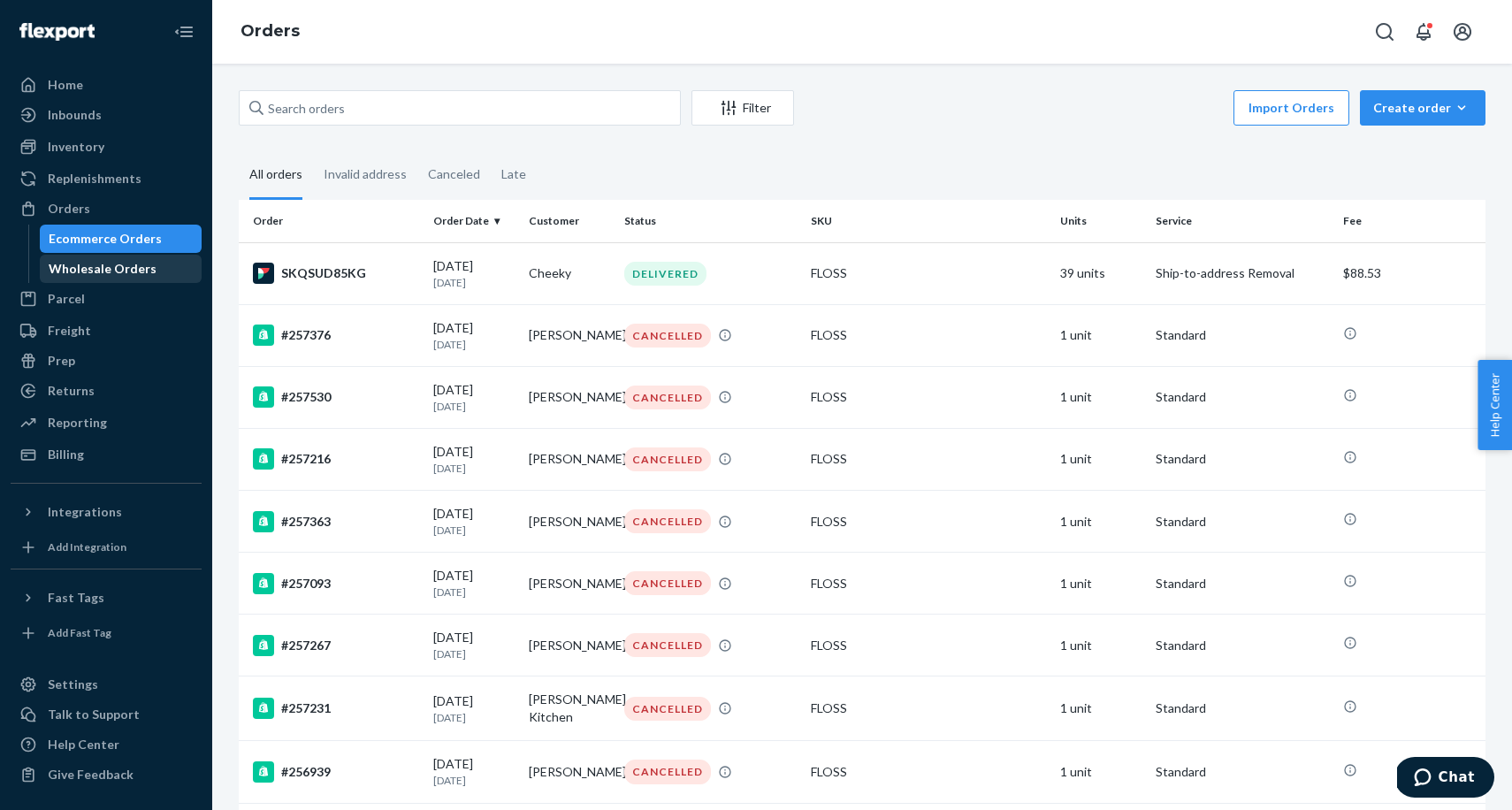
click at [85, 270] on div "Wholesale Orders" at bounding box center [102, 268] width 107 height 17
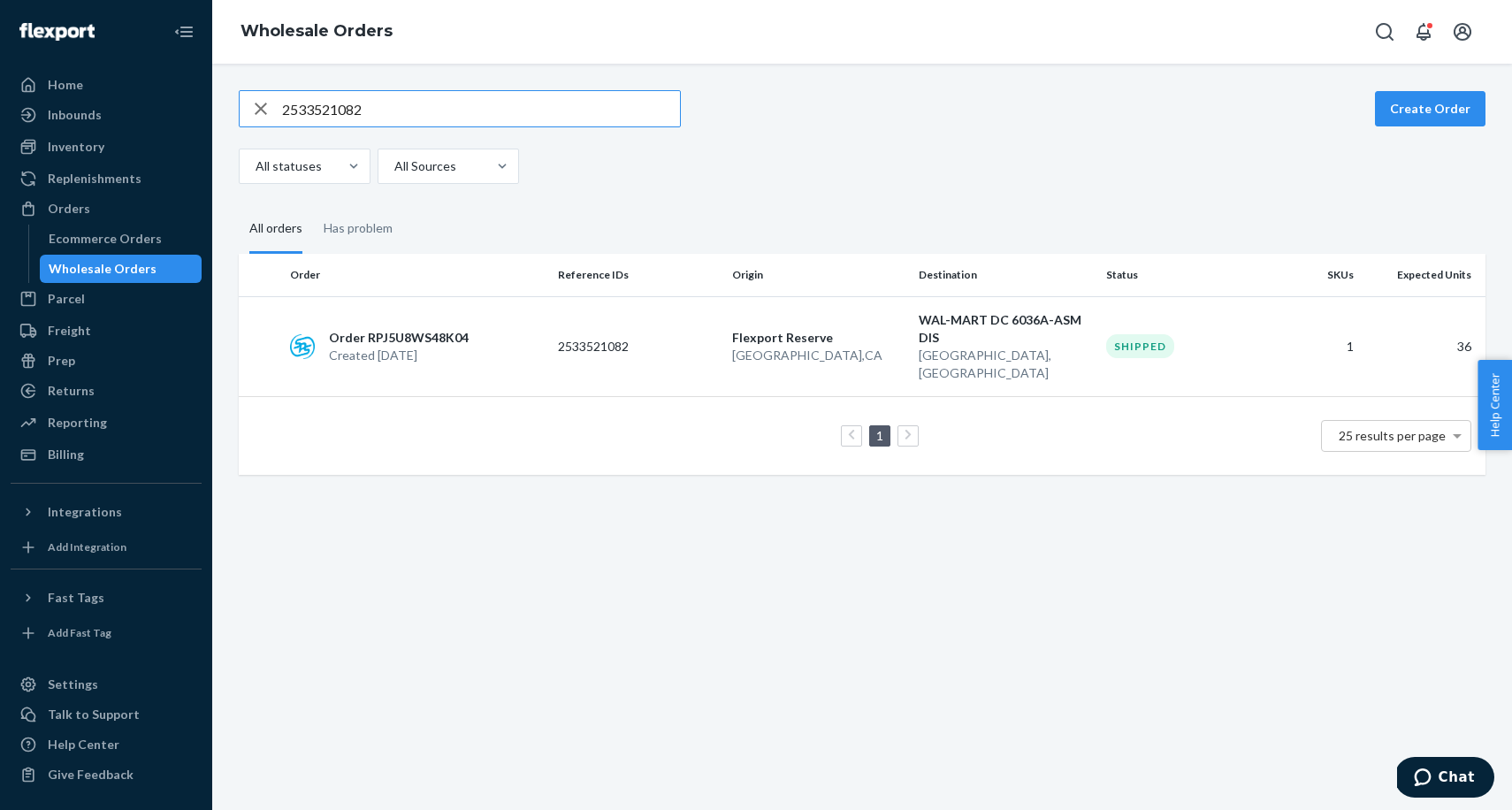
click at [352, 107] on input "2533521082" at bounding box center [480, 108] width 398 height 36
type input "WCH1180X6BNVY"
click at [495, 329] on div "Order RPWZ6TN1GJE7Q Created [DATE]" at bounding box center [417, 346] width 268 height 36
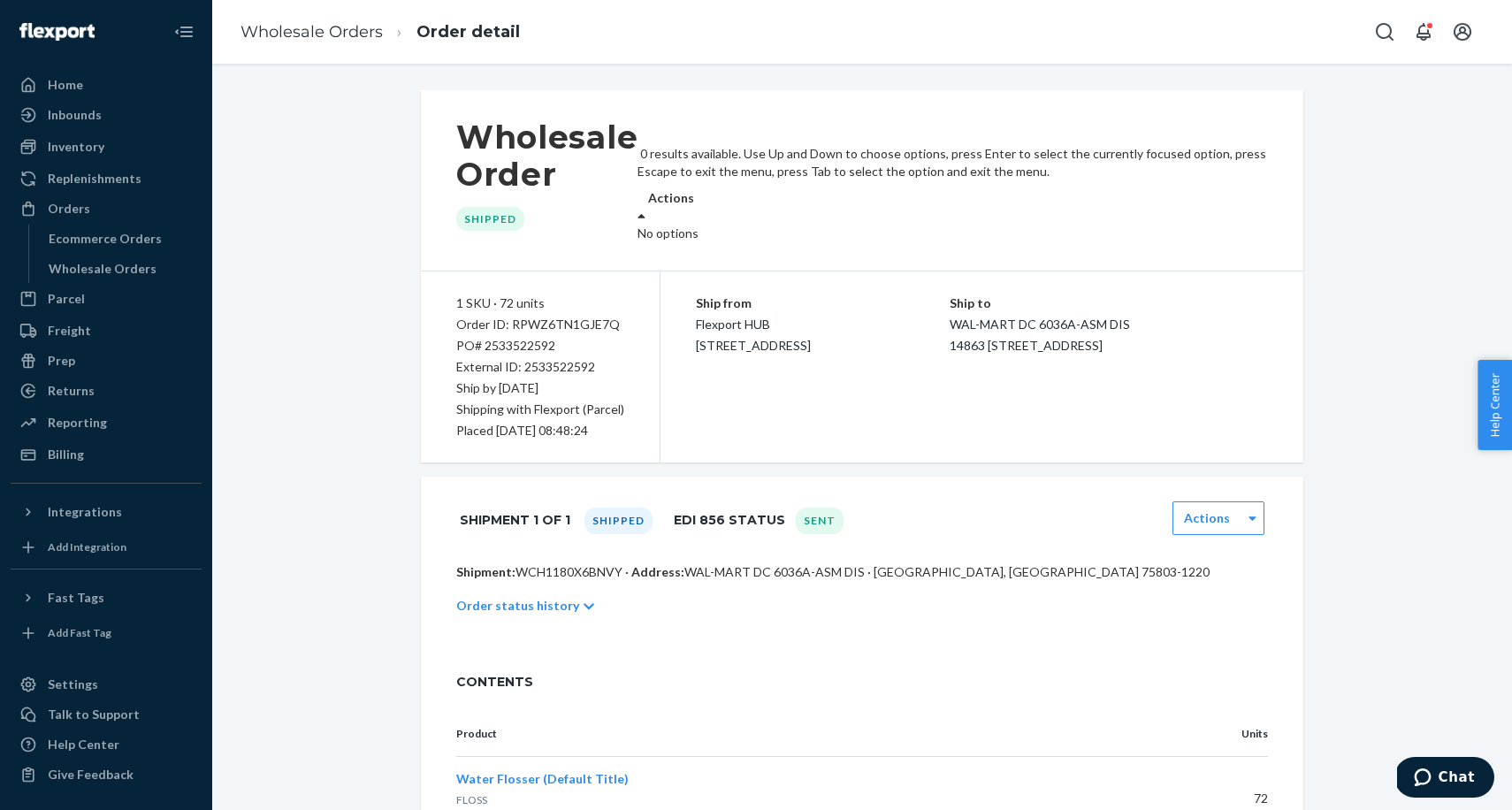
click at [646, 207] on div at bounding box center [641, 215] width 8 height 17
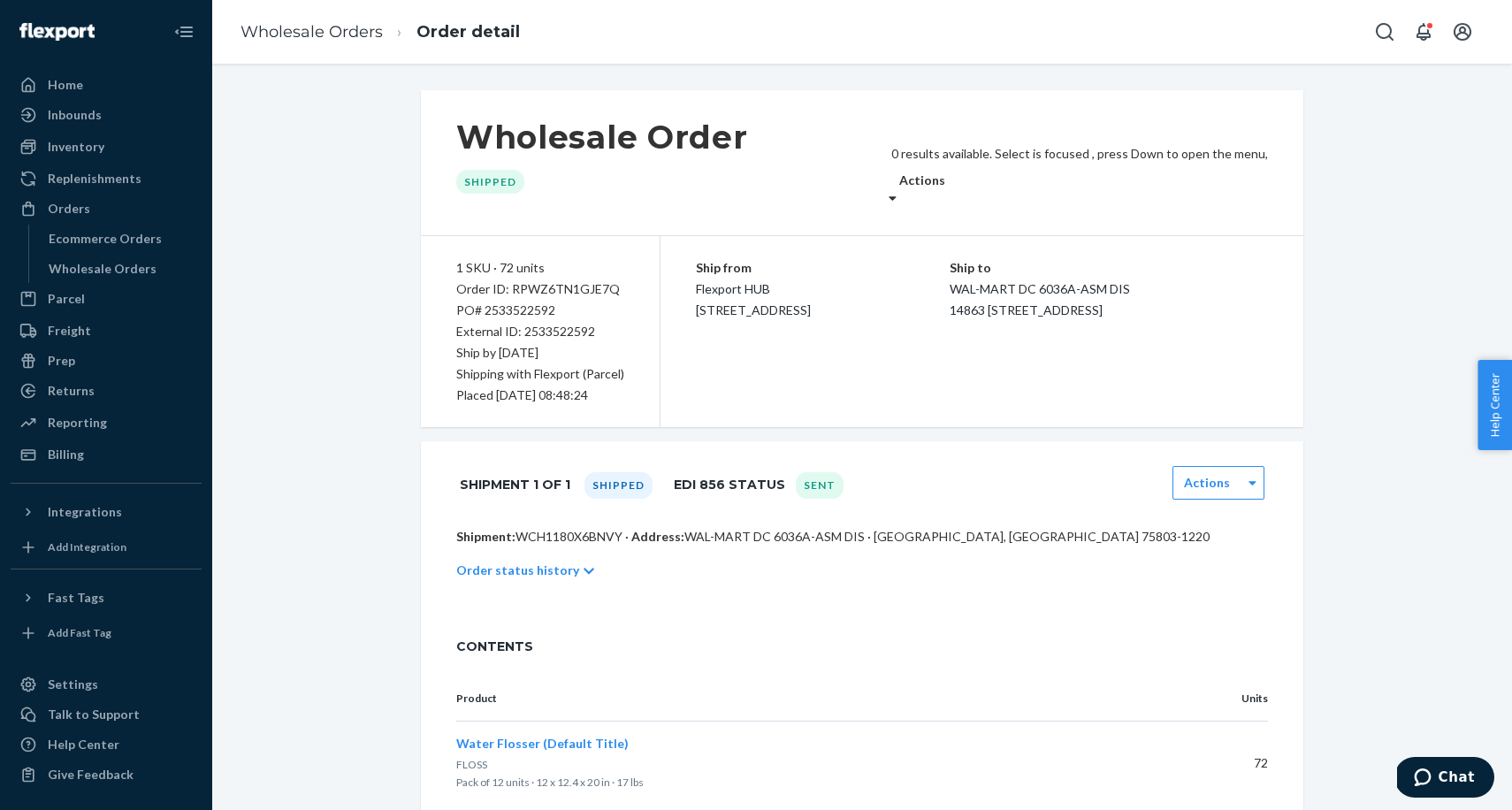
click at [897, 189] on div at bounding box center [892, 197] width 8 height 17
click at [1232, 466] on div "Actions" at bounding box center [1218, 482] width 92 height 34
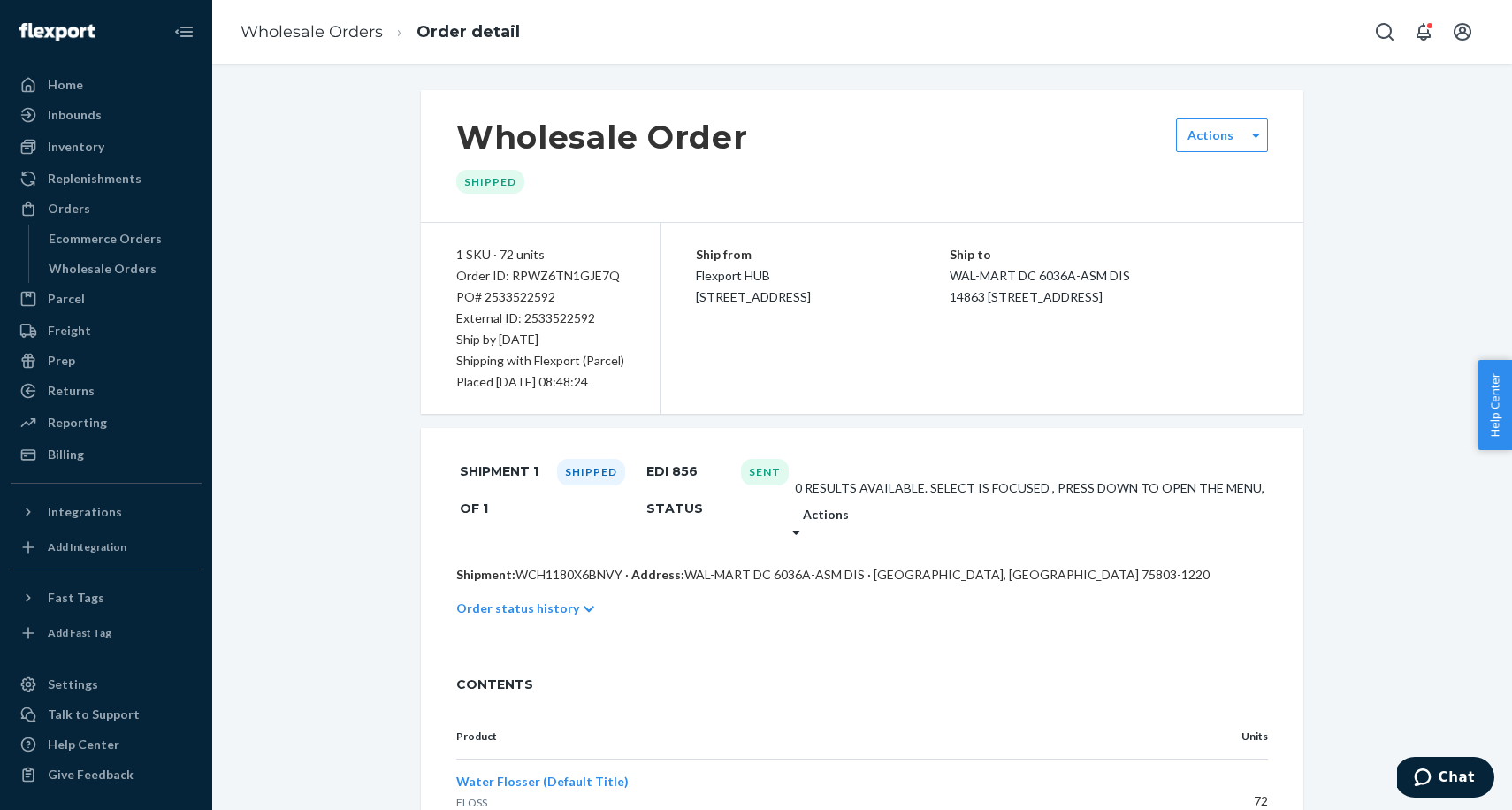
click at [1232, 506] on div "Actions" at bounding box center [1028, 514] width 472 height 17
click at [505, 600] on p "Order status history" at bounding box center [518, 608] width 123 height 17
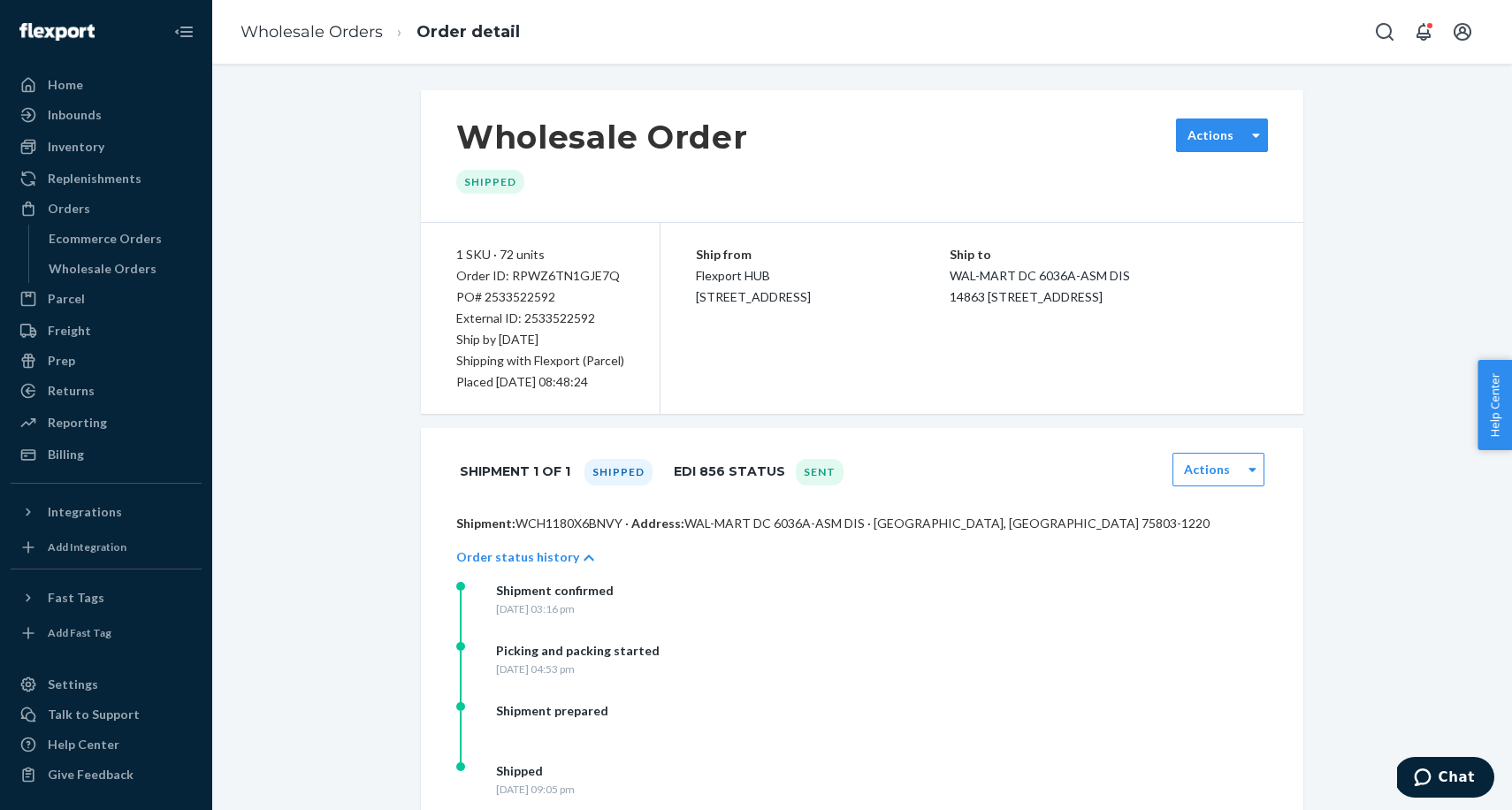
click at [1231, 123] on div "Actions" at bounding box center [1222, 135] width 92 height 34
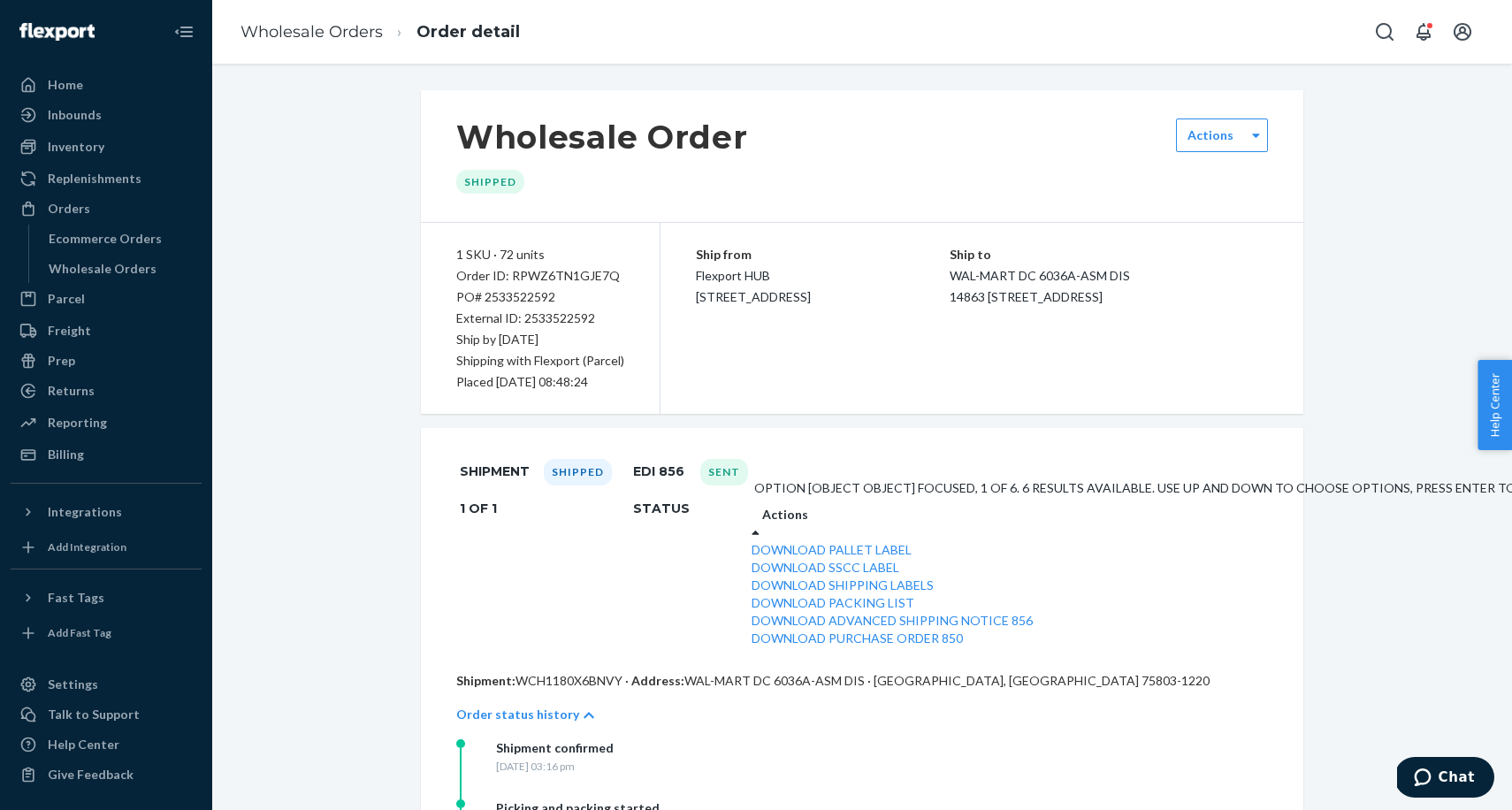
click at [911, 542] on link "Download Pallet Label" at bounding box center [831, 549] width 160 height 15
click at [899, 575] on link "Download SSCC Label" at bounding box center [825, 567] width 148 height 15
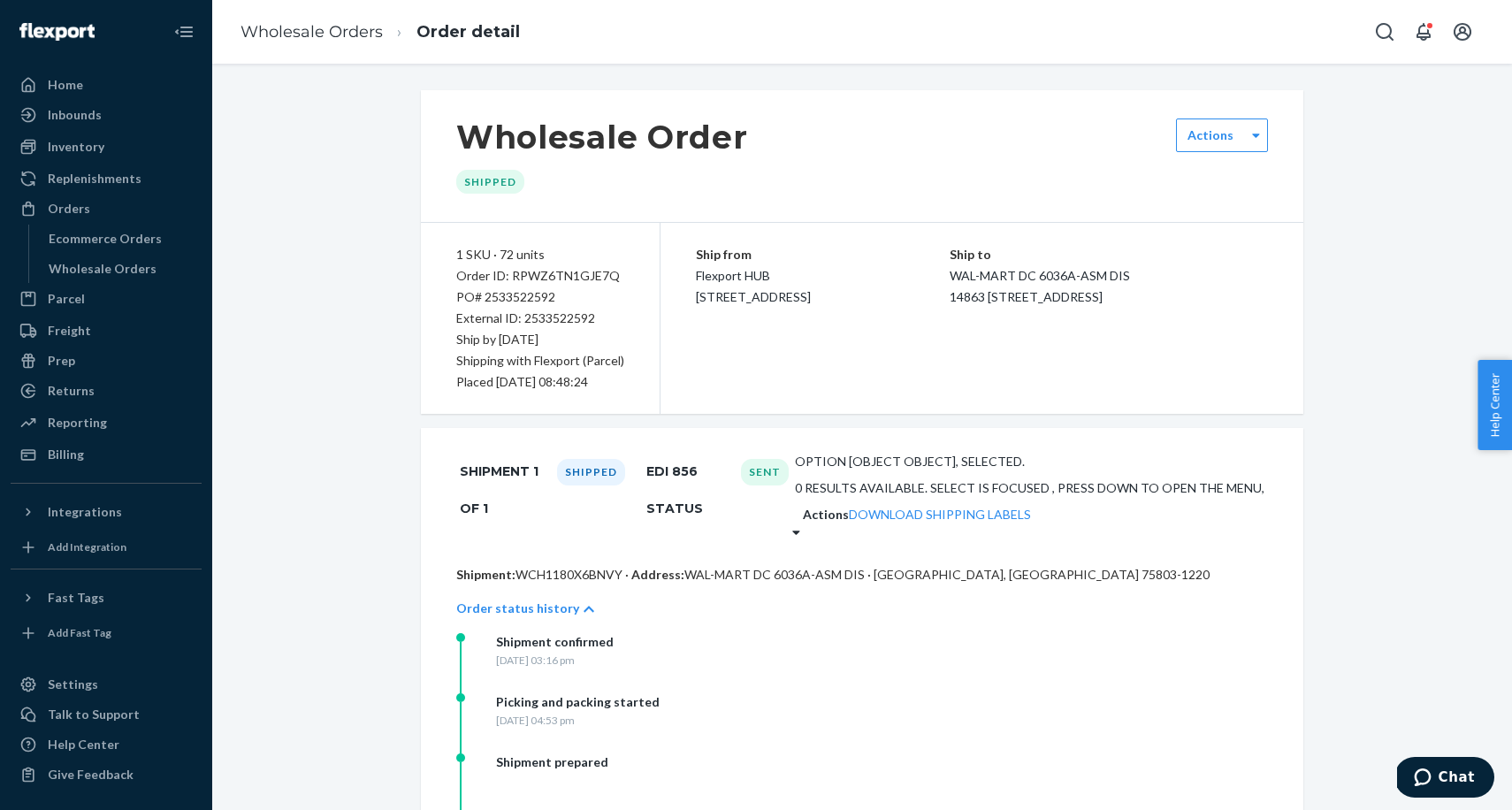
click at [1217, 506] on div "Actions Download Shipping Labels" at bounding box center [1028, 523] width 472 height 36
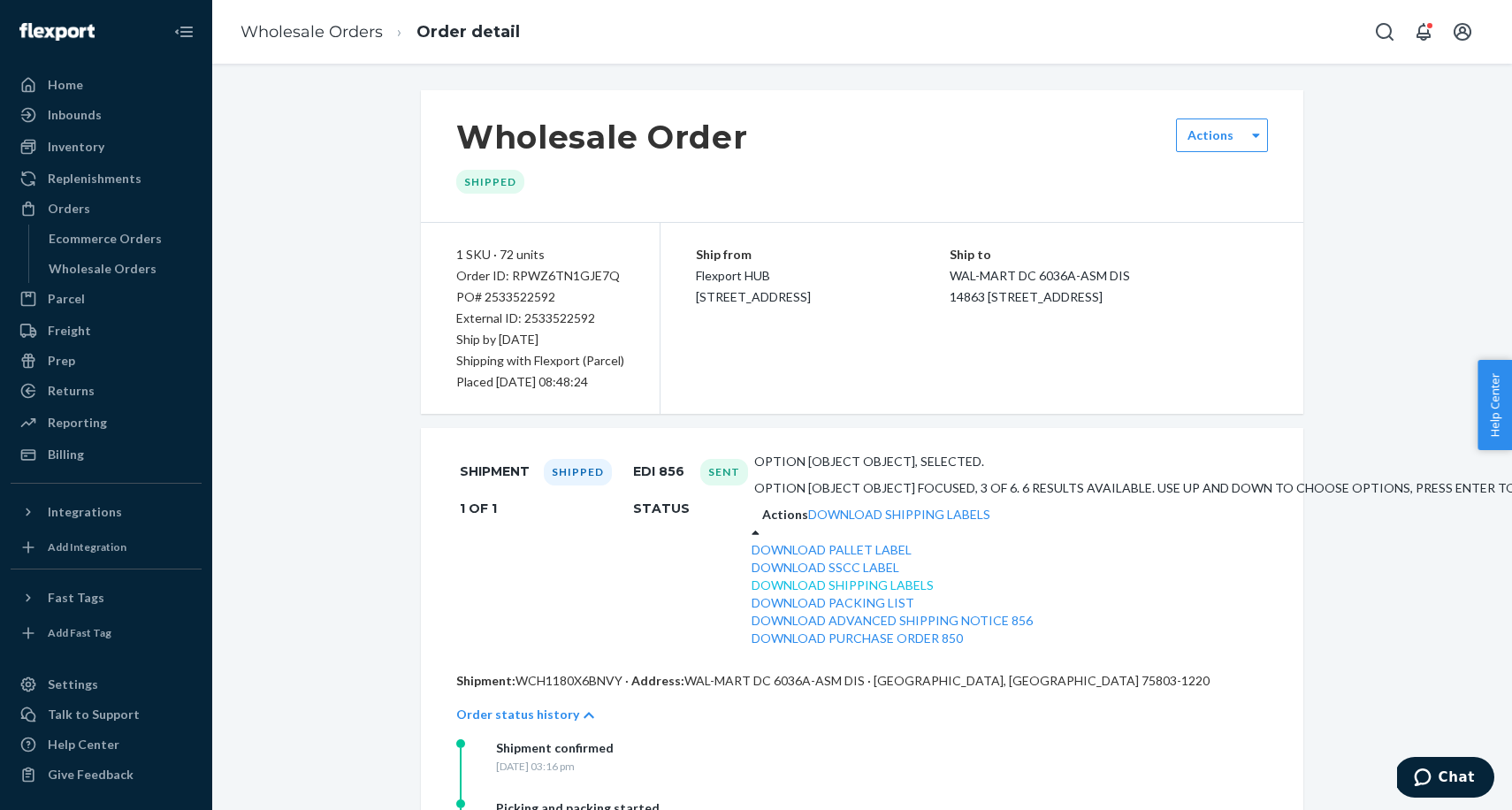
click at [933, 592] on link "Download Shipping Labels" at bounding box center [842, 585] width 182 height 15
click at [1114, 483] on div "Shipment 1 of 1 Shipped EDI 856 Status Sent option [object Object], selected. o…" at bounding box center [863, 549] width 812 height 201
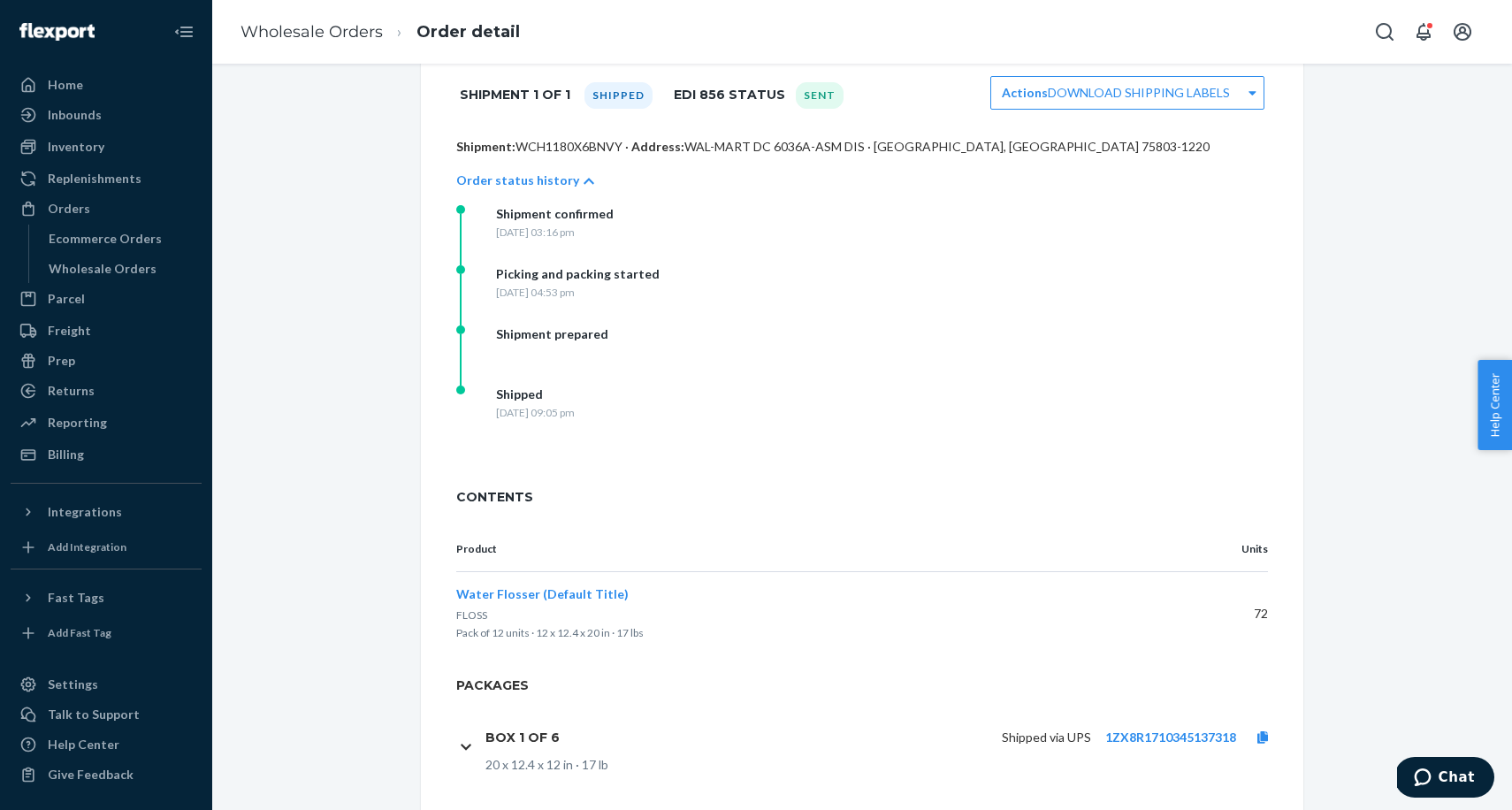
scroll to position [865, 0]
